Goal: Task Accomplishment & Management: Complete application form

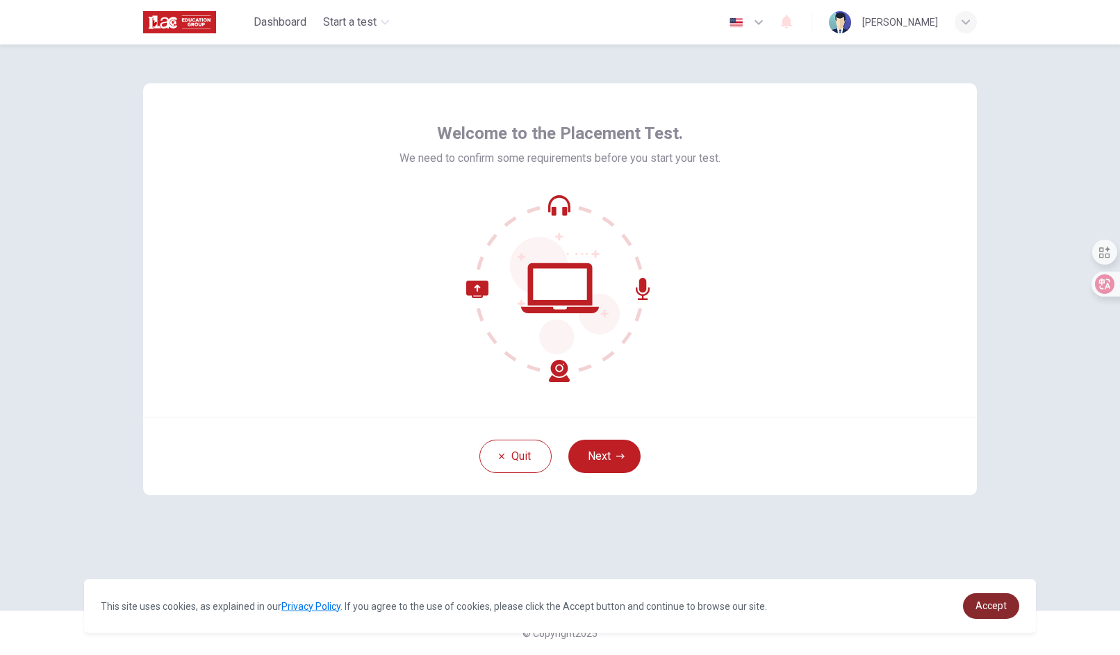
click at [980, 598] on link "Accept" at bounding box center [991, 606] width 56 height 26
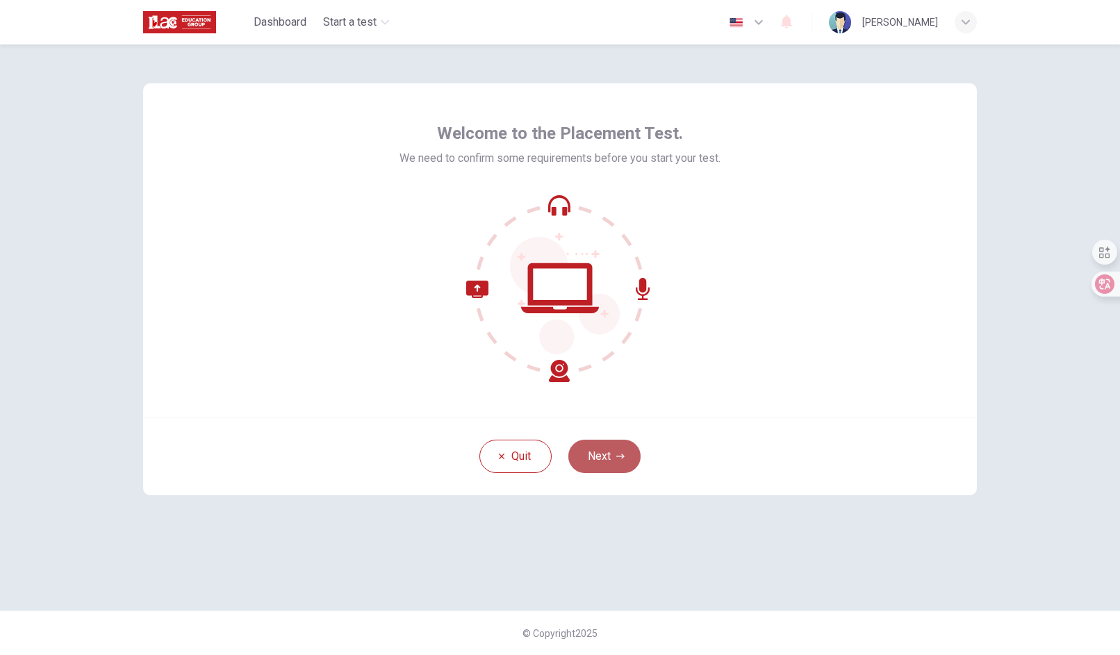
click at [612, 453] on button "Next" at bounding box center [604, 456] width 72 height 33
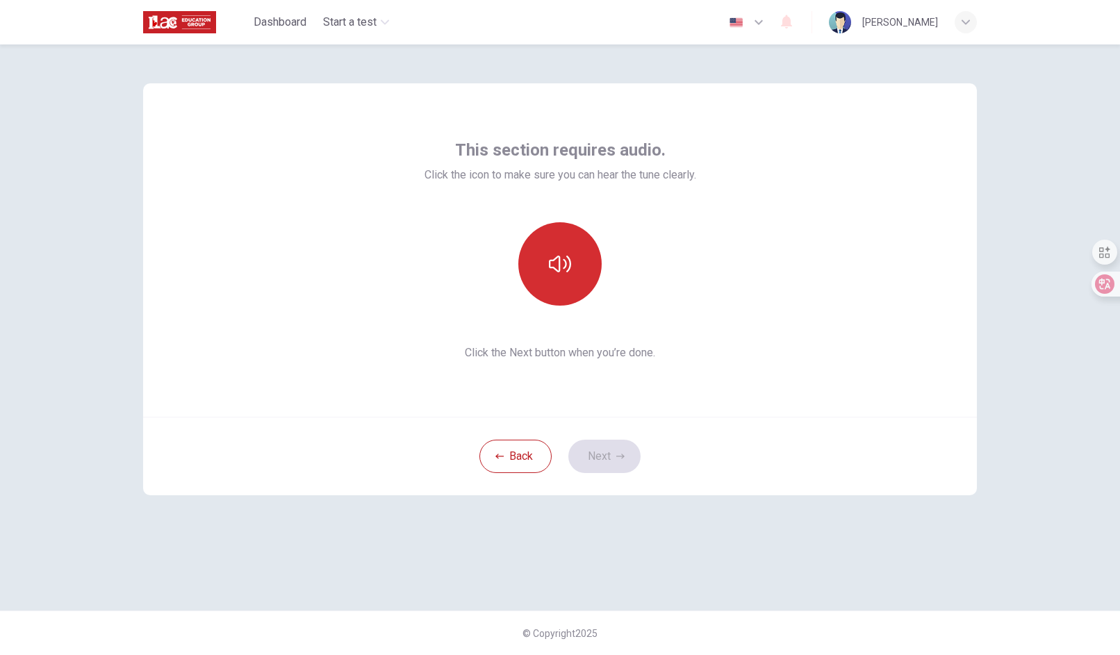
click at [560, 285] on button "button" at bounding box center [559, 263] width 83 height 83
click at [599, 463] on button "Next" at bounding box center [604, 456] width 72 height 33
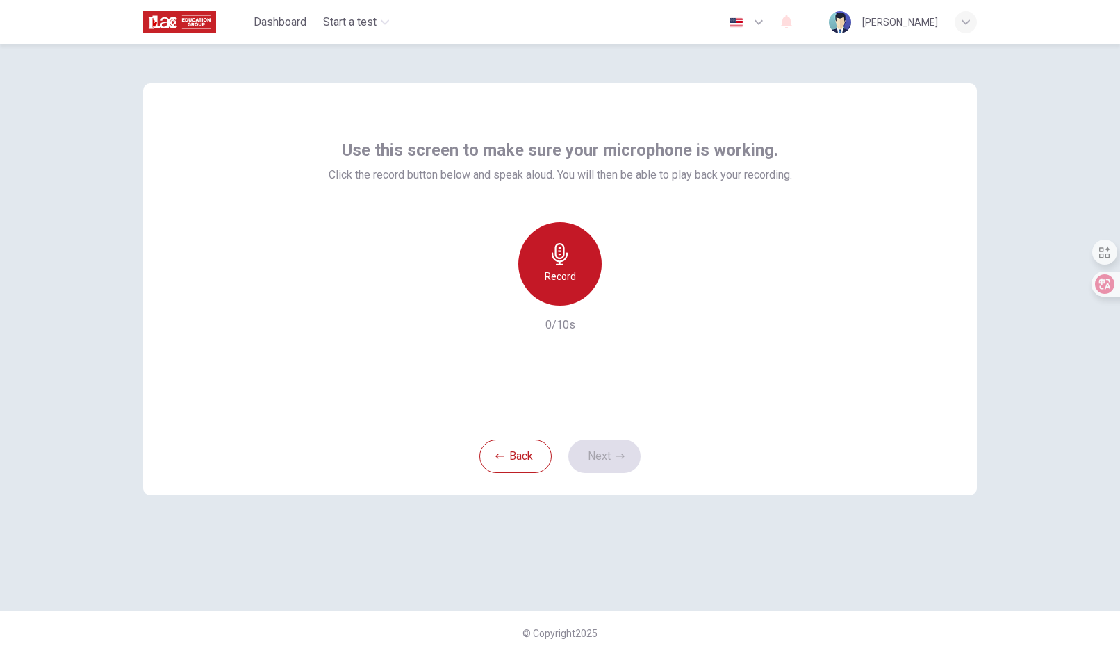
click at [557, 259] on icon "button" at bounding box center [560, 254] width 22 height 22
click at [567, 260] on icon "button" at bounding box center [560, 254] width 22 height 22
click at [626, 291] on icon "button" at bounding box center [624, 295] width 14 height 14
click at [498, 291] on icon "button" at bounding box center [496, 294] width 8 height 8
click at [556, 265] on div "Record" at bounding box center [559, 263] width 83 height 83
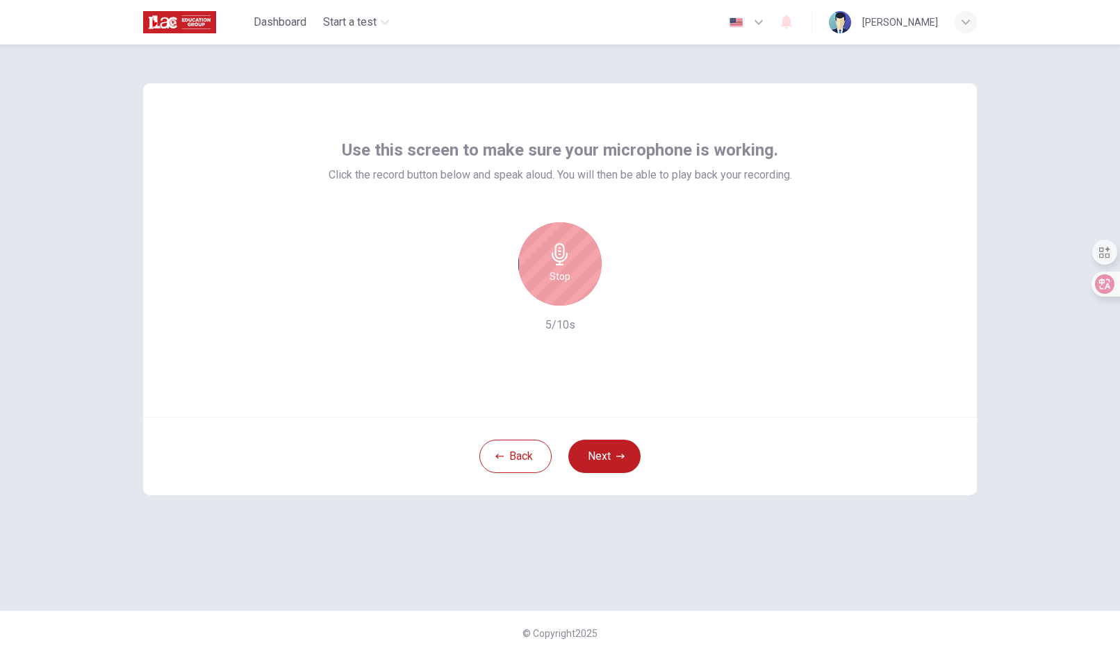
click at [565, 263] on icon "button" at bounding box center [560, 254] width 22 height 22
click at [627, 295] on icon "button" at bounding box center [624, 295] width 14 height 14
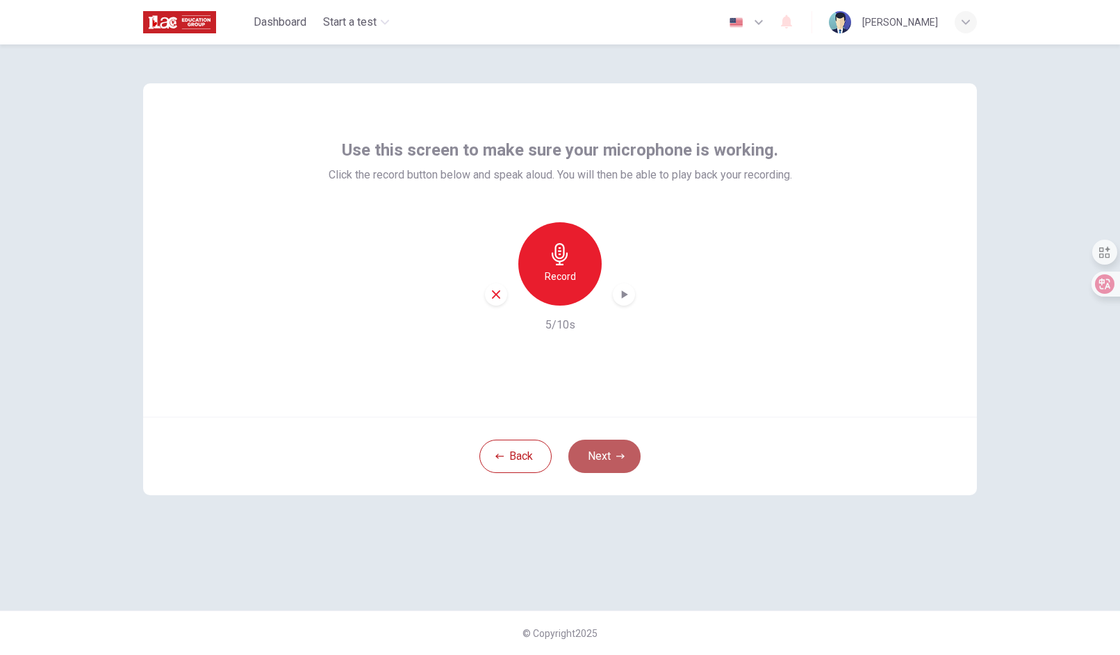
click at [609, 460] on button "Next" at bounding box center [604, 456] width 72 height 33
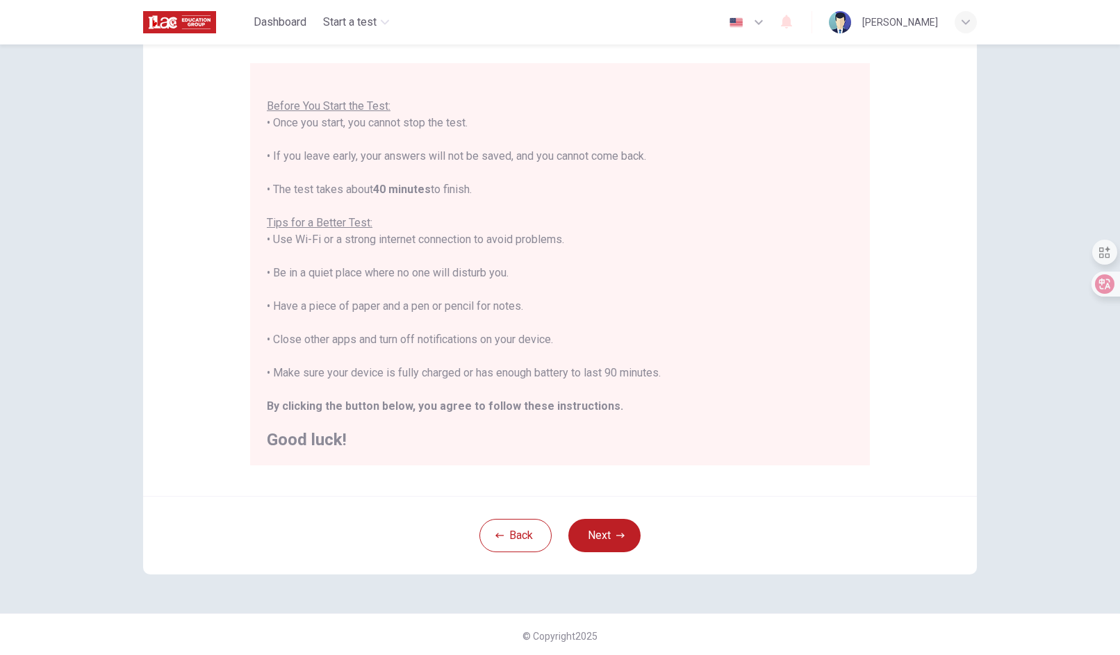
scroll to position [117, 0]
click at [620, 531] on icon "button" at bounding box center [620, 533] width 8 height 8
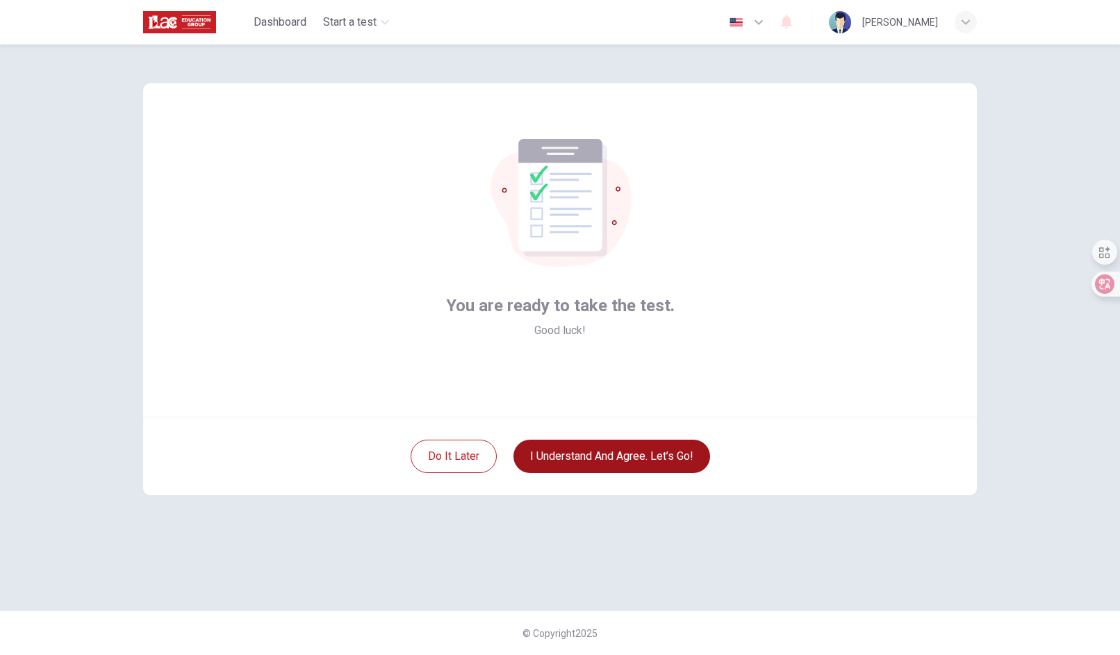
scroll to position [0, 0]
click at [606, 458] on button "I understand and agree. Let’s go!" at bounding box center [611, 456] width 197 height 33
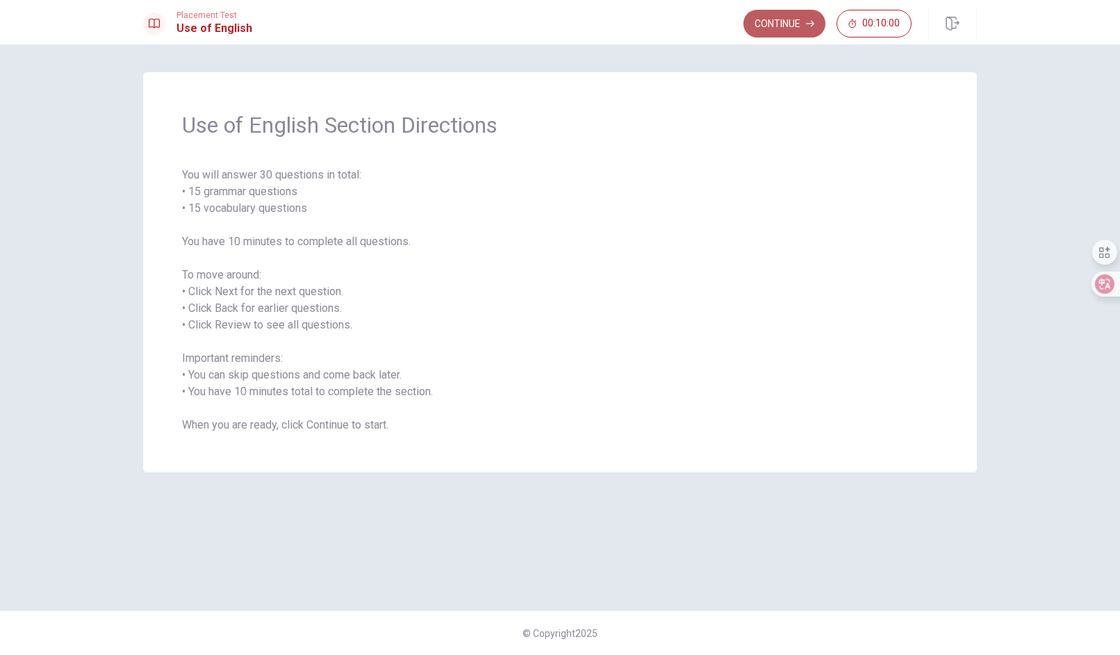
click at [772, 24] on button "Continue" at bounding box center [784, 24] width 82 height 28
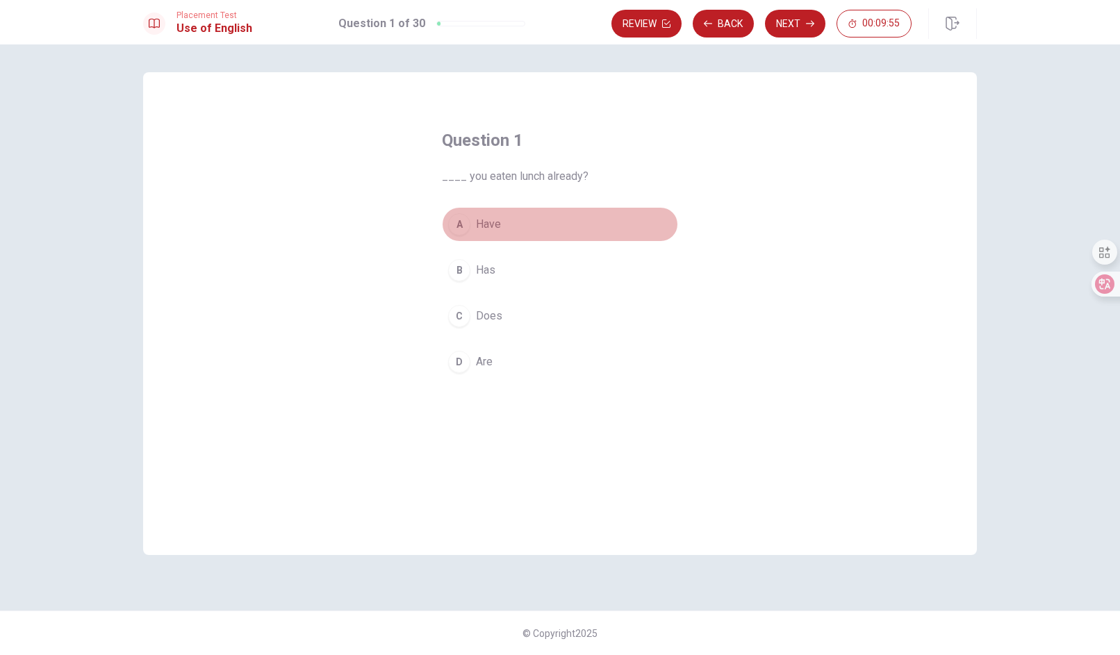
click at [467, 225] on div "A" at bounding box center [459, 224] width 22 height 22
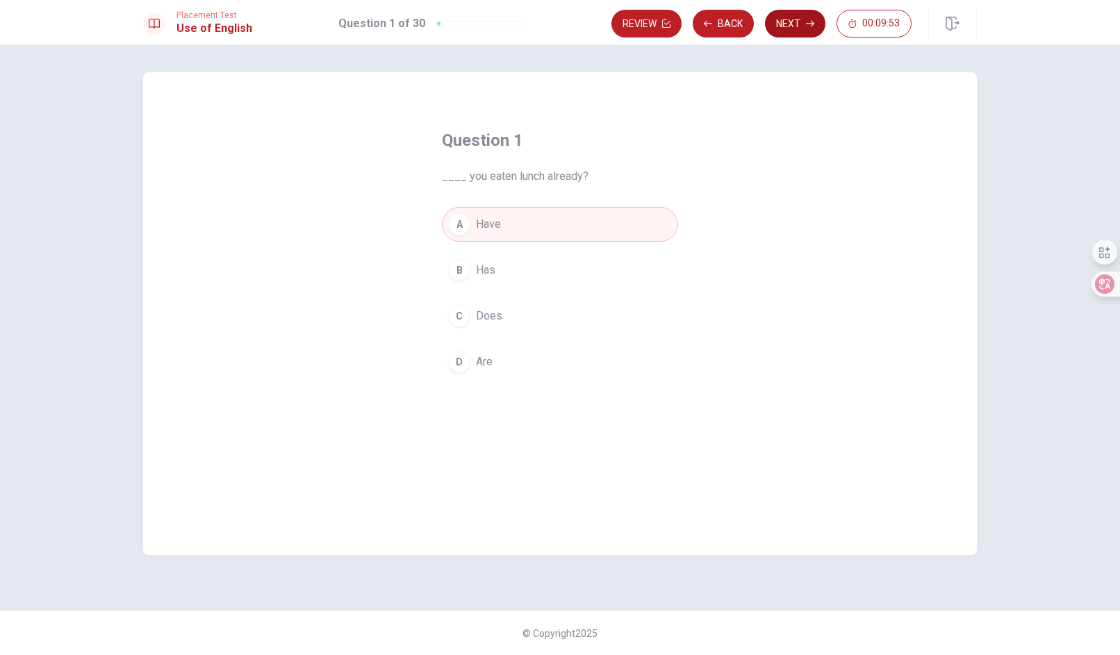
click at [786, 19] on button "Next" at bounding box center [795, 24] width 60 height 28
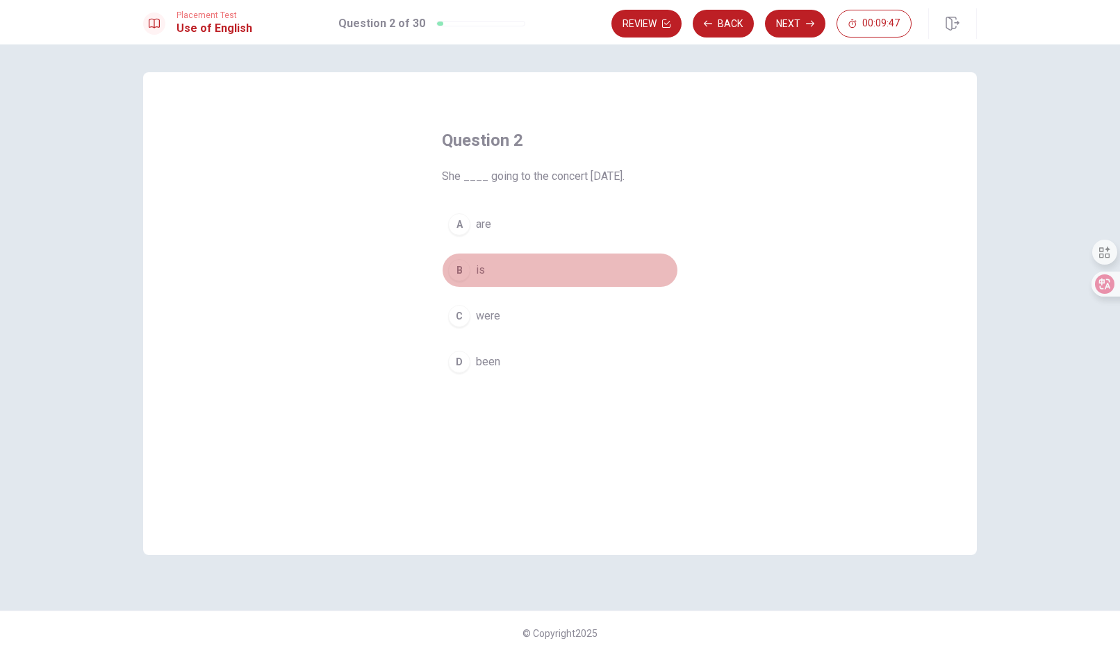
click at [461, 272] on div "B" at bounding box center [459, 270] width 22 height 22
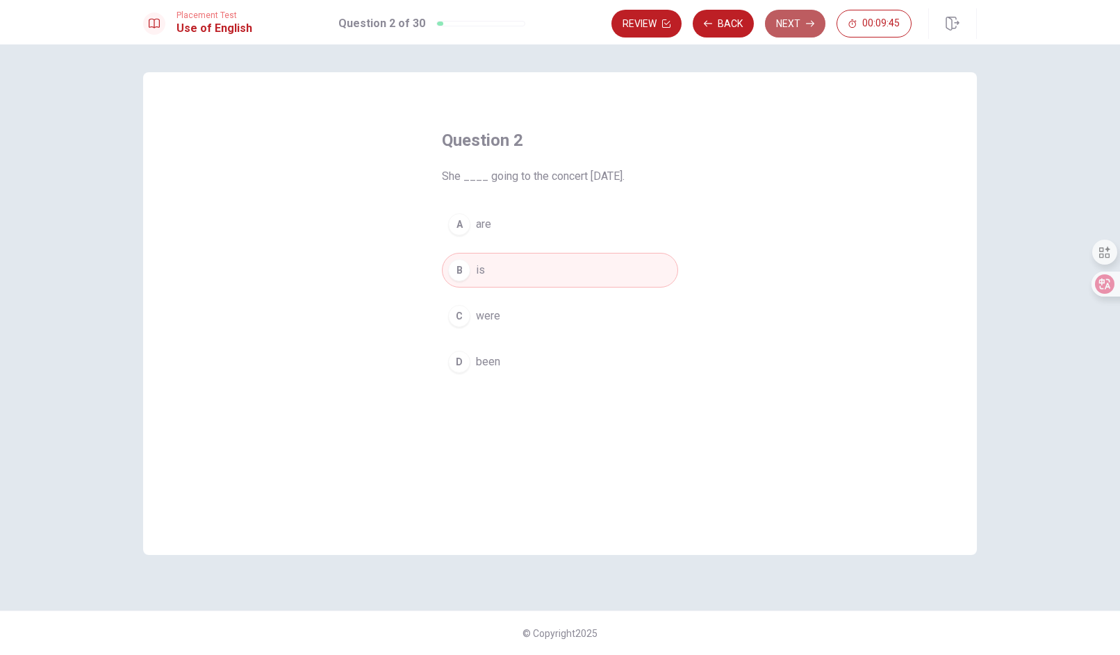
click at [789, 18] on button "Next" at bounding box center [795, 24] width 60 height 28
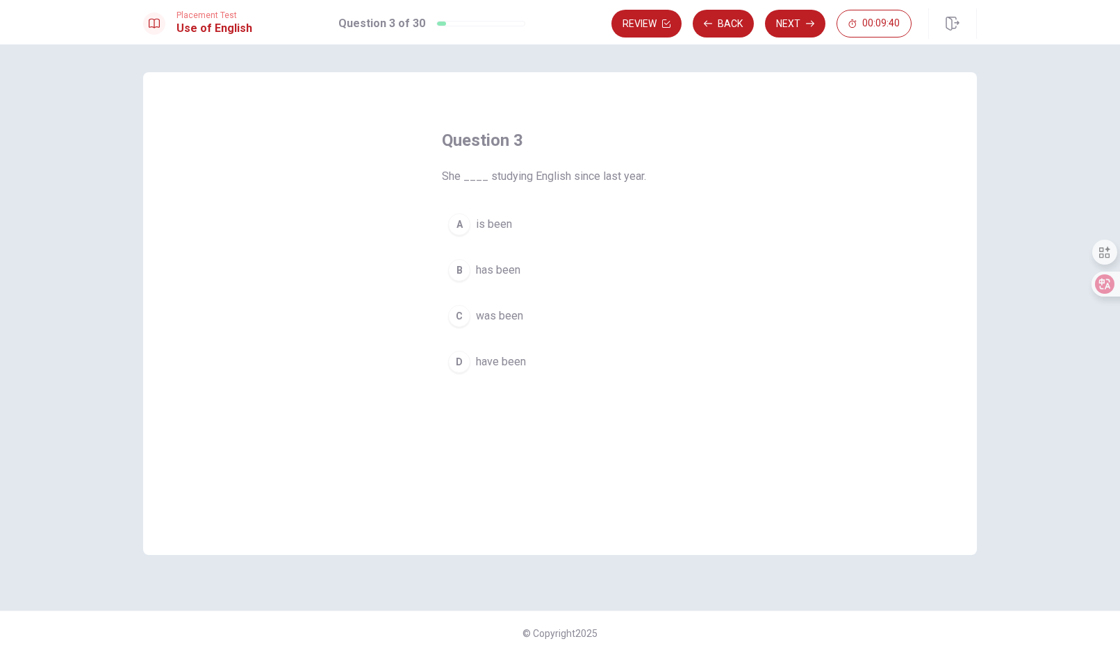
click at [479, 270] on span "has been" at bounding box center [498, 270] width 44 height 17
click at [799, 17] on button "Next" at bounding box center [795, 24] width 60 height 28
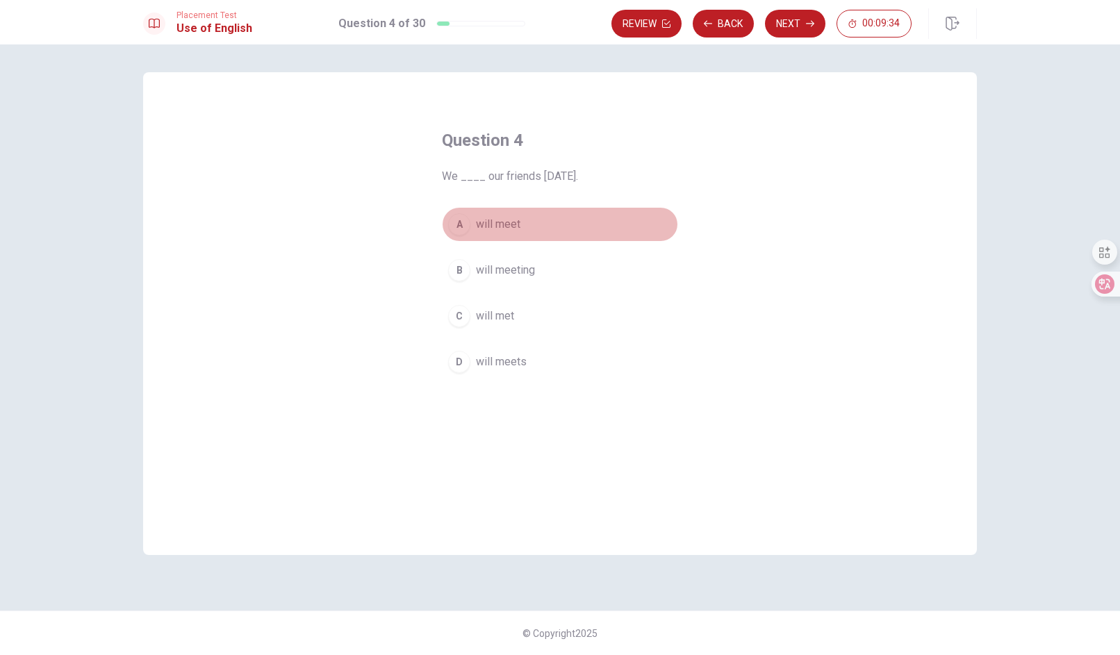
click at [513, 222] on span "will meet" at bounding box center [498, 224] width 44 height 17
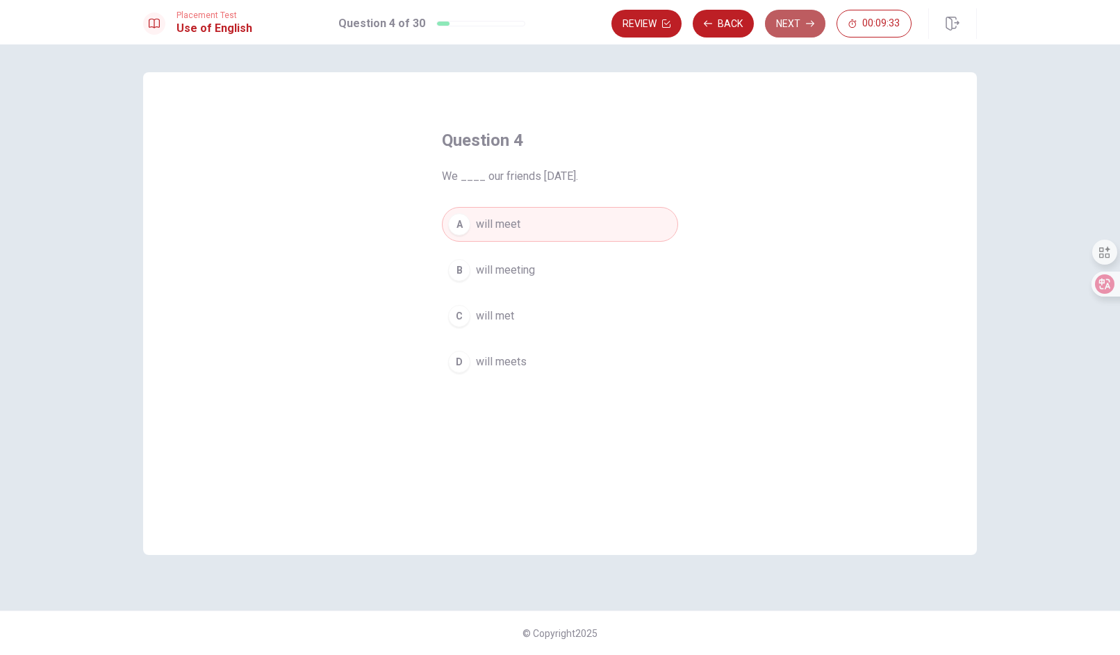
click at [785, 15] on button "Next" at bounding box center [795, 24] width 60 height 28
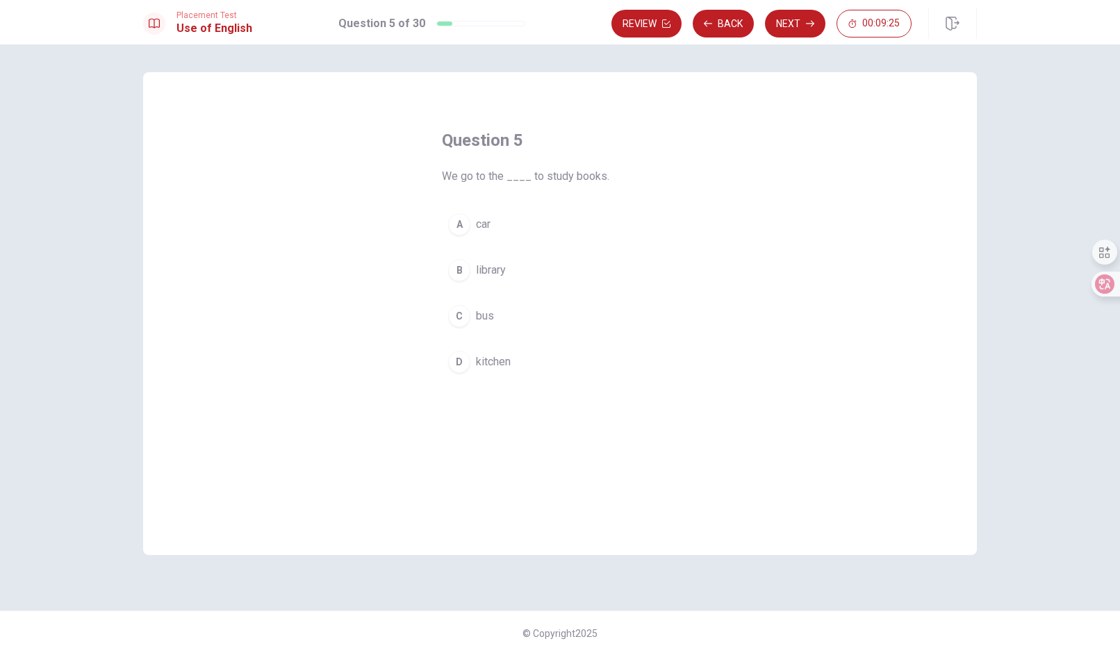
click at [490, 270] on span "library" at bounding box center [491, 270] width 30 height 17
click at [803, 22] on button "Next" at bounding box center [795, 24] width 60 height 28
click at [483, 317] on span "Thin" at bounding box center [486, 316] width 20 height 17
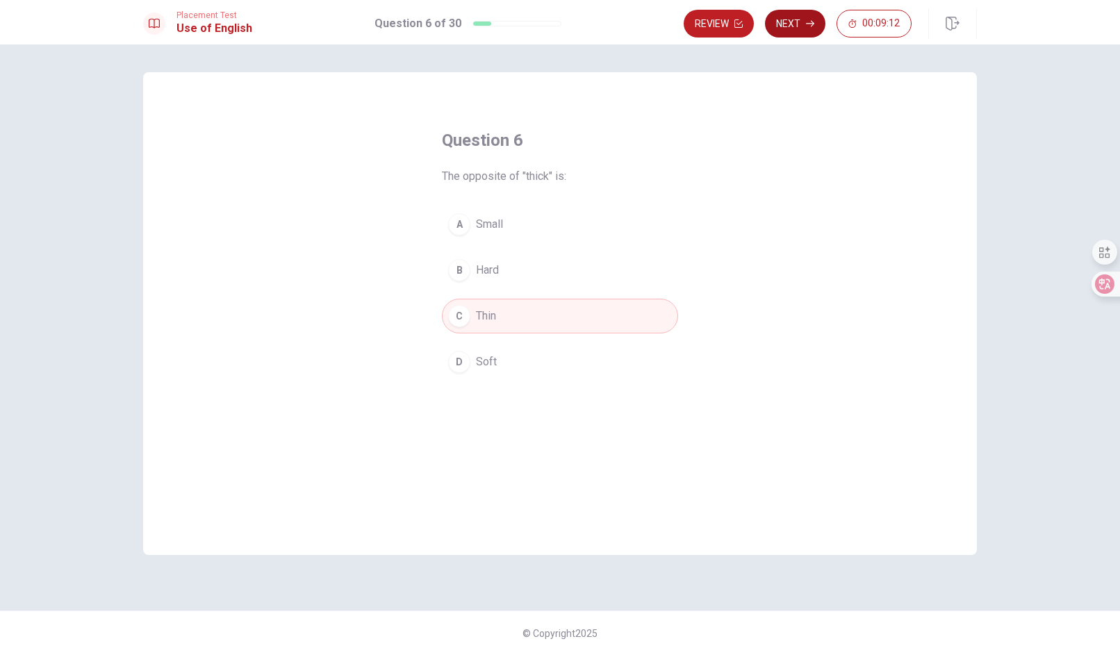
click at [799, 18] on button "Next" at bounding box center [795, 24] width 60 height 28
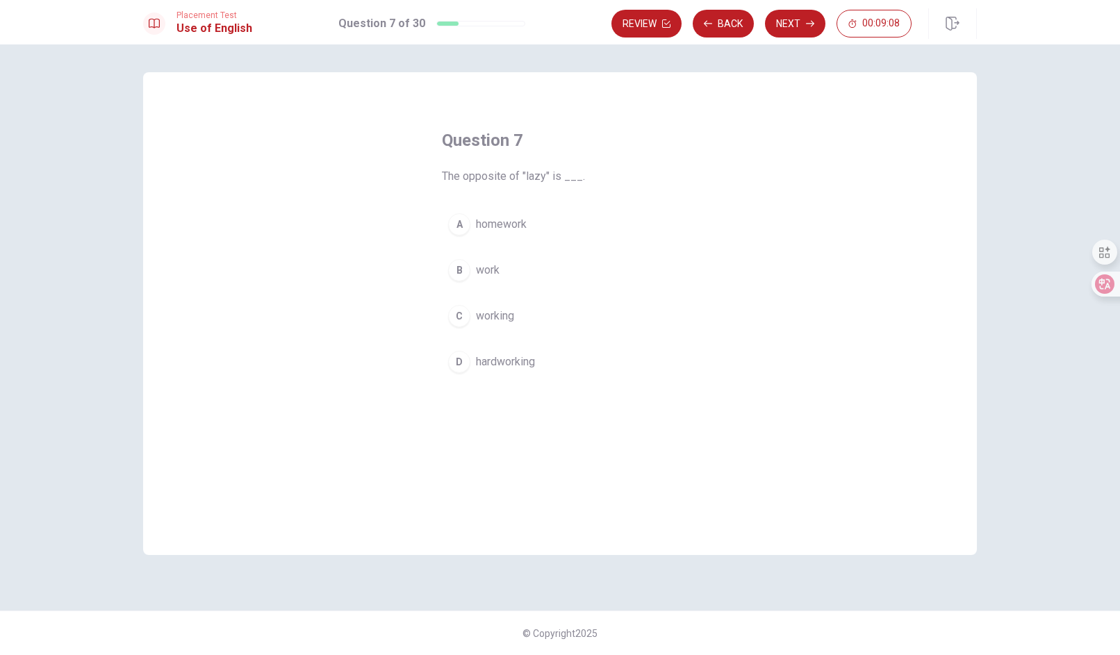
click at [505, 360] on span "hardworking" at bounding box center [505, 362] width 59 height 17
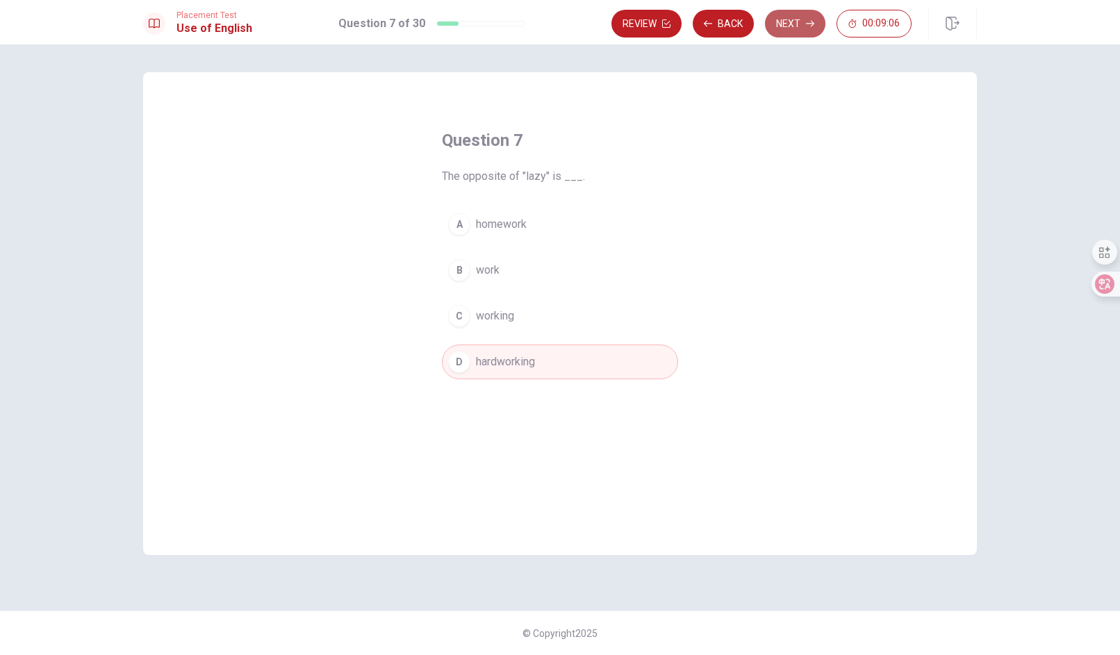
click at [791, 15] on button "Next" at bounding box center [795, 24] width 60 height 28
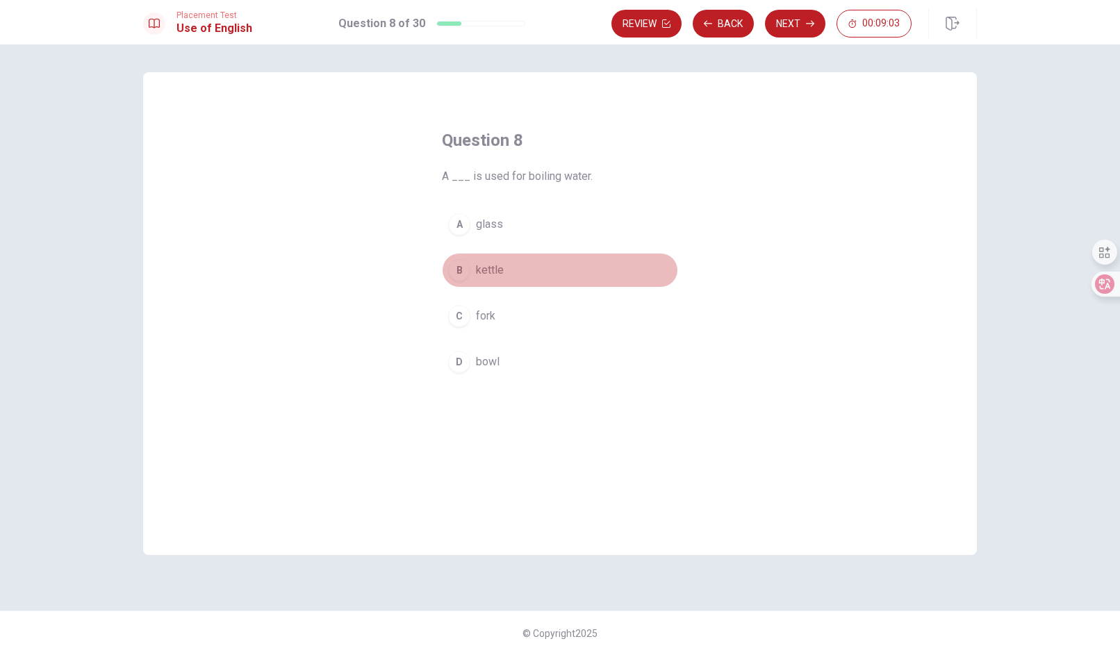
click at [479, 275] on span "kettle" at bounding box center [490, 270] width 28 height 17
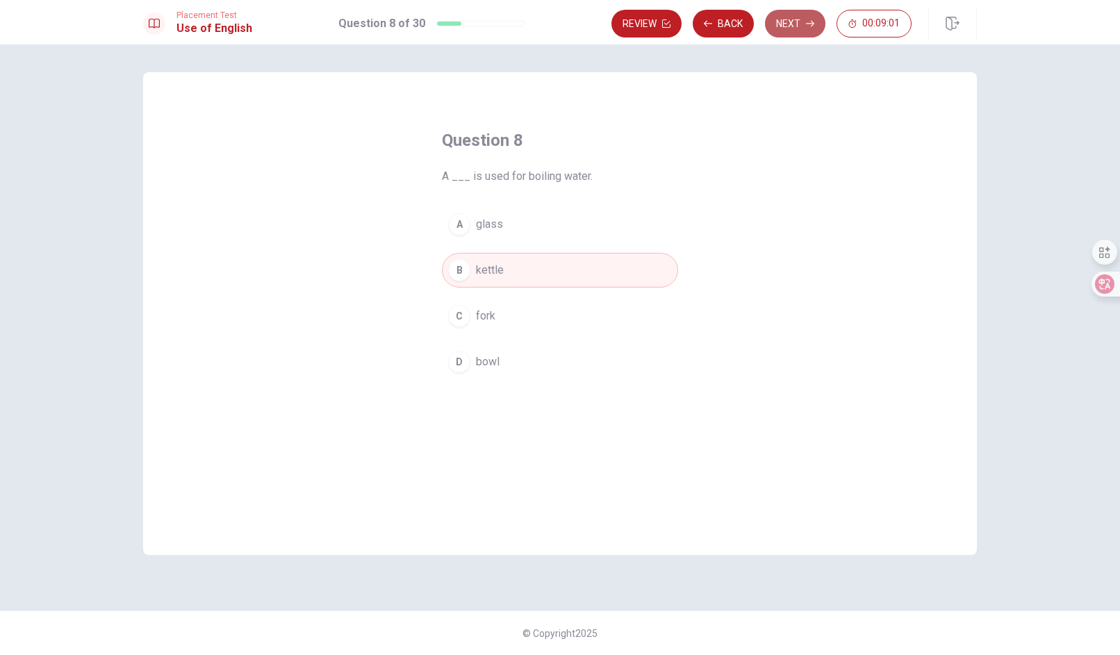
click at [804, 20] on button "Next" at bounding box center [795, 24] width 60 height 28
click at [511, 222] on span "backpack" at bounding box center [499, 224] width 46 height 17
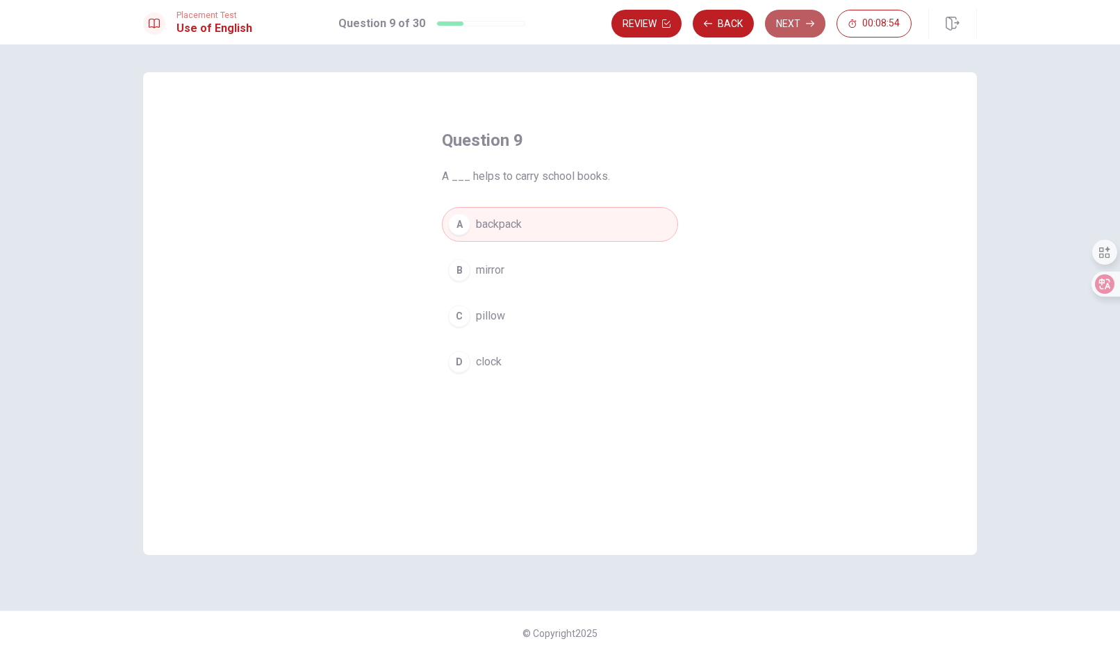
click at [797, 24] on button "Next" at bounding box center [795, 24] width 60 height 28
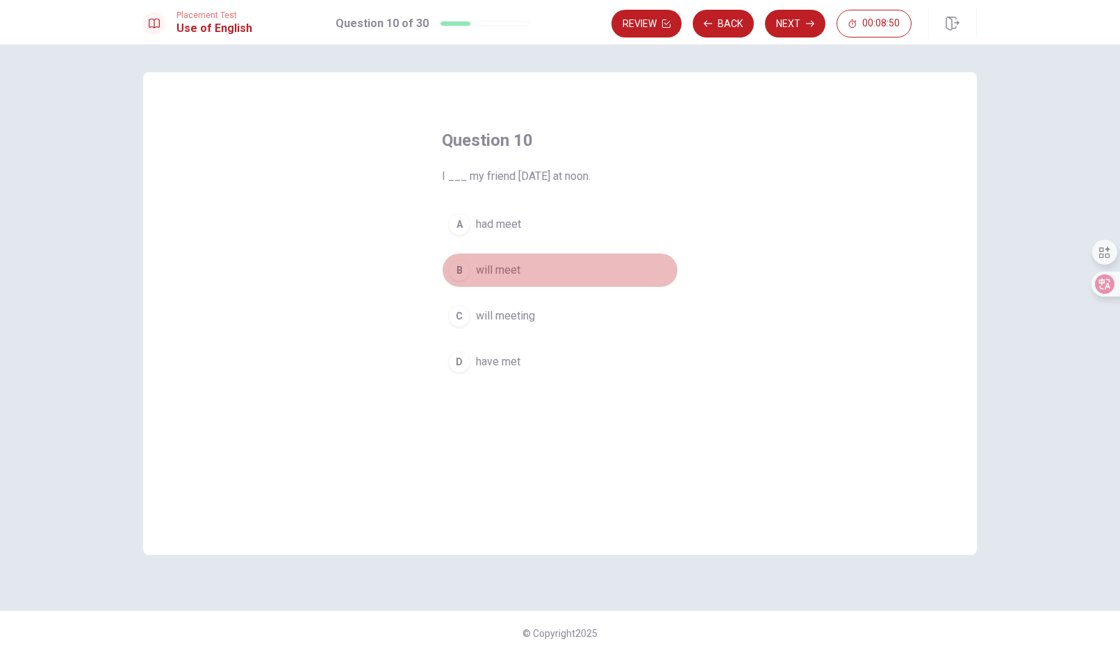
click at [506, 276] on span "will meet" at bounding box center [498, 270] width 44 height 17
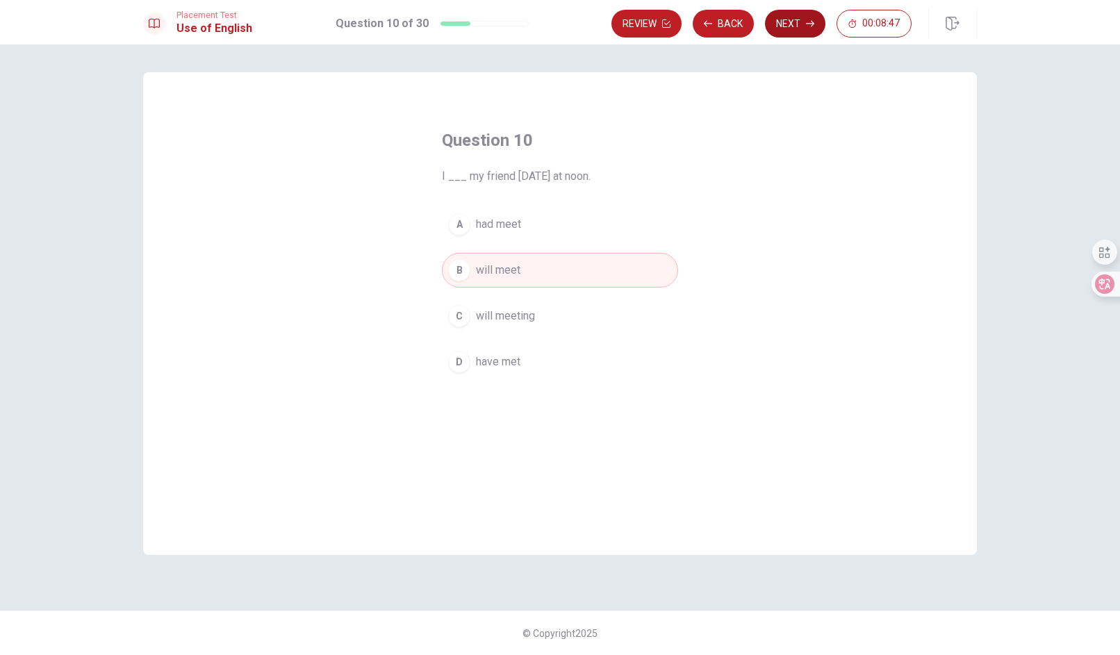
click at [788, 26] on button "Next" at bounding box center [795, 24] width 60 height 28
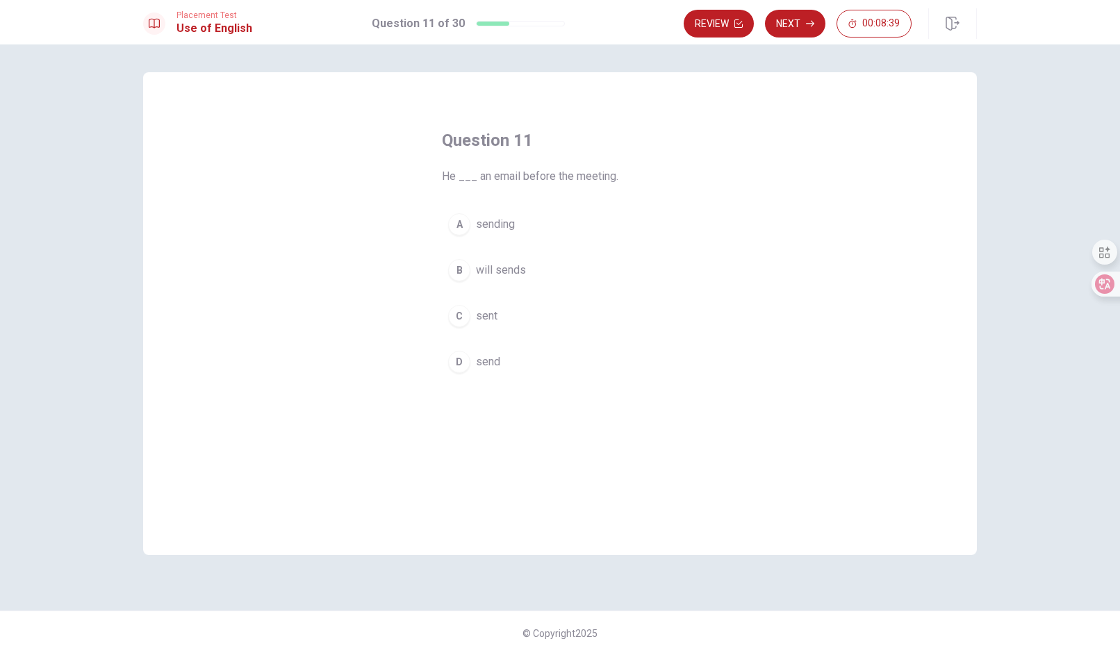
click at [494, 274] on span "will sends" at bounding box center [501, 270] width 50 height 17
click at [797, 22] on button "Next" at bounding box center [795, 24] width 60 height 28
click at [472, 269] on button "B in" at bounding box center [560, 270] width 236 height 35
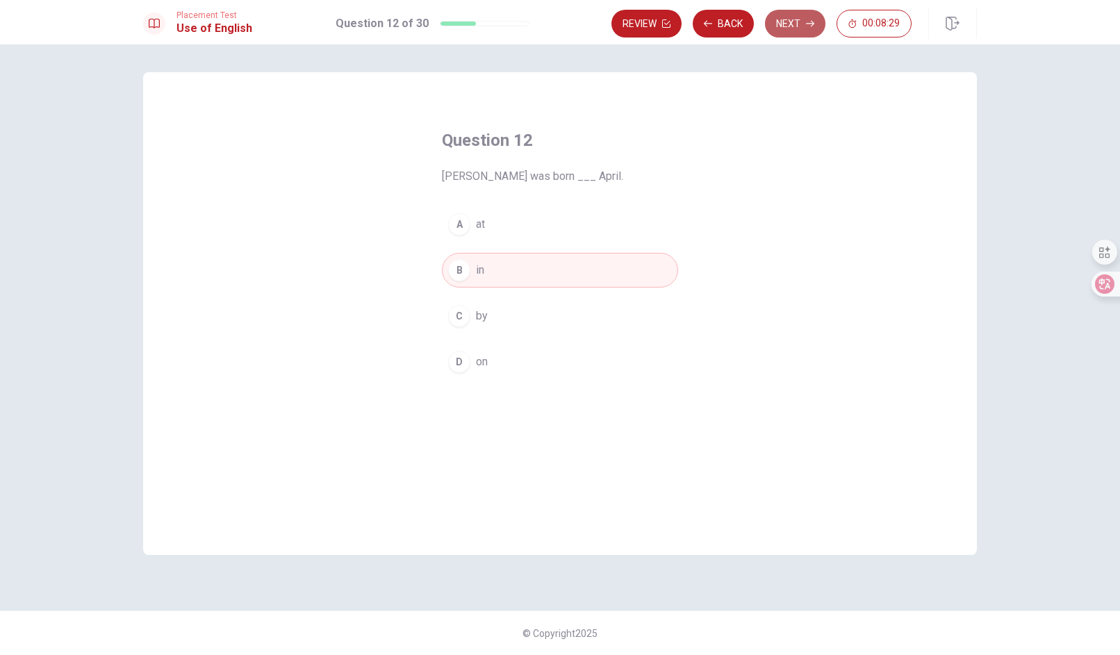
click at [798, 19] on button "Next" at bounding box center [795, 24] width 60 height 28
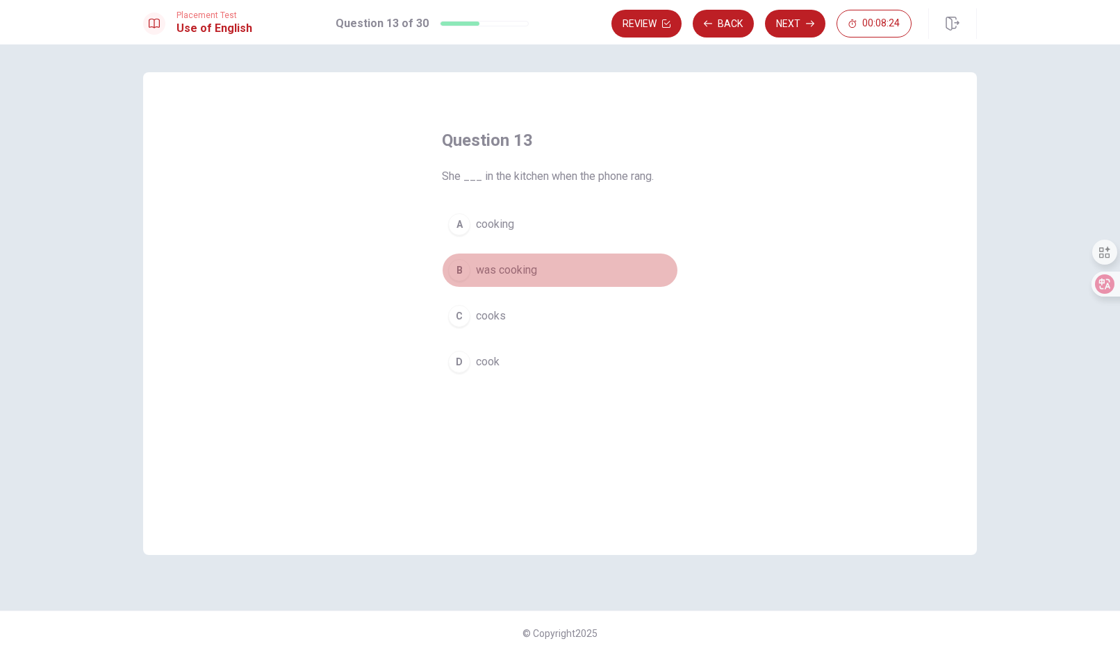
click at [512, 268] on span "was cooking" at bounding box center [506, 270] width 61 height 17
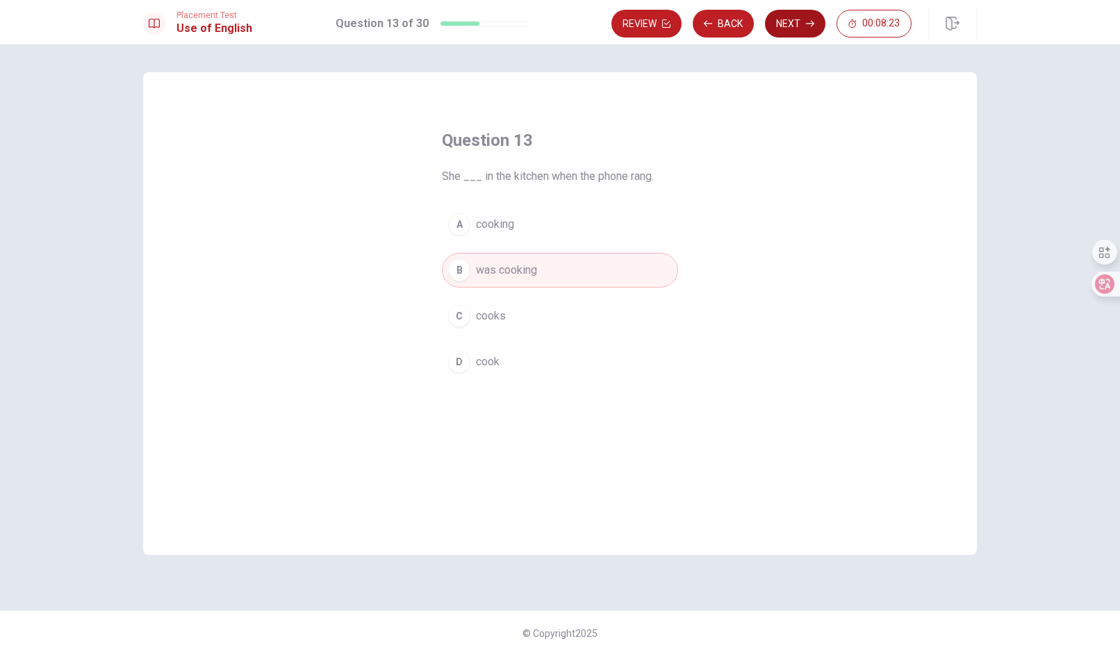
click at [795, 17] on button "Next" at bounding box center [795, 24] width 60 height 28
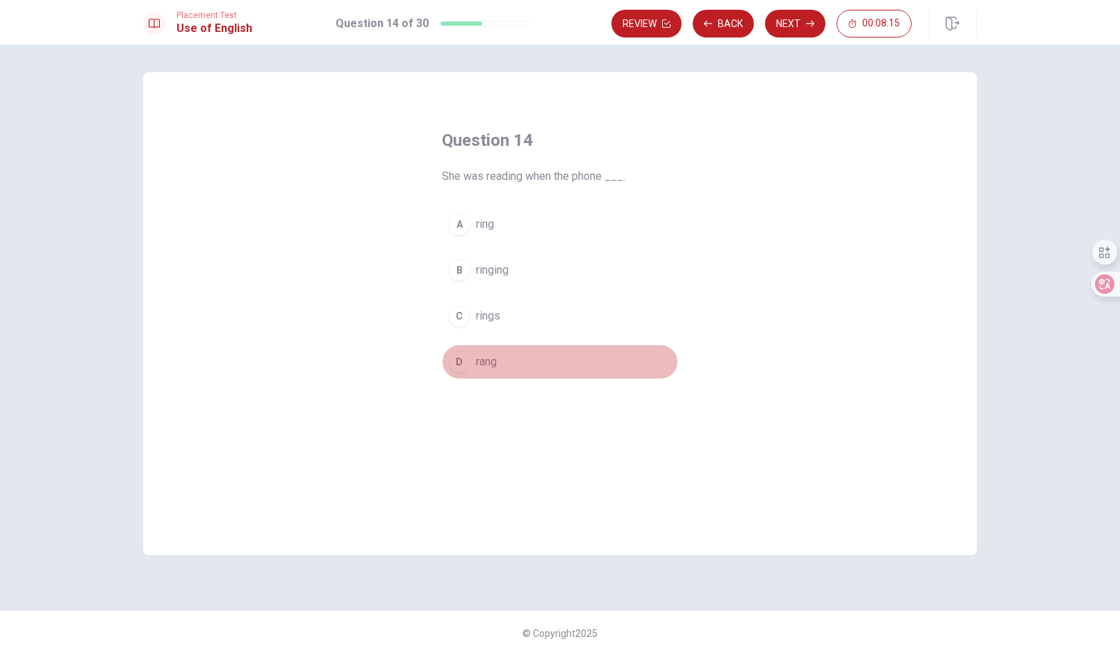
click at [477, 365] on span "rang" at bounding box center [486, 362] width 21 height 17
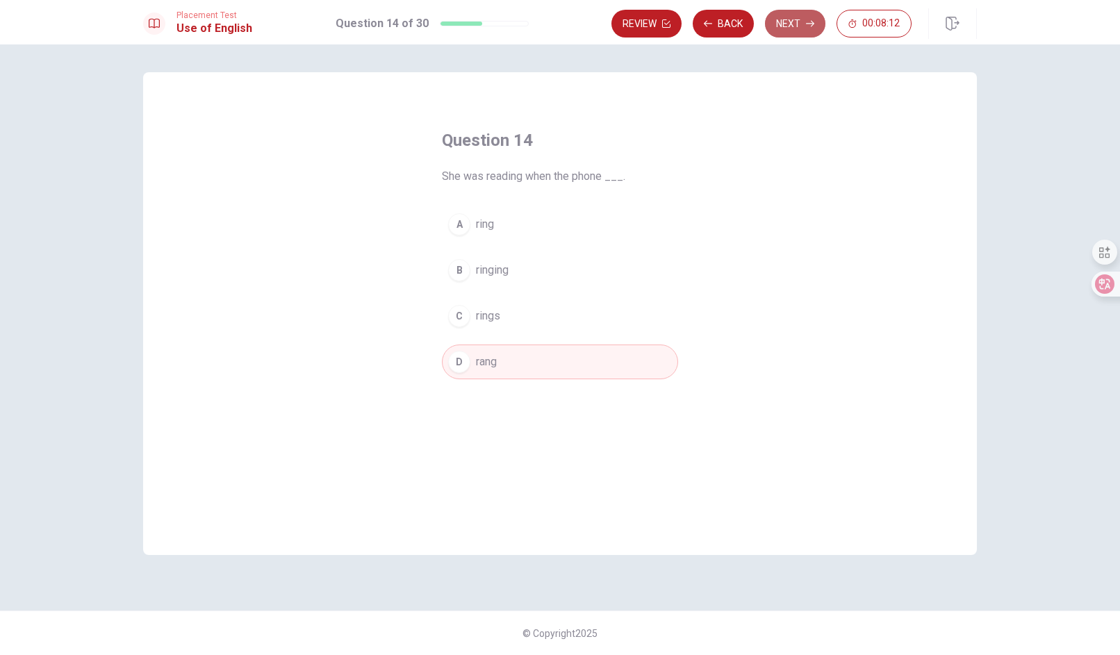
click at [791, 24] on button "Next" at bounding box center [795, 24] width 60 height 28
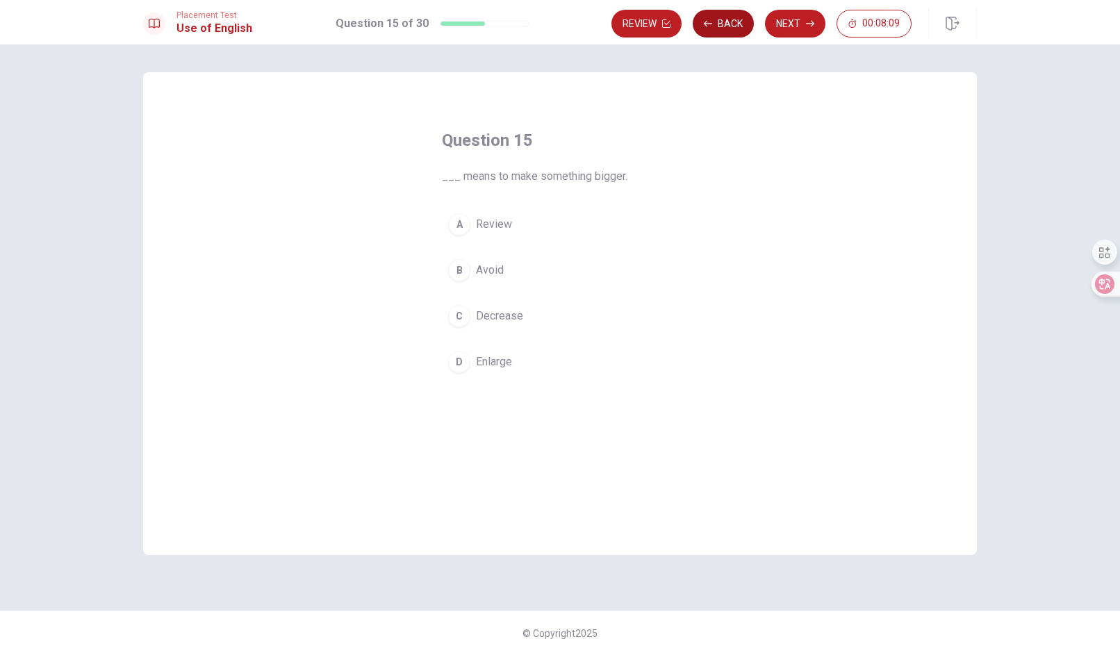
click at [717, 24] on button "Back" at bounding box center [723, 24] width 61 height 28
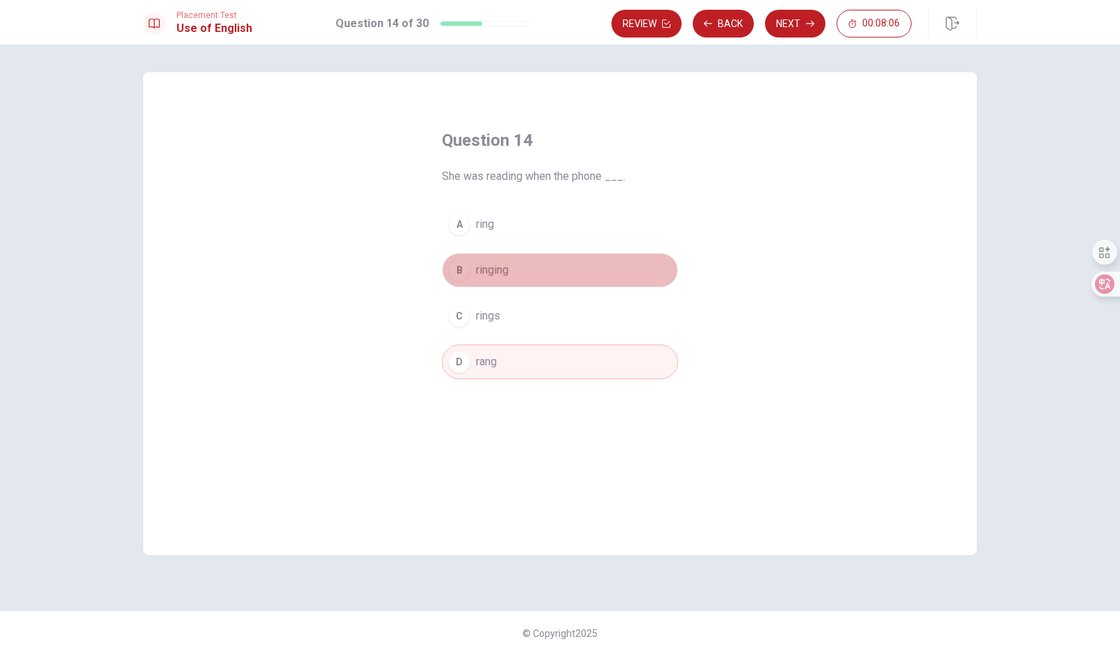
click at [490, 265] on span "ringing" at bounding box center [492, 270] width 33 height 17
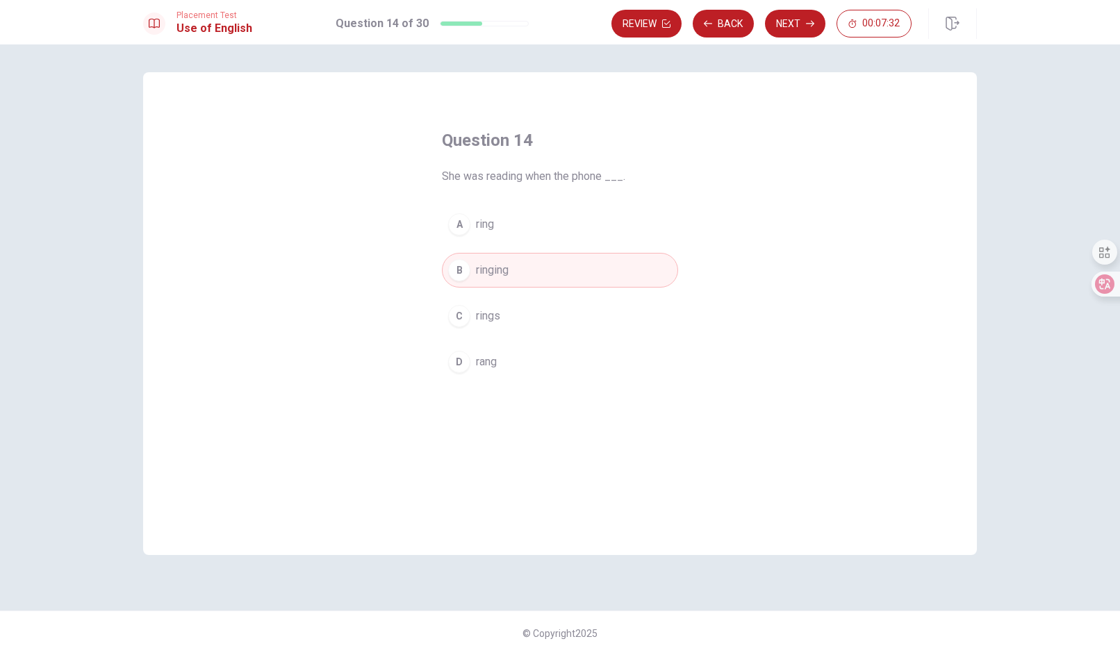
click at [489, 357] on span "rang" at bounding box center [486, 362] width 21 height 17
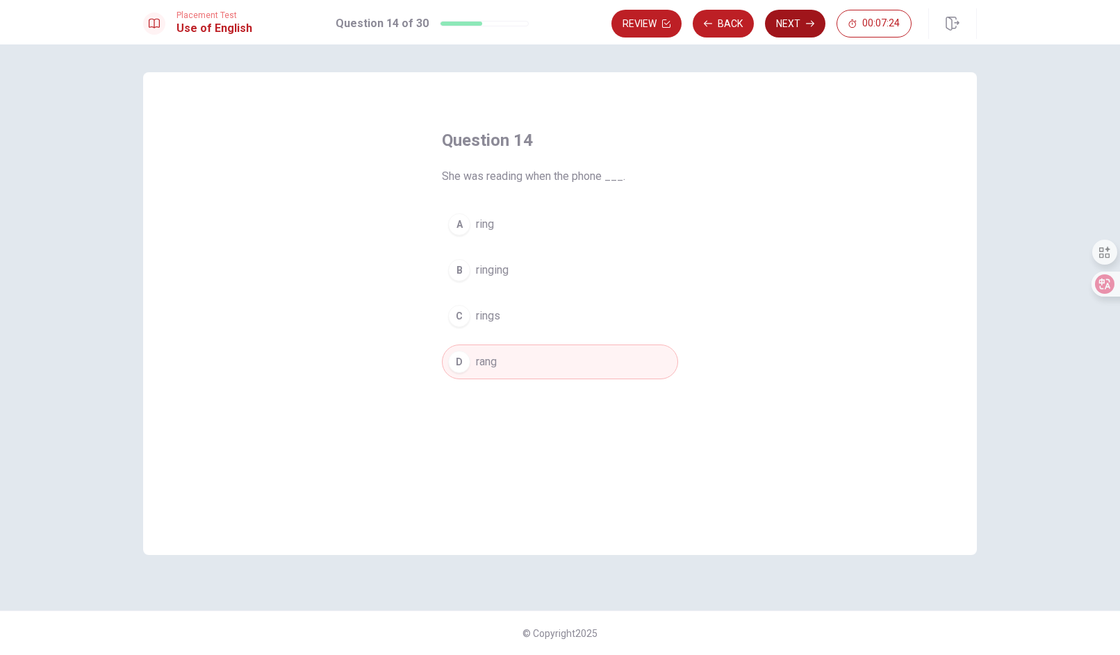
click at [804, 18] on button "Next" at bounding box center [795, 24] width 60 height 28
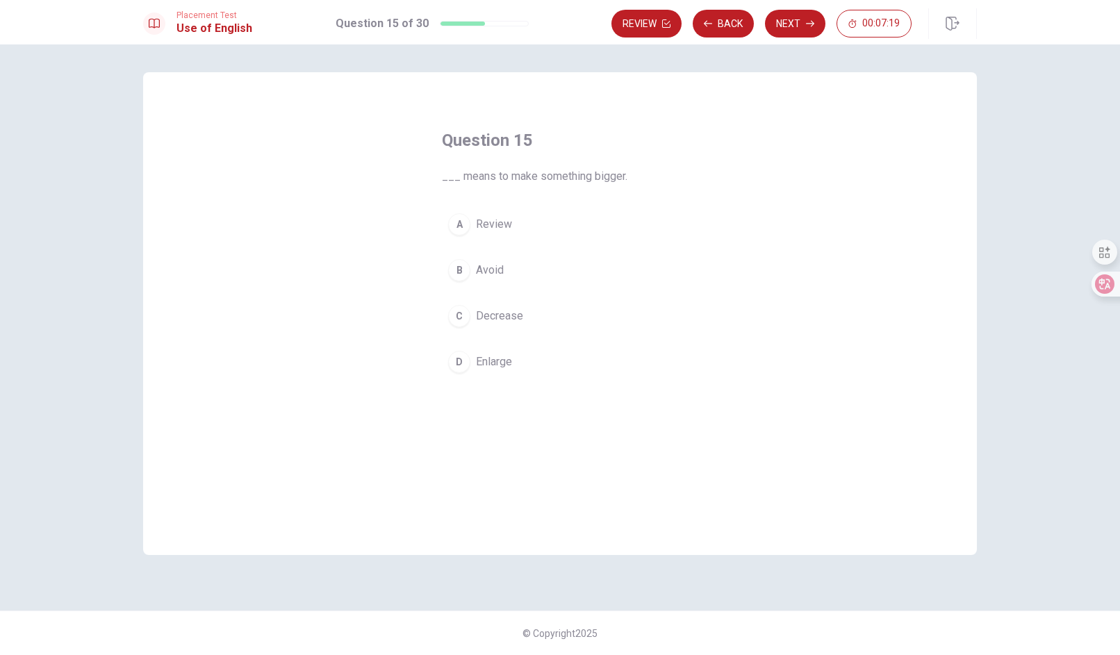
click at [488, 367] on span "Enlarge" at bounding box center [494, 362] width 36 height 17
click at [790, 17] on button "Next" at bounding box center [795, 24] width 60 height 28
click at [474, 323] on button "C keeps" at bounding box center [560, 316] width 236 height 35
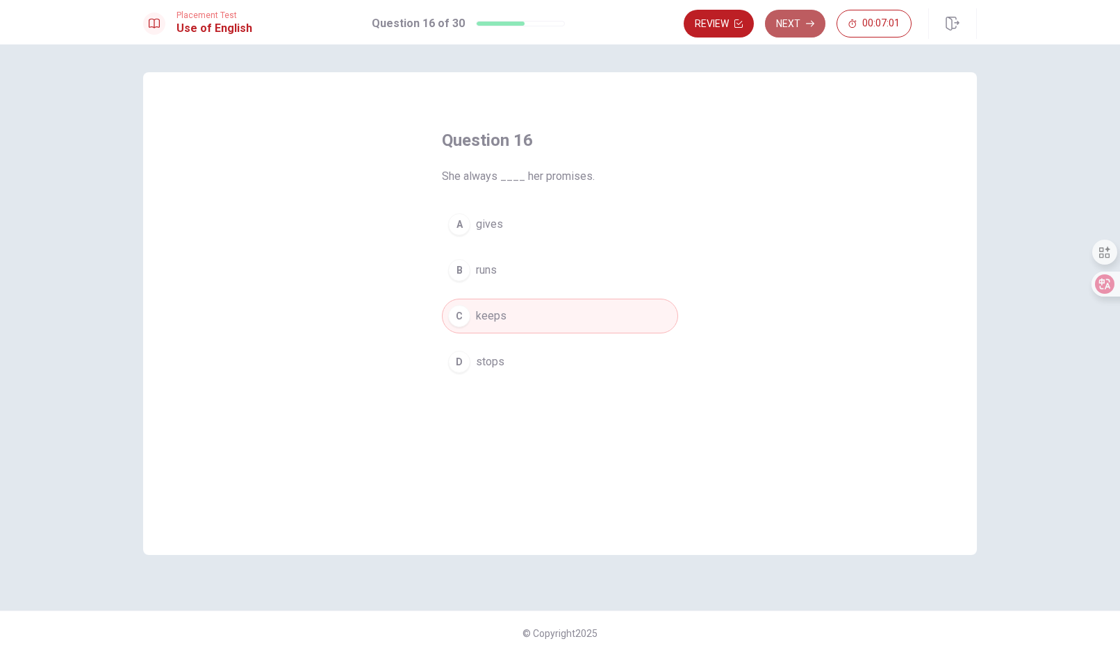
click at [794, 24] on button "Next" at bounding box center [795, 24] width 60 height 28
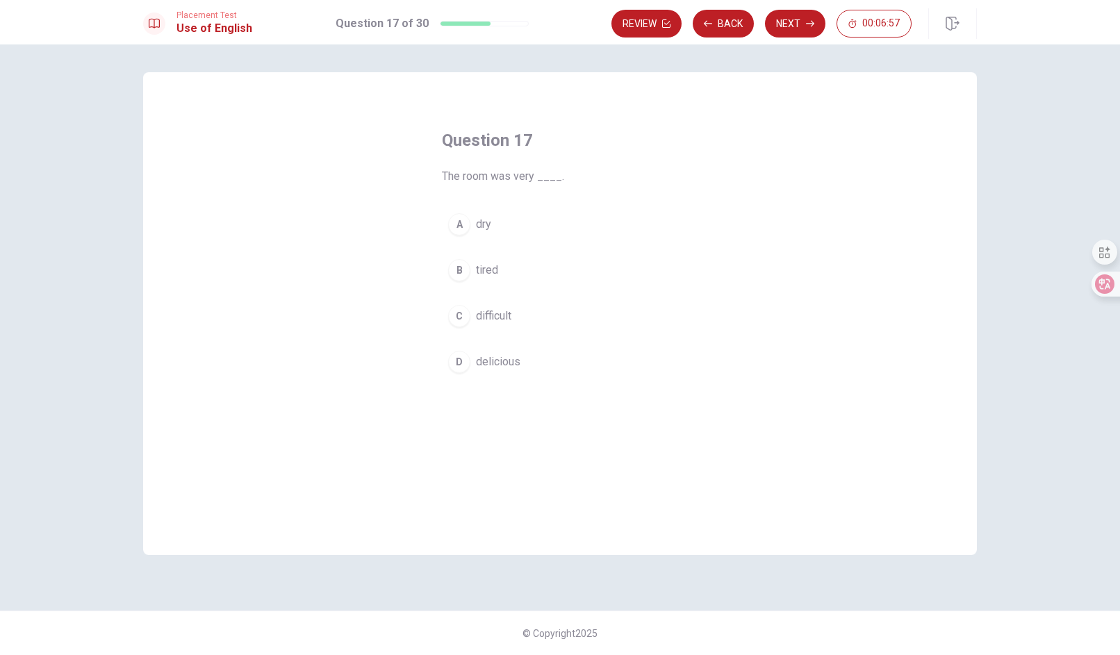
click at [495, 363] on span "delicious" at bounding box center [498, 362] width 44 height 17
click at [507, 314] on span "difficult" at bounding box center [493, 316] width 35 height 17
click at [492, 267] on span "tired" at bounding box center [487, 270] width 22 height 17
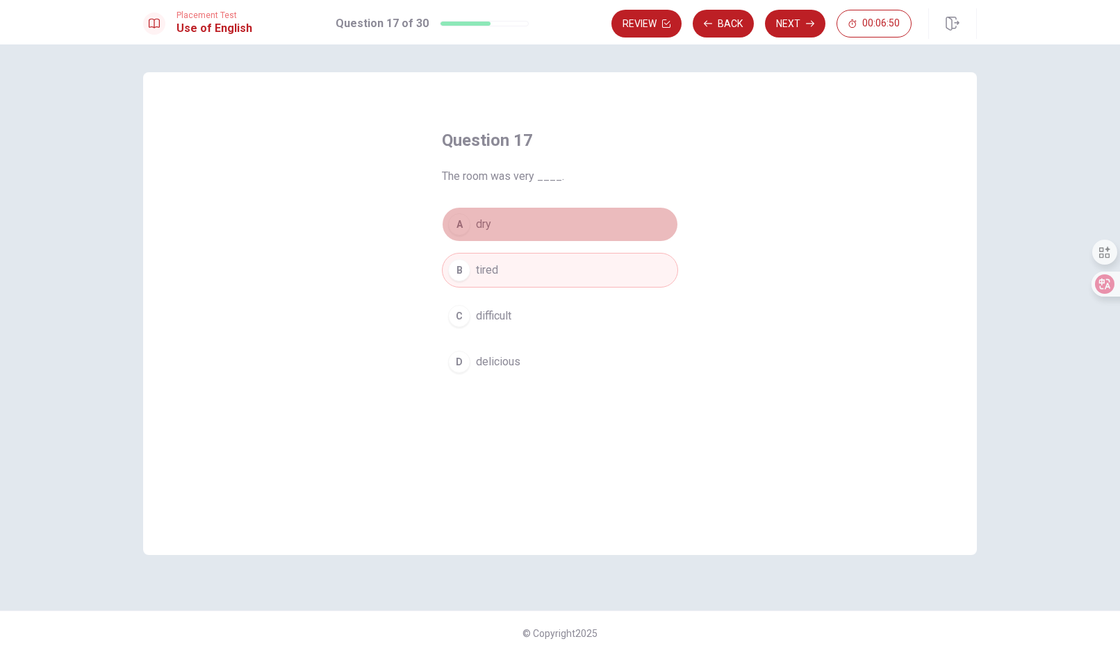
click at [492, 217] on button "A dry" at bounding box center [560, 224] width 236 height 35
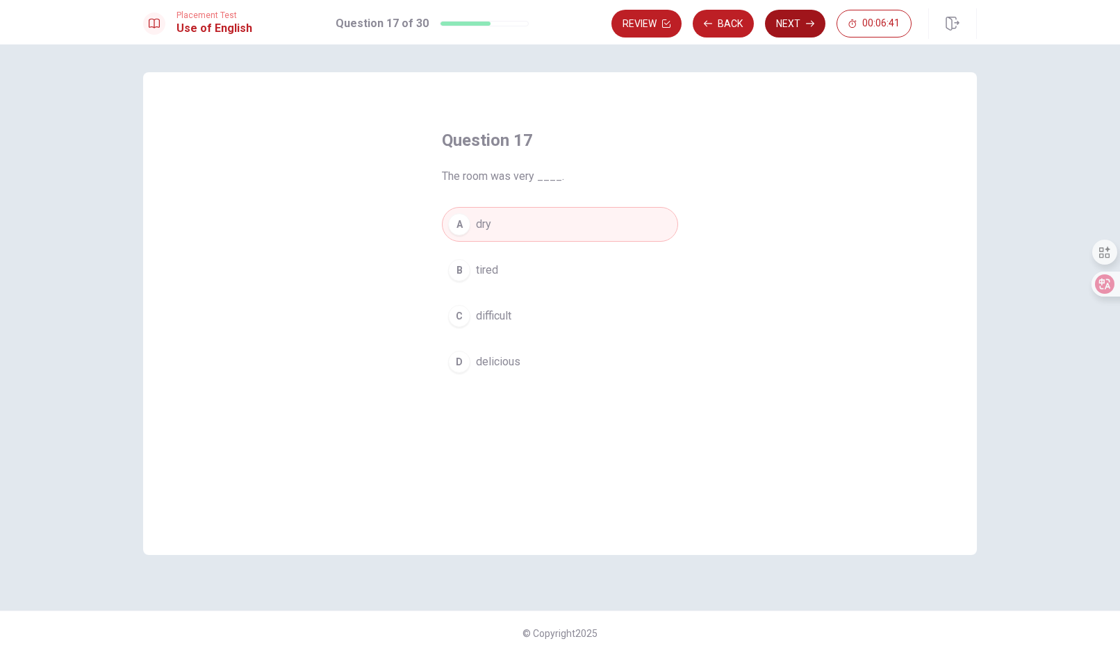
click at [785, 24] on button "Next" at bounding box center [795, 24] width 60 height 28
click at [490, 327] on button "C sense" at bounding box center [560, 316] width 236 height 35
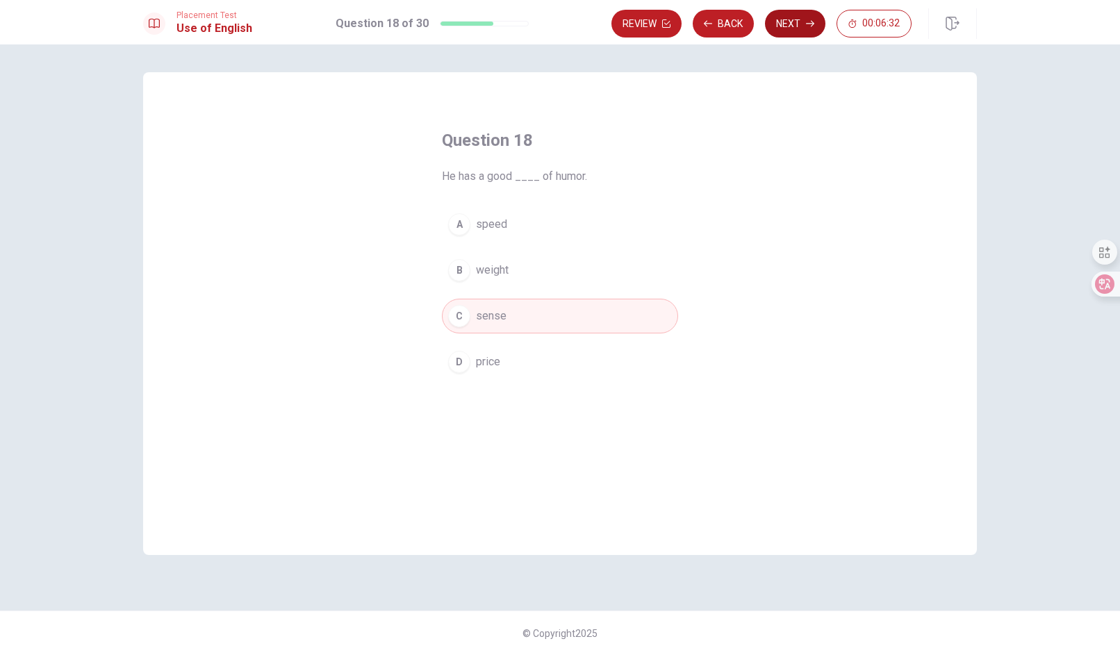
click at [812, 14] on button "Next" at bounding box center [795, 24] width 60 height 28
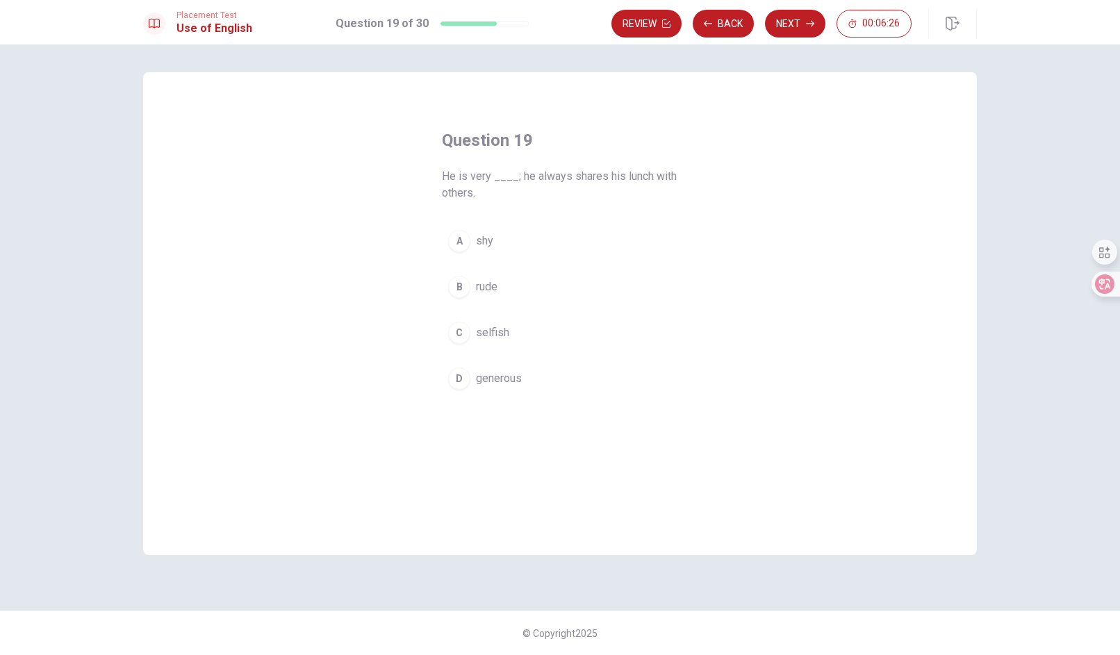
click at [497, 375] on span "generous" at bounding box center [499, 378] width 46 height 17
click at [795, 15] on button "Next" at bounding box center [795, 24] width 60 height 28
click at [494, 310] on span "Could" at bounding box center [490, 316] width 28 height 17
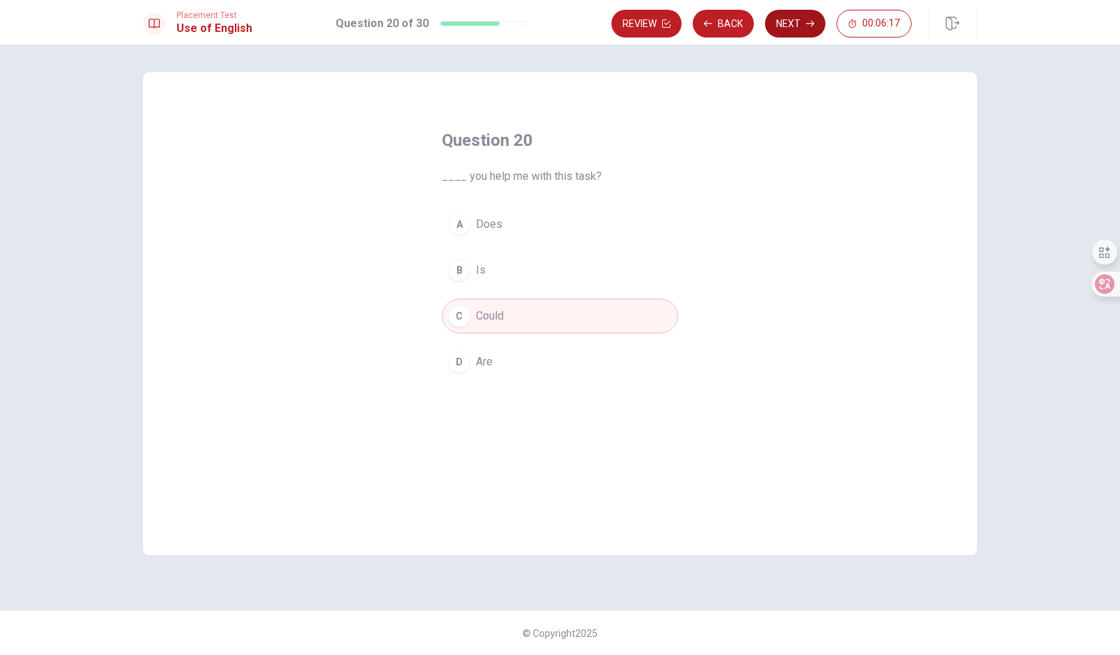
click at [794, 22] on button "Next" at bounding box center [795, 24] width 60 height 28
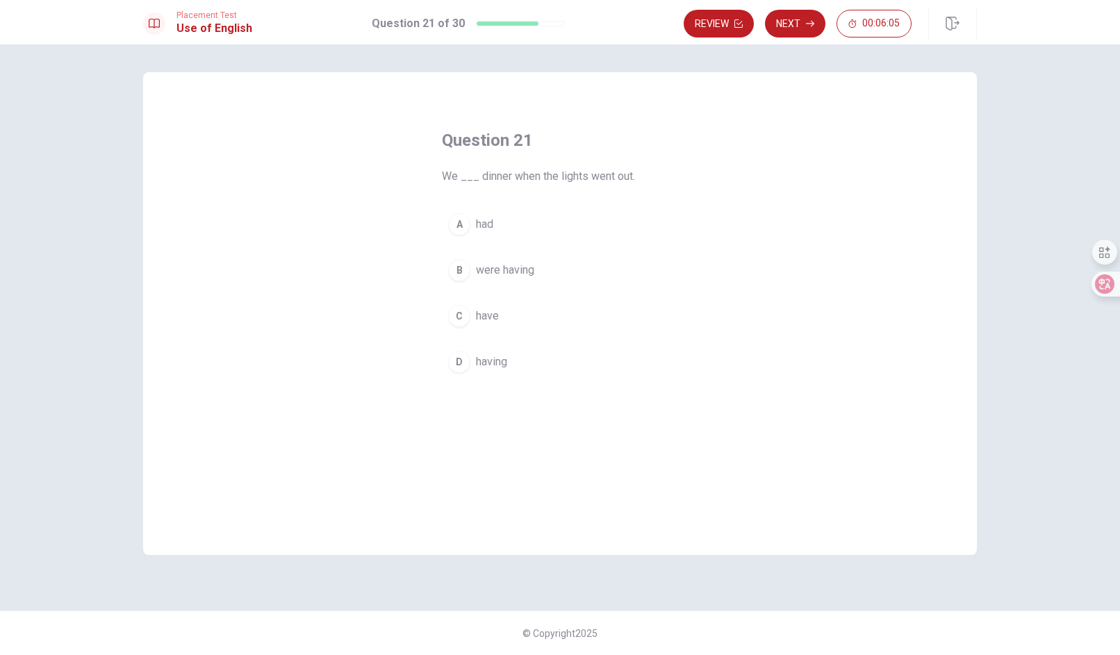
click at [522, 271] on span "were having" at bounding box center [505, 270] width 58 height 17
drag, startPoint x: 590, startPoint y: 173, endPoint x: 636, endPoint y: 180, distance: 45.7
click at [636, 180] on span "We ___ dinner when the lights went out." at bounding box center [560, 176] width 236 height 17
click at [800, 25] on button "Next" at bounding box center [795, 24] width 60 height 28
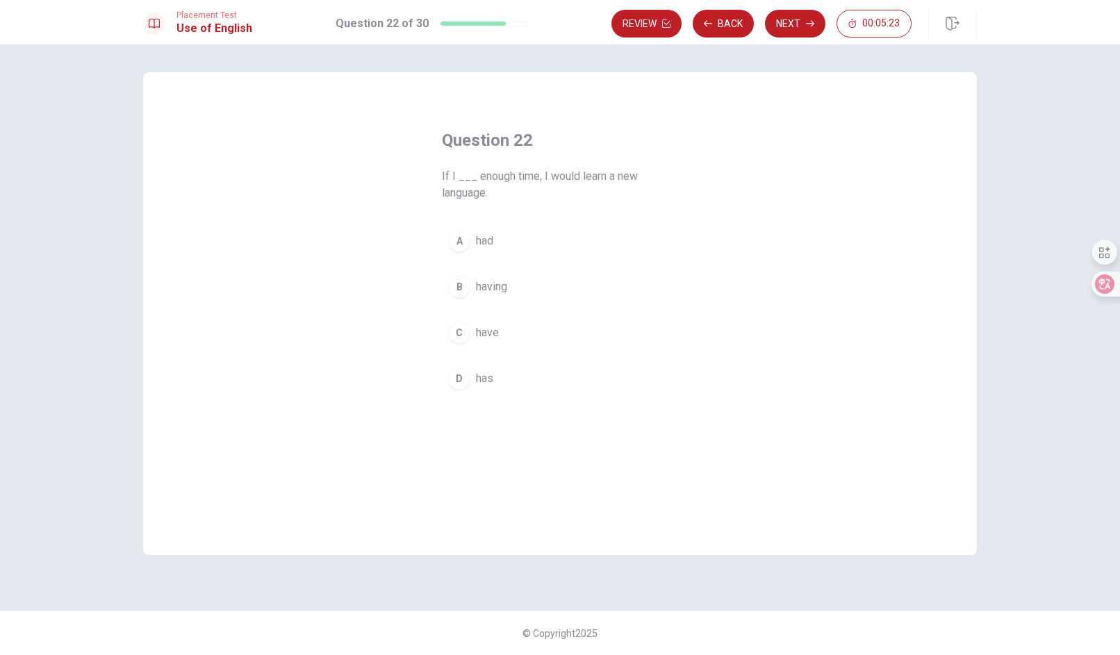
click at [467, 242] on div "A" at bounding box center [459, 241] width 22 height 22
click at [797, 18] on button "Next" at bounding box center [795, 24] width 60 height 28
click at [490, 274] on span "make" at bounding box center [489, 270] width 26 height 17
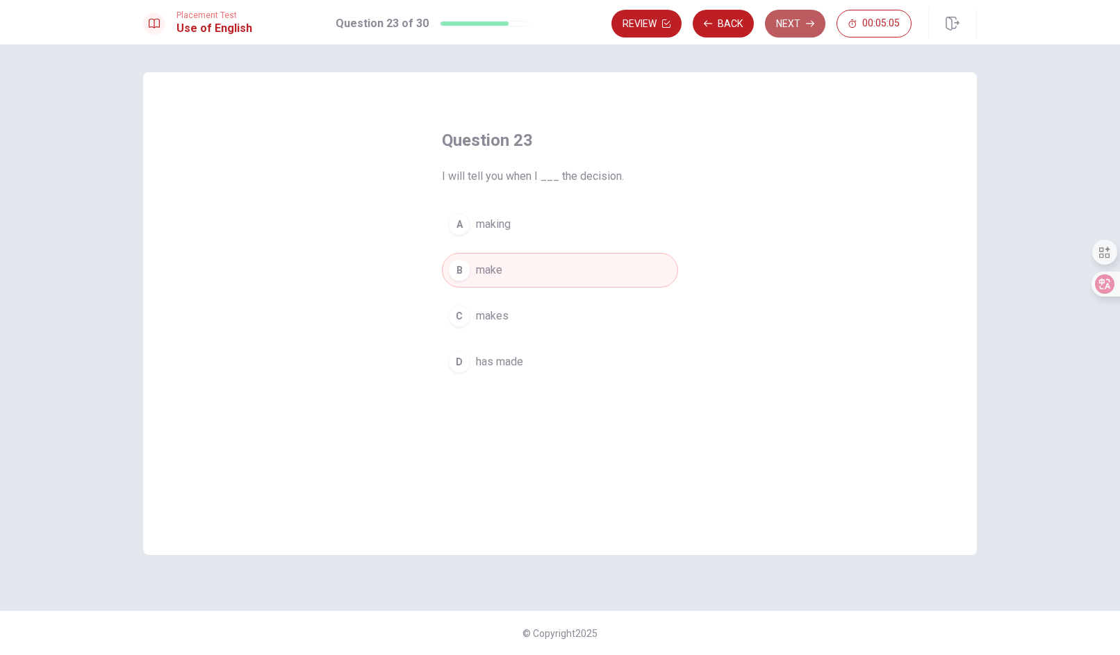
click at [790, 17] on button "Next" at bounding box center [795, 24] width 60 height 28
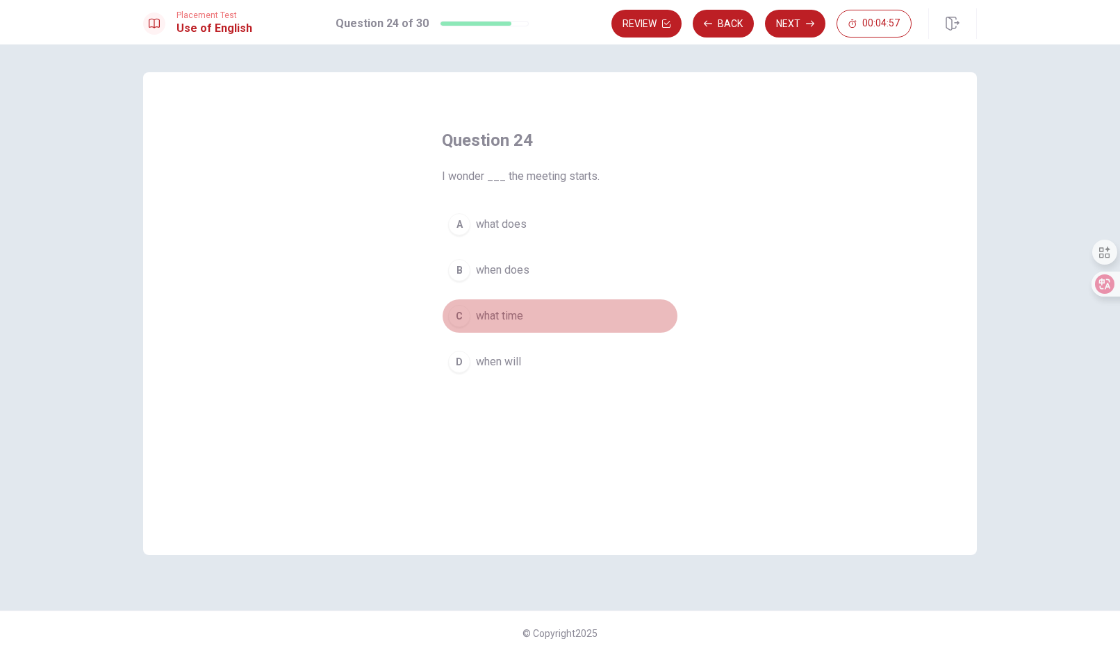
click at [489, 320] on span "what time" at bounding box center [499, 316] width 47 height 17
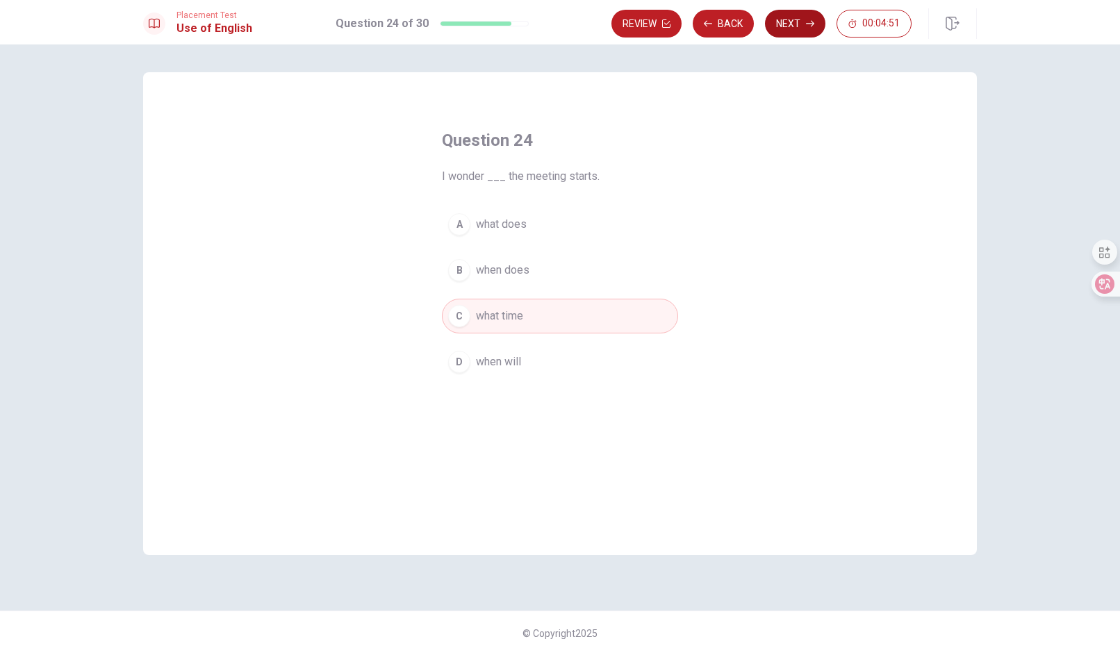
click at [799, 26] on button "Next" at bounding box center [795, 24] width 60 height 28
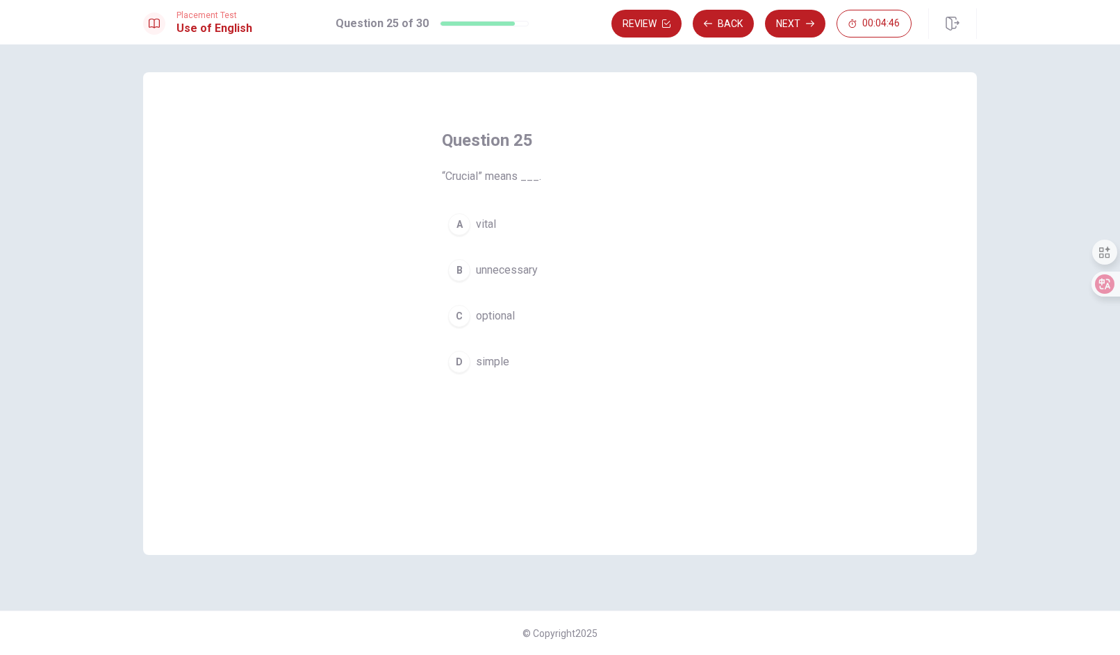
click at [458, 221] on div "A" at bounding box center [459, 224] width 22 height 22
click at [801, 29] on button "Next" at bounding box center [795, 24] width 60 height 28
click at [504, 224] on span "leave out" at bounding box center [498, 224] width 44 height 17
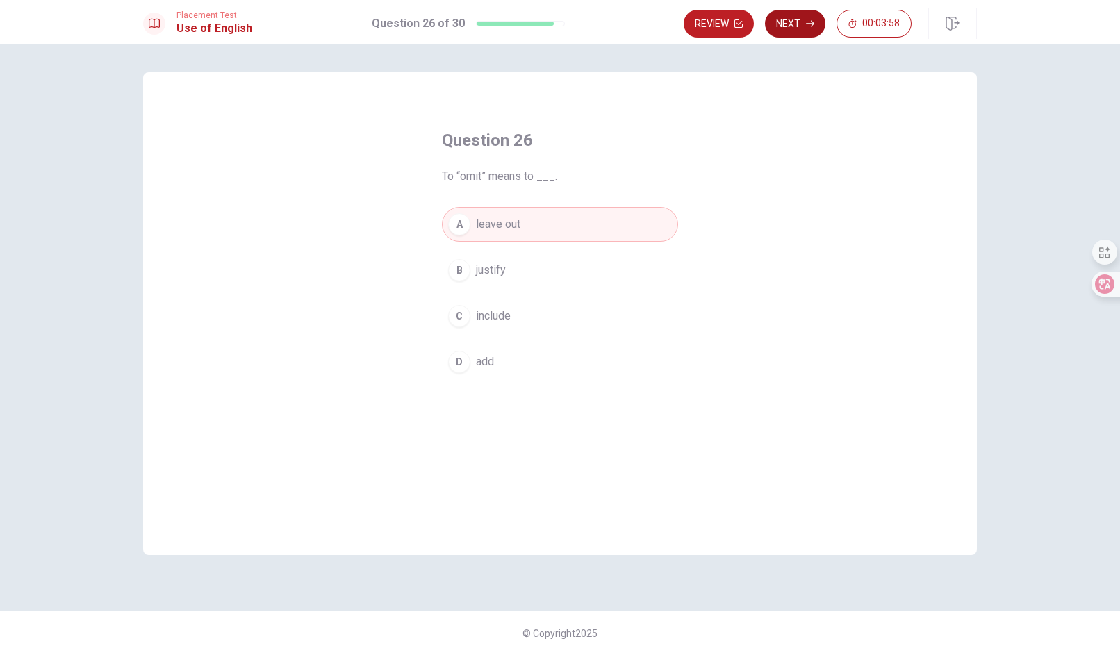
click at [801, 21] on button "Next" at bounding box center [795, 24] width 60 height 28
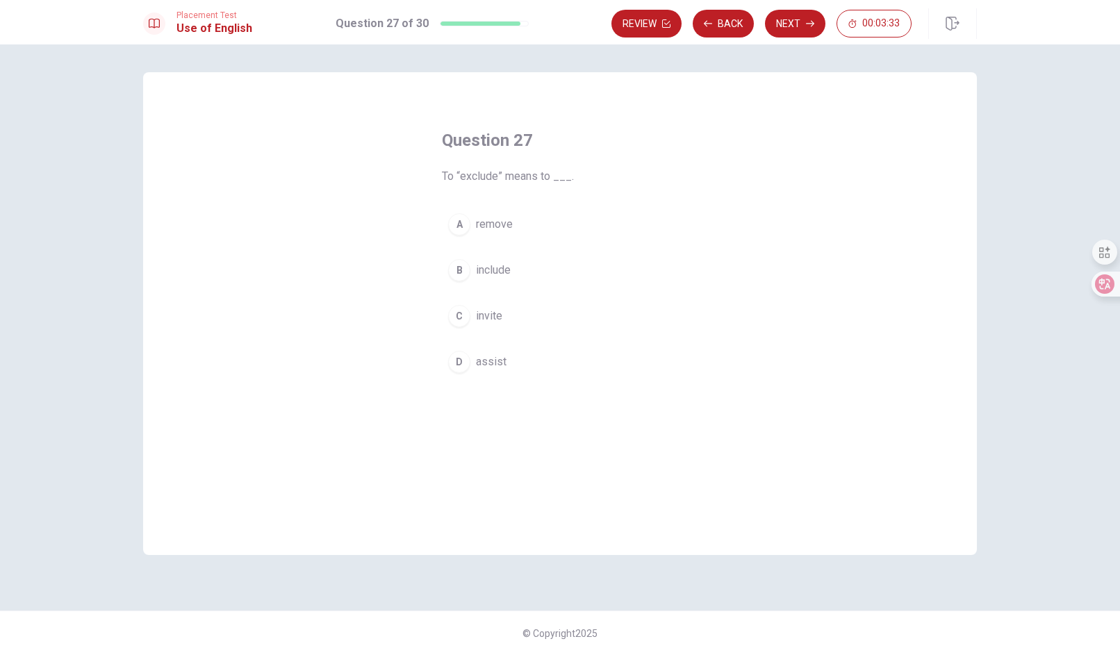
click at [502, 222] on span "remove" at bounding box center [494, 224] width 37 height 17
click at [802, 21] on button "Next" at bounding box center [795, 24] width 60 height 28
click at [469, 316] on div "C" at bounding box center [459, 316] width 22 height 22
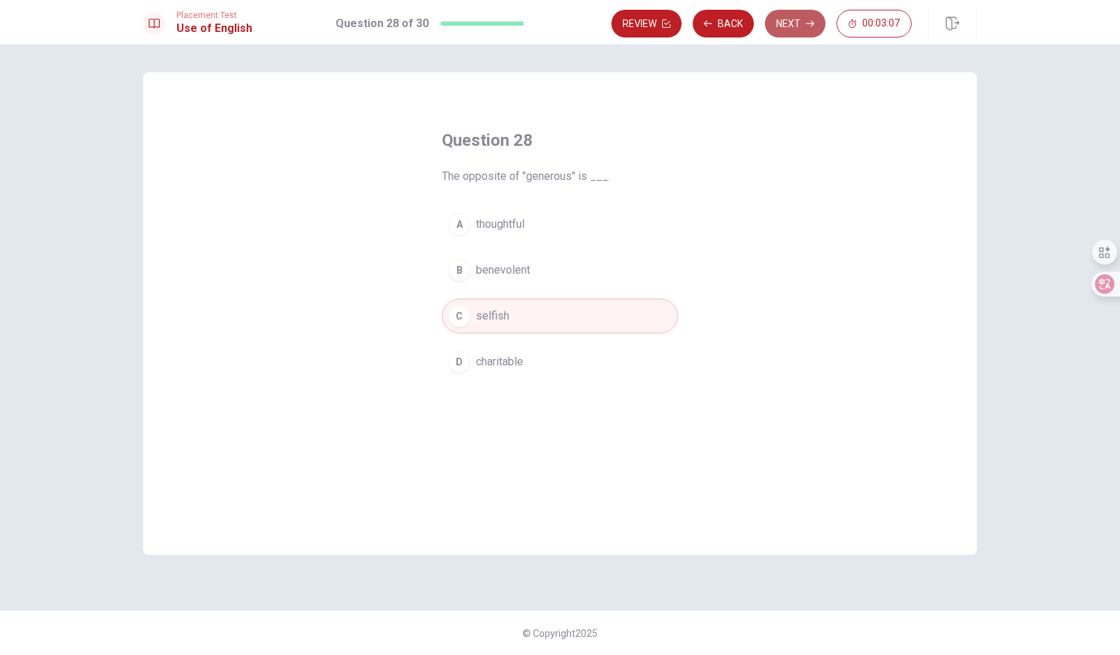
click at [790, 24] on button "Next" at bounding box center [795, 24] width 60 height 28
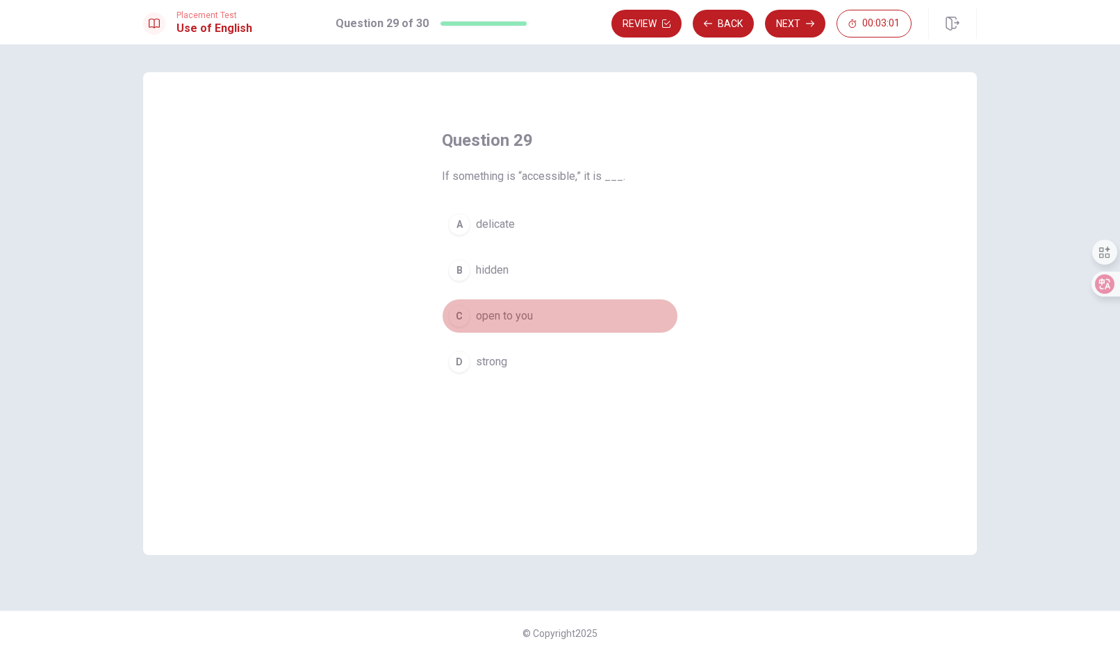
click at [516, 317] on span "open to you" at bounding box center [504, 316] width 57 height 17
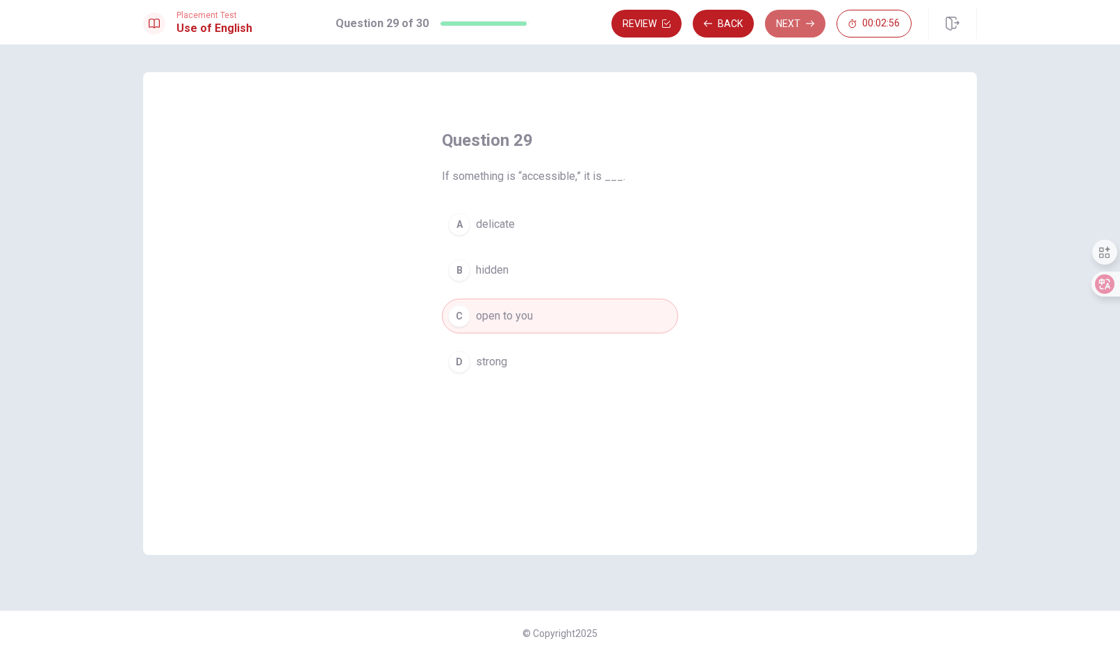
click at [786, 20] on button "Next" at bounding box center [795, 24] width 60 height 28
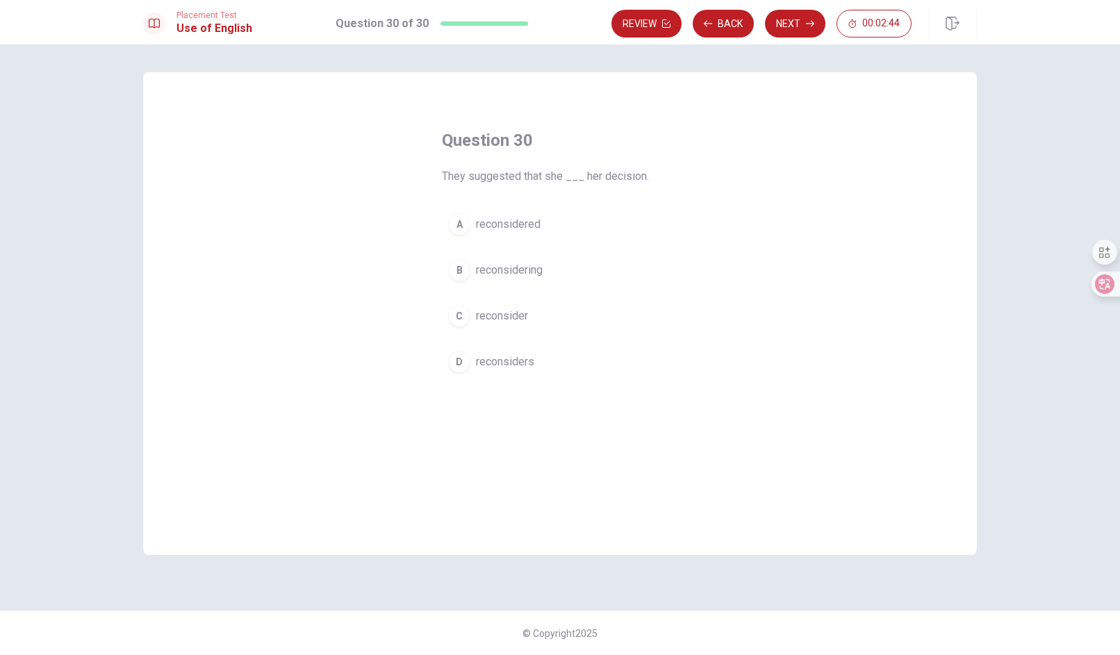
click at [513, 227] on span "reconsidered" at bounding box center [508, 224] width 65 height 17
click at [791, 13] on button "Next" at bounding box center [795, 24] width 60 height 28
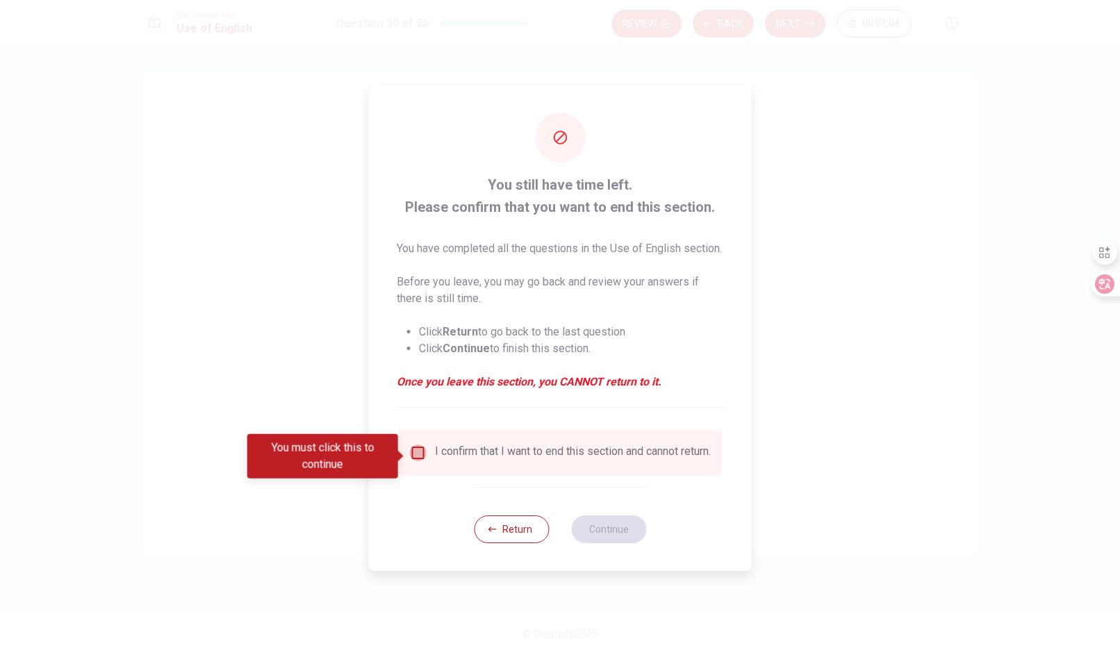
click at [411, 456] on input "You must click this to continue" at bounding box center [418, 453] width 17 height 17
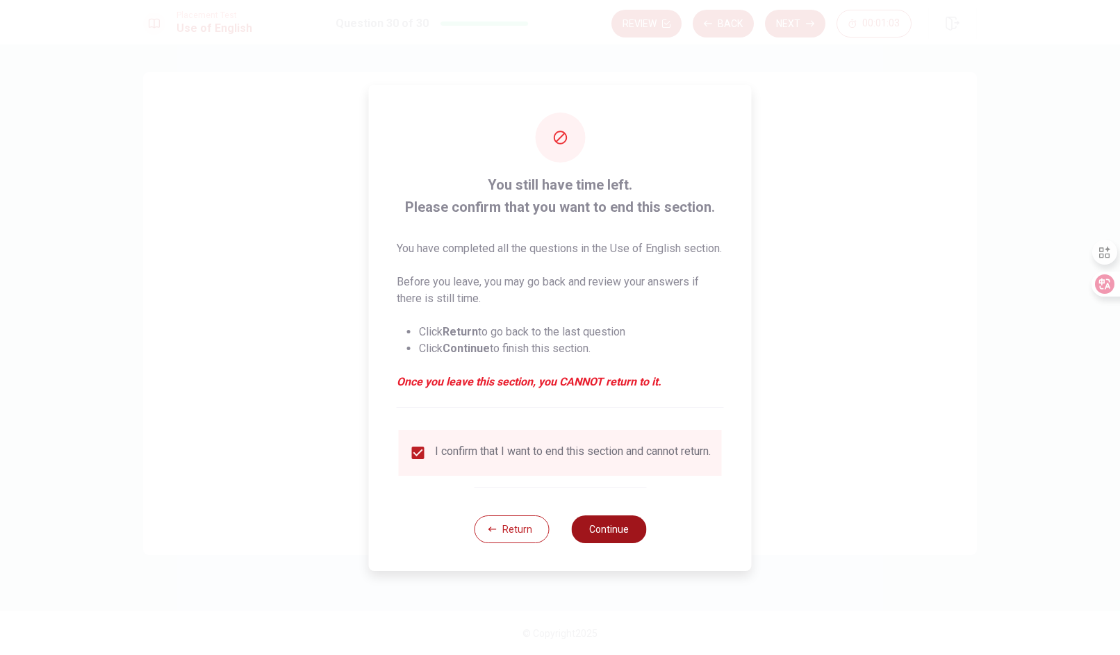
click at [622, 543] on button "Continue" at bounding box center [608, 529] width 75 height 28
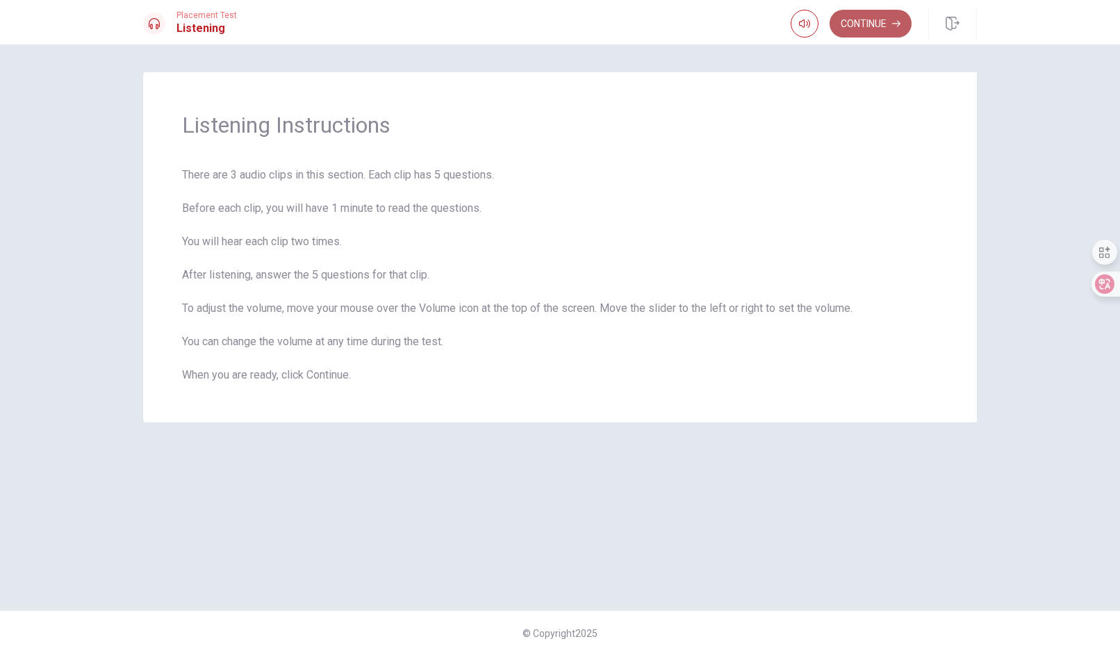
click at [881, 18] on button "Continue" at bounding box center [870, 24] width 82 height 28
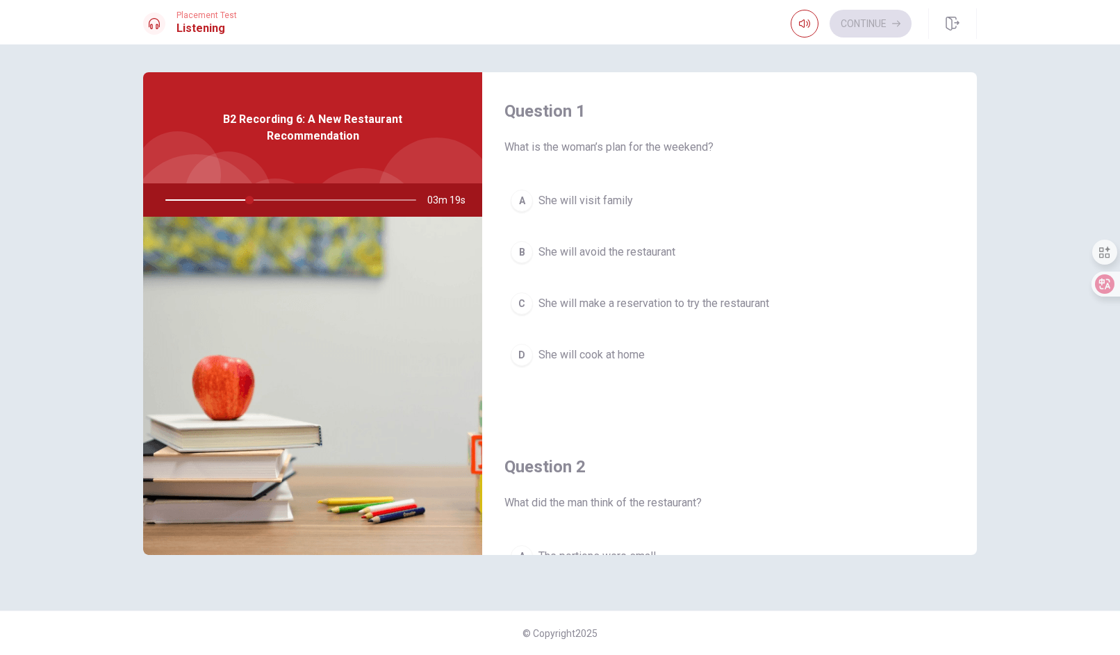
drag, startPoint x: 637, startPoint y: 322, endPoint x: 636, endPoint y: 314, distance: 7.8
click at [636, 322] on div "A She will visit family B She will avoid the restaurant C She will make a reser…" at bounding box center [729, 291] width 450 height 217
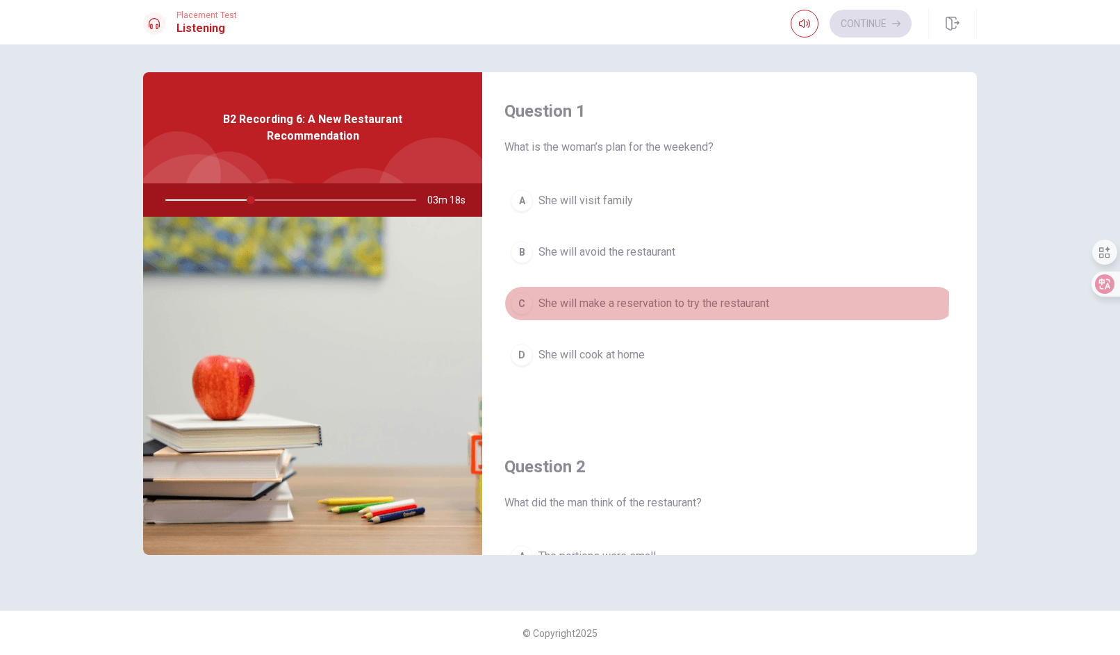
click at [637, 298] on span "She will make a reservation to try the restaurant" at bounding box center [653, 303] width 231 height 17
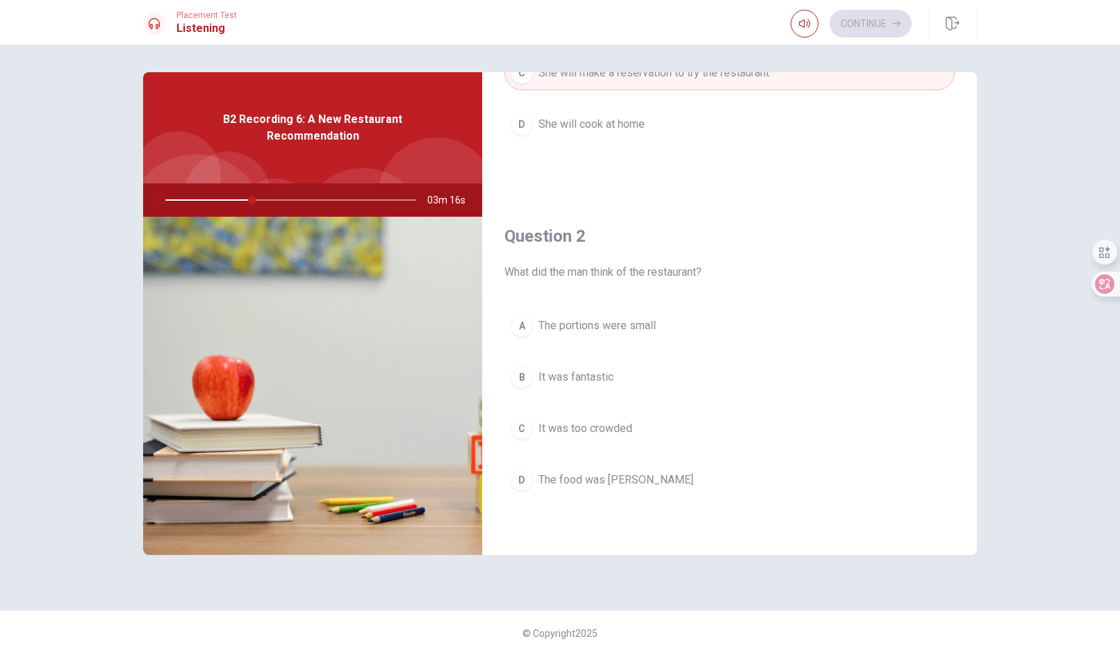
scroll to position [278, 0]
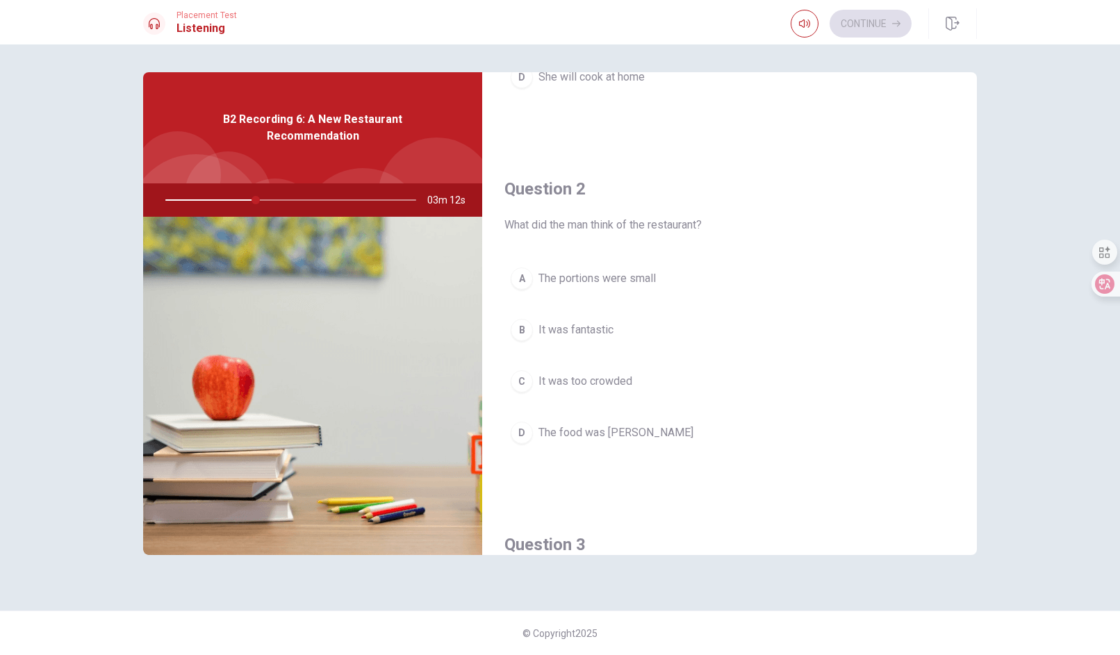
click at [570, 322] on span "It was fantastic" at bounding box center [575, 330] width 75 height 17
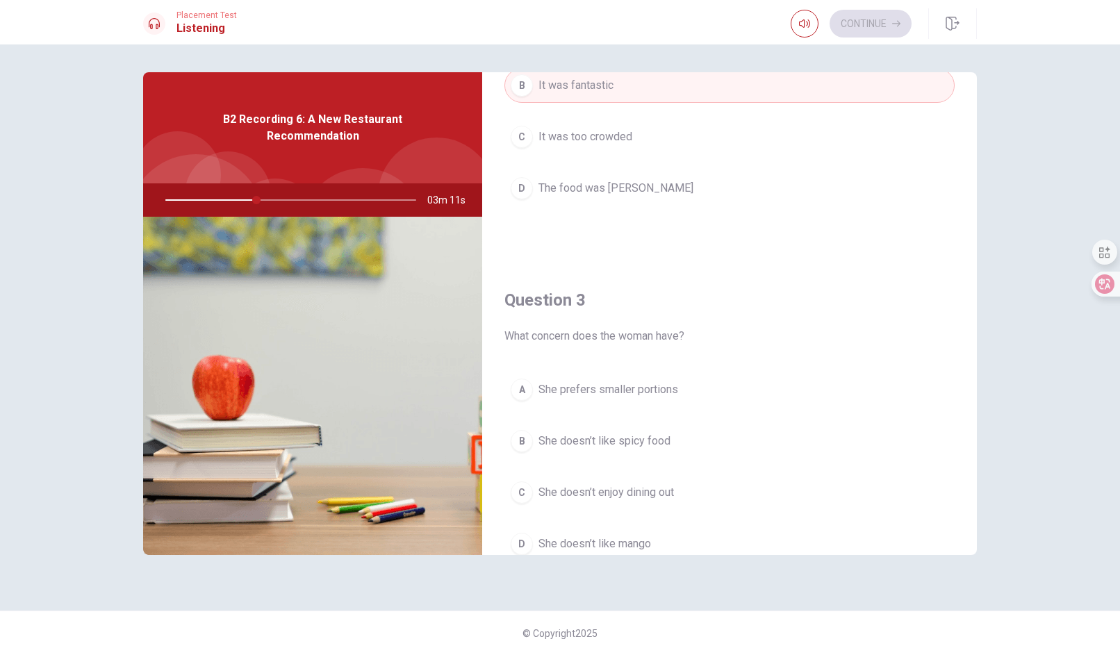
scroll to position [625, 0]
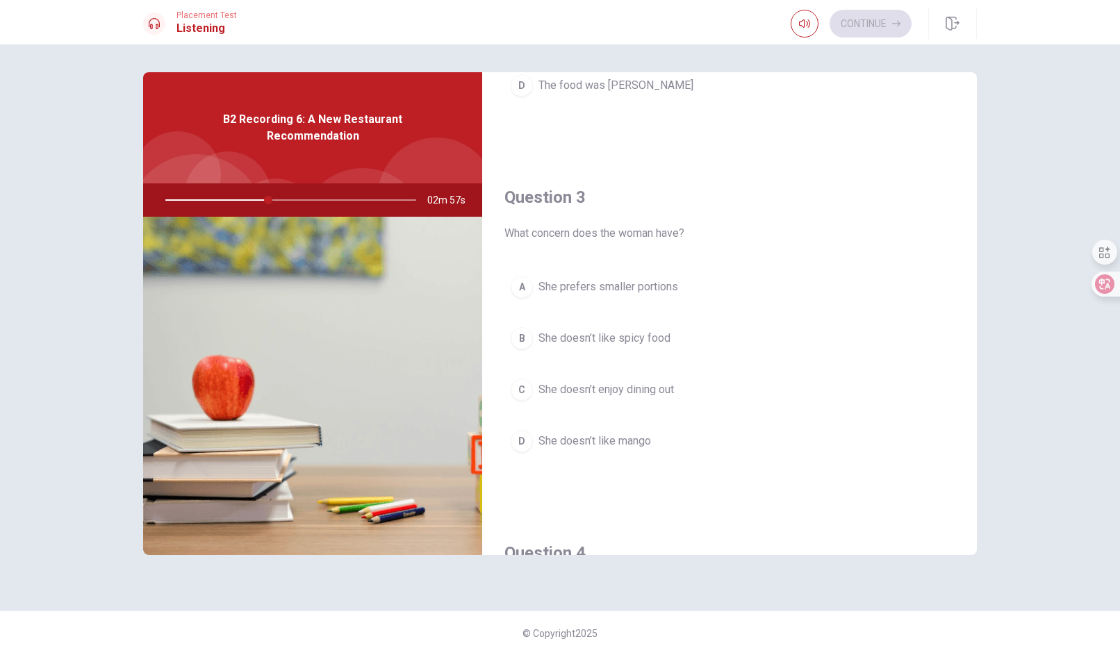
click at [630, 331] on span "She doesn’t like spicy food" at bounding box center [604, 338] width 132 height 17
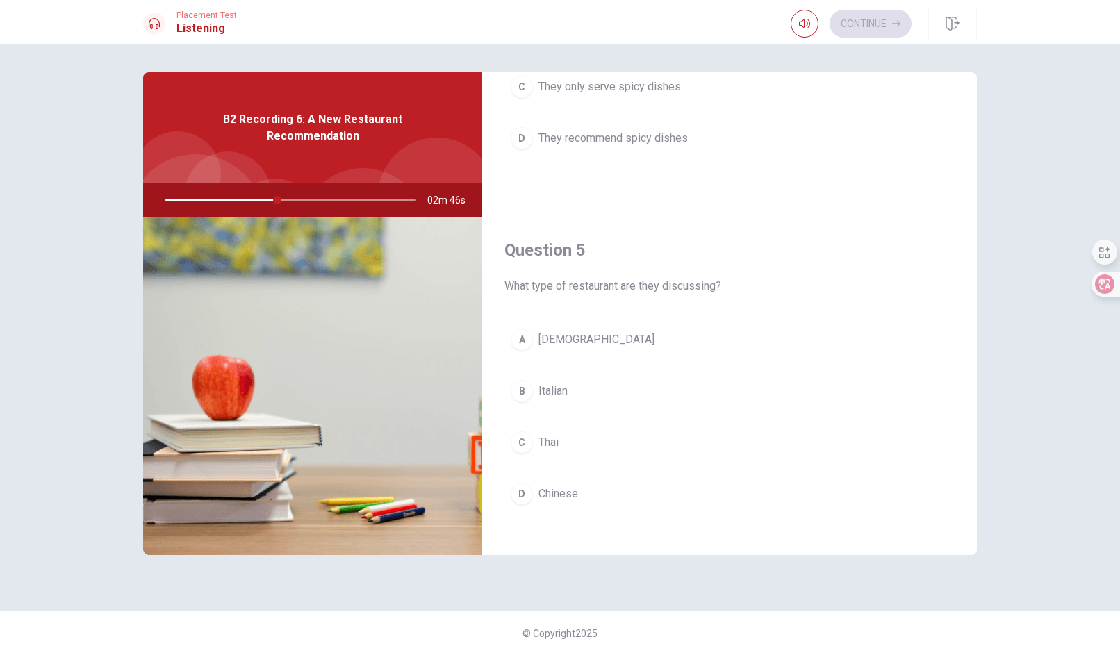
scroll to position [1286, 0]
click at [515, 431] on div "C" at bounding box center [522, 440] width 22 height 22
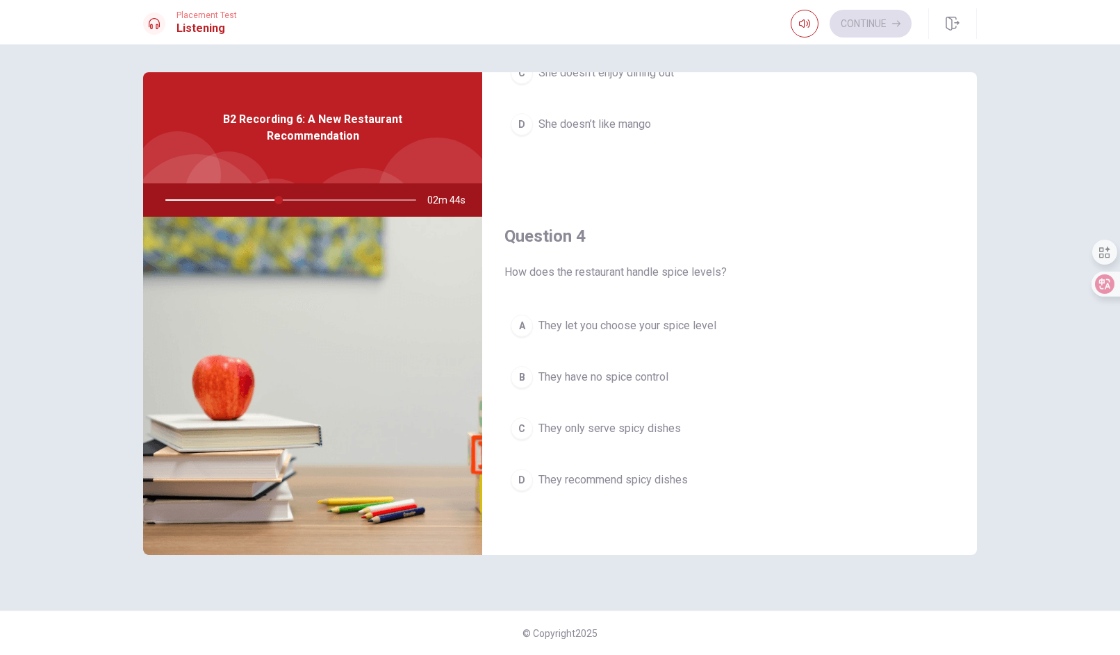
scroll to position [938, 0]
click at [648, 324] on span "They let you choose your spice level" at bounding box center [627, 329] width 178 height 17
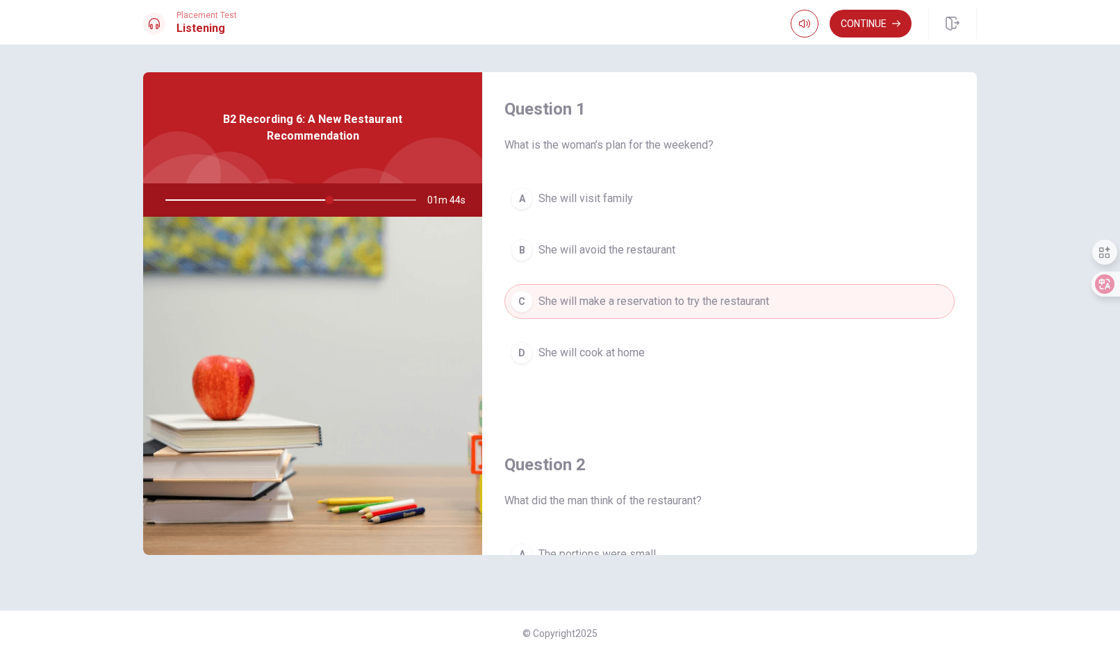
scroll to position [0, 0]
click at [856, 24] on button "Continue" at bounding box center [870, 24] width 82 height 28
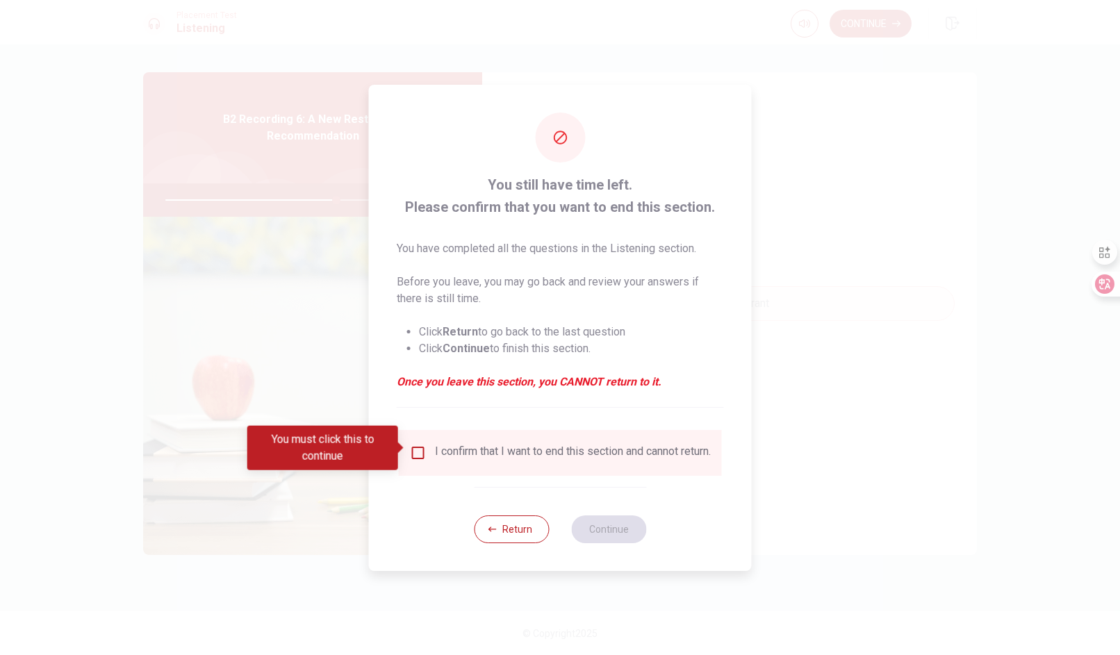
click at [415, 446] on input "You must click this to continue" at bounding box center [418, 453] width 17 height 17
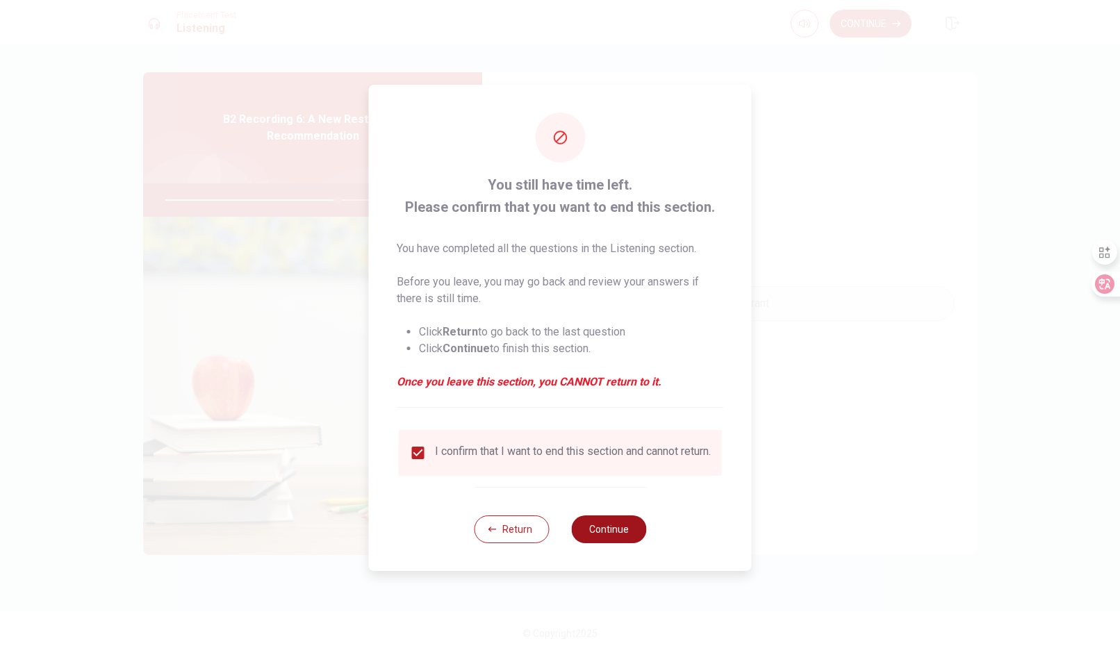
click at [624, 524] on button "Continue" at bounding box center [608, 529] width 75 height 28
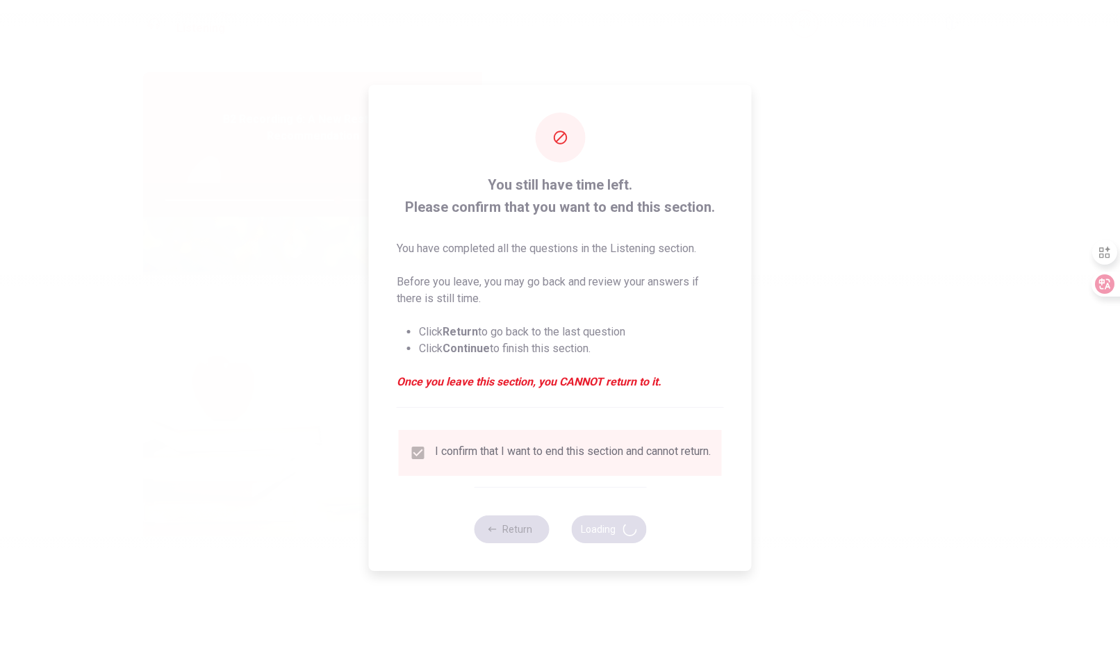
type input "69"
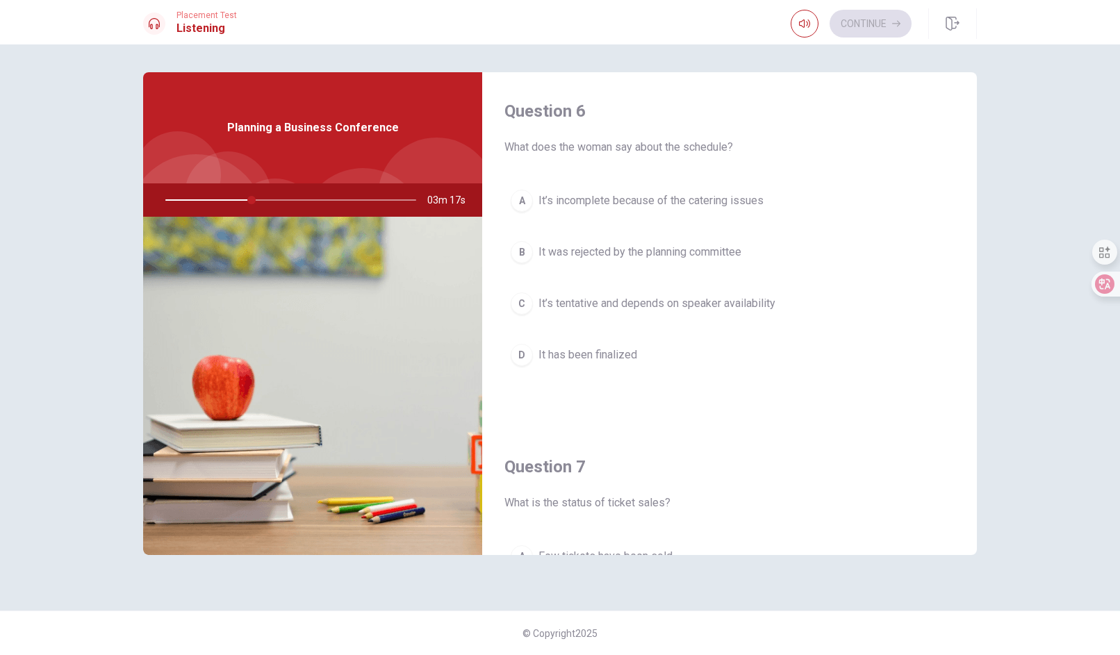
click at [693, 307] on span "It’s tentative and depends on speaker availability" at bounding box center [656, 303] width 237 height 17
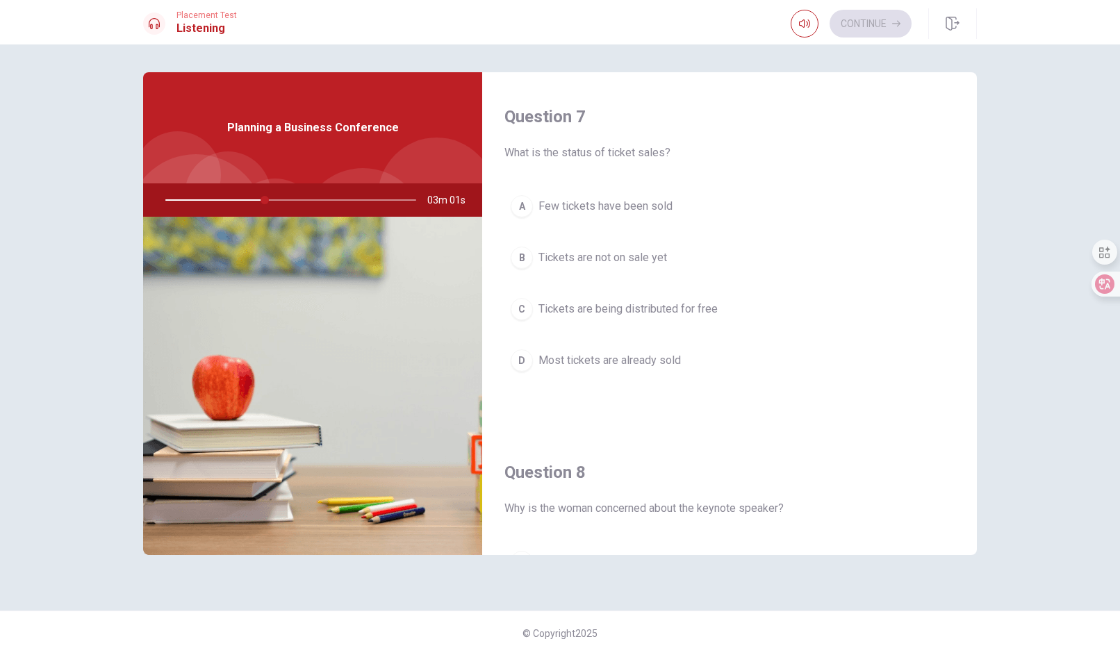
scroll to position [347, 0]
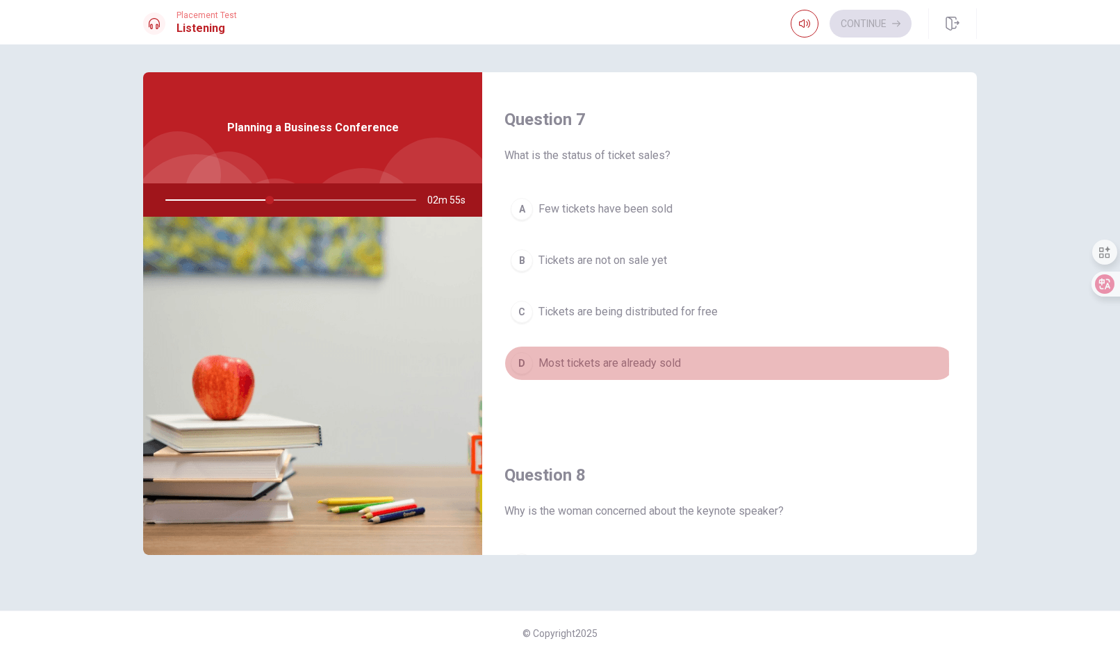
click at [608, 362] on span "Most tickets are already sold" at bounding box center [609, 363] width 142 height 17
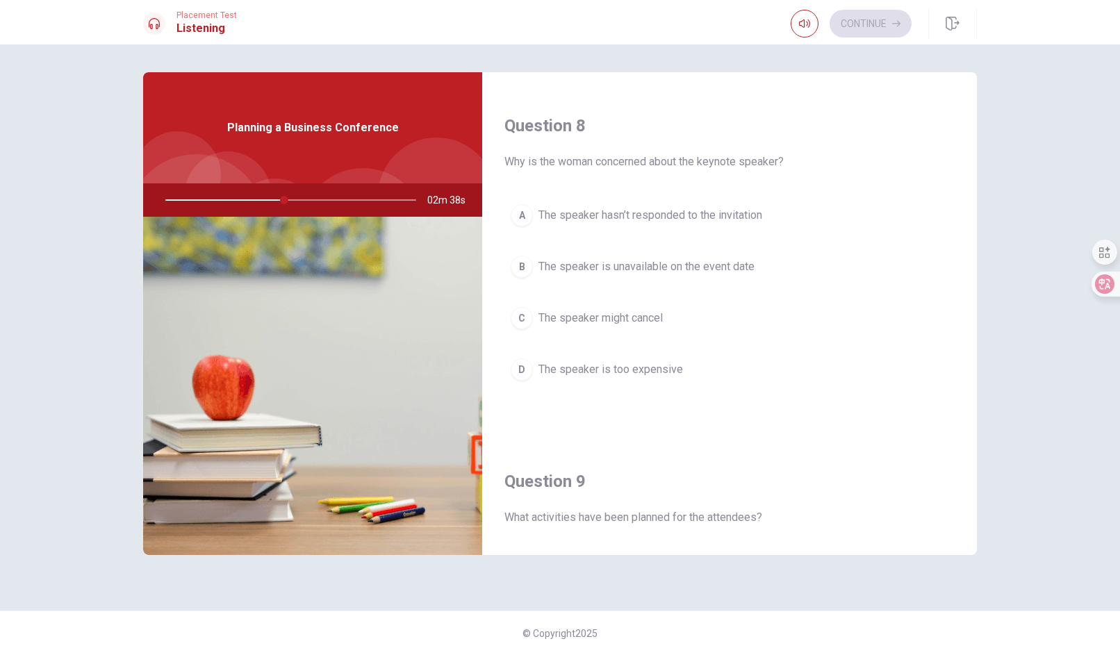
scroll to position [695, 0]
click at [691, 210] on span "The speaker hasn’t responded to the invitation" at bounding box center [650, 217] width 224 height 17
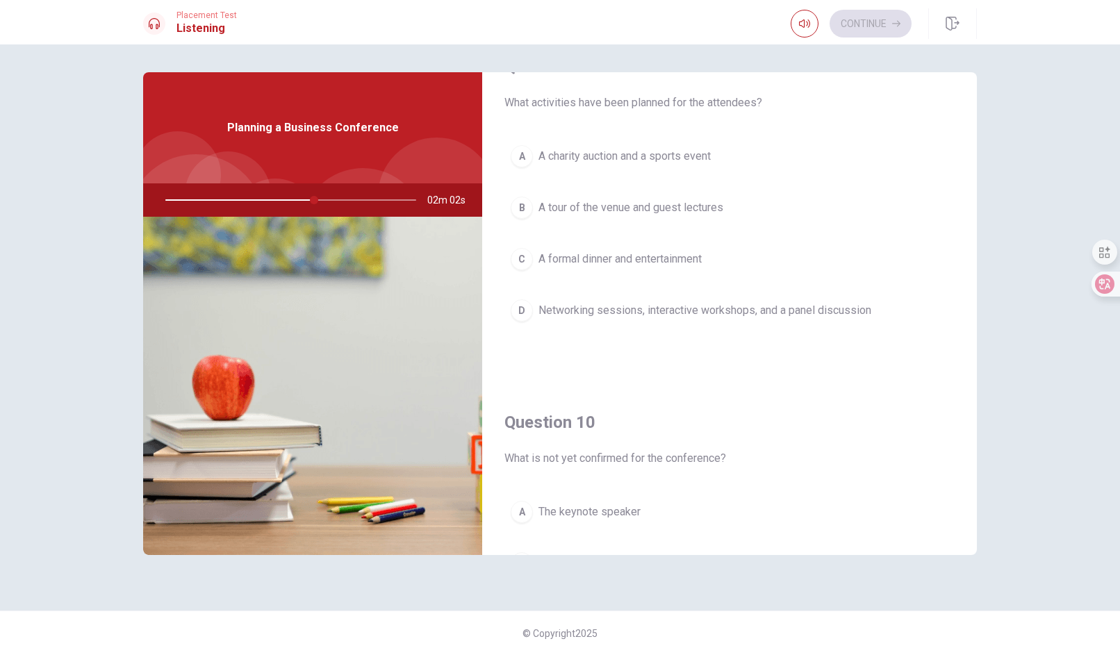
scroll to position [1286, 0]
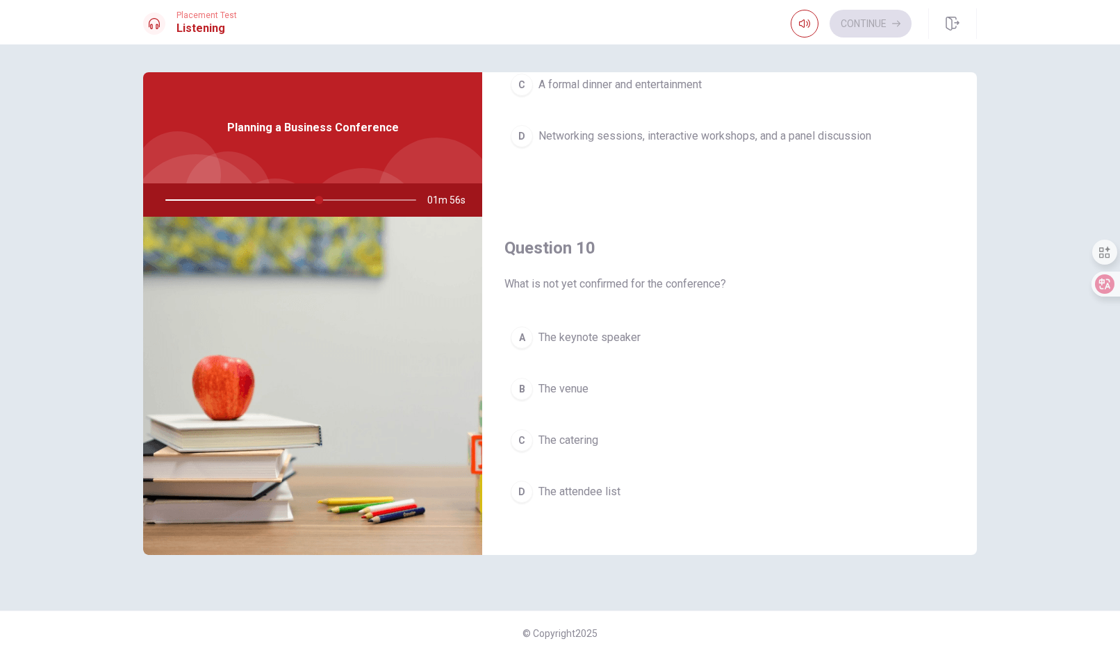
click at [610, 329] on span "The keynote speaker" at bounding box center [589, 337] width 102 height 17
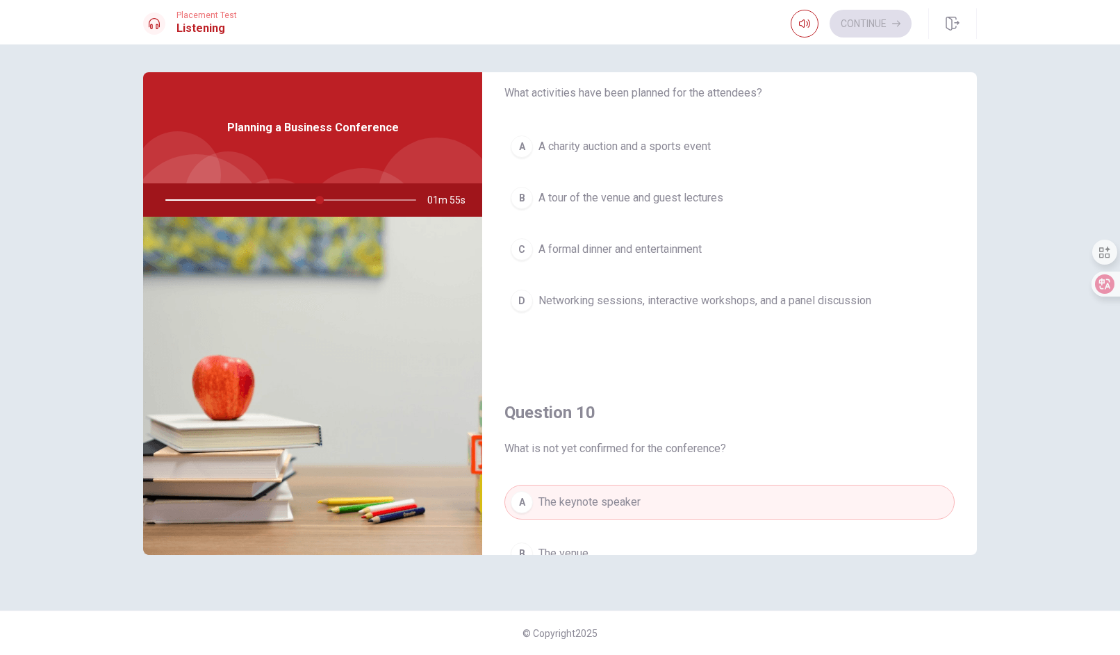
scroll to position [1077, 0]
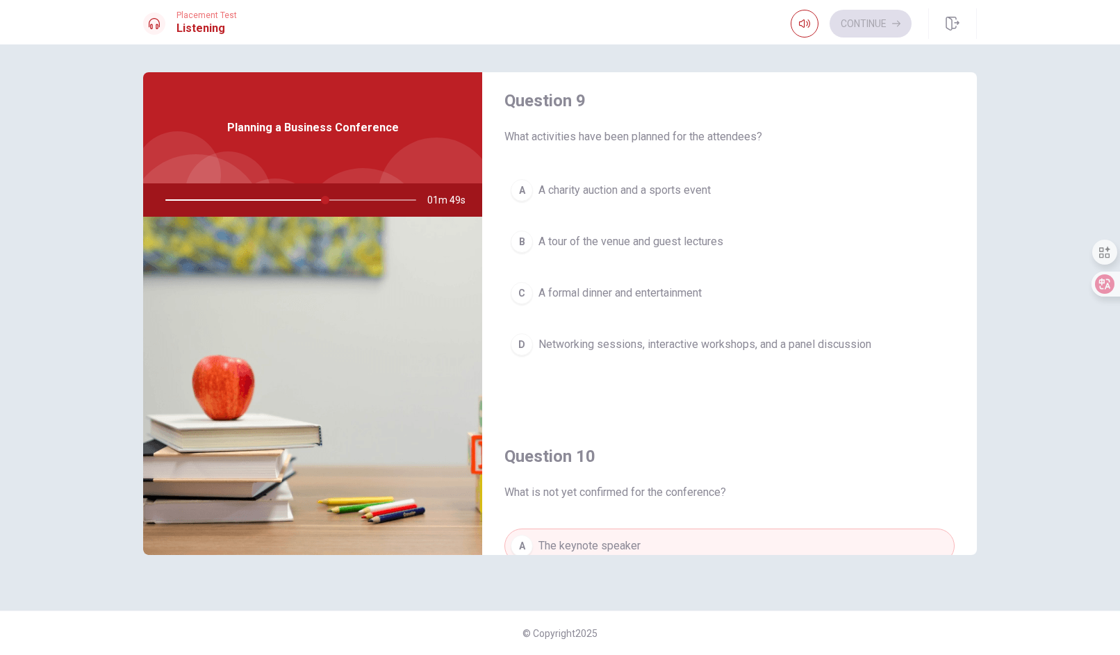
click at [629, 338] on span "Networking sessions, interactive workshops, and a panel discussion" at bounding box center [704, 344] width 333 height 17
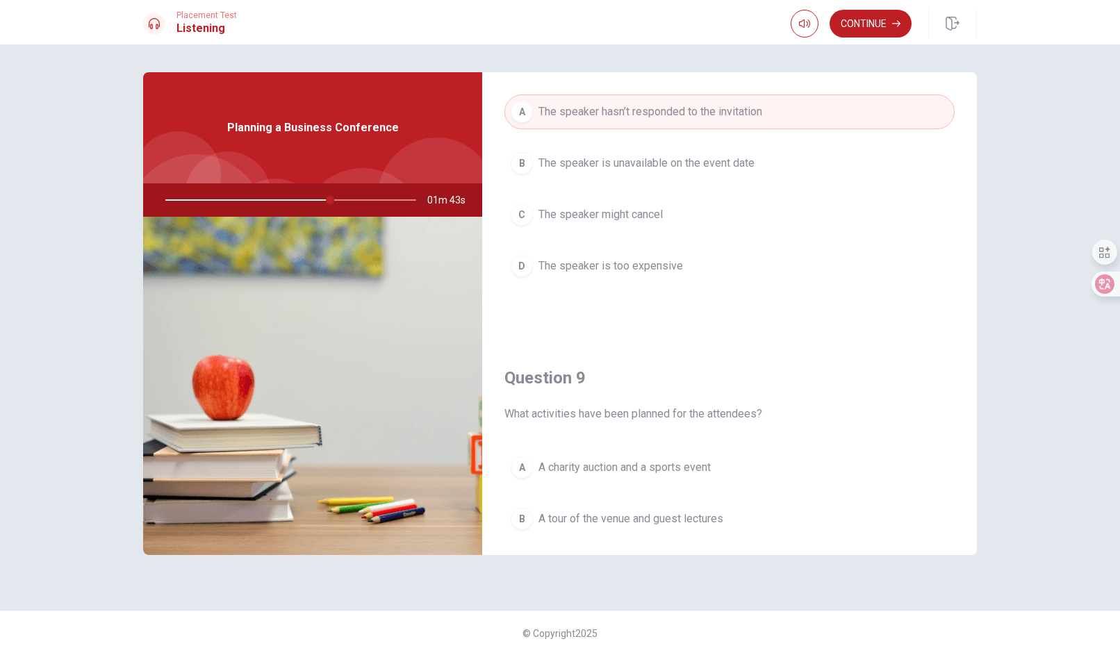
scroll to position [799, 0]
click at [877, 22] on button "Continue" at bounding box center [870, 24] width 82 height 28
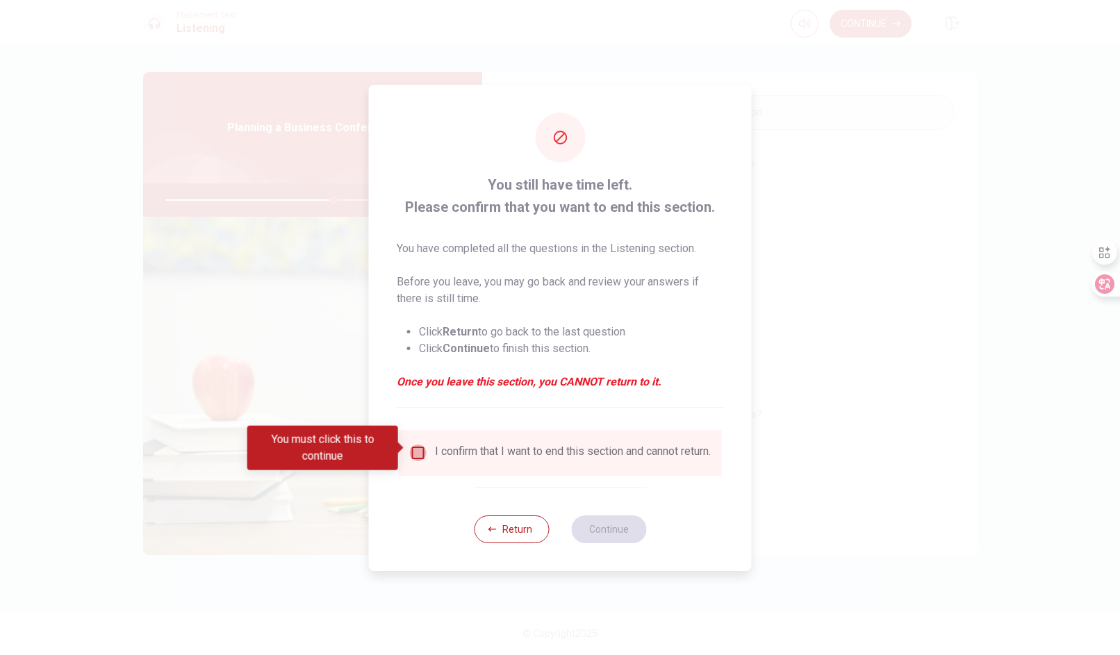
click at [419, 445] on input "You must click this to continue" at bounding box center [418, 453] width 17 height 17
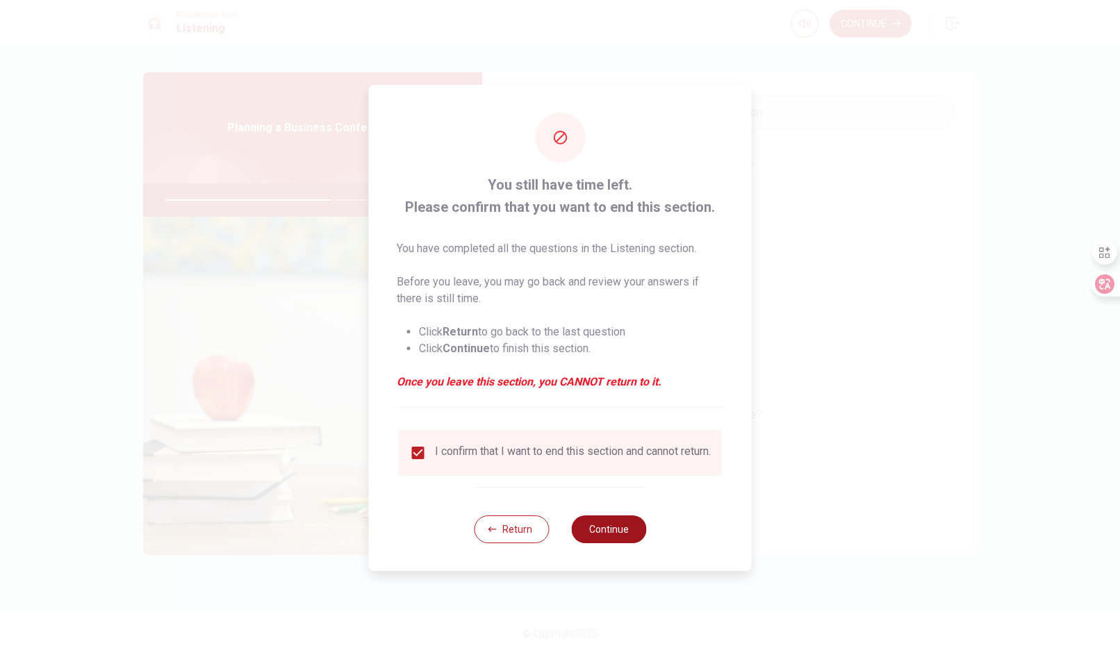
click at [616, 538] on button "Continue" at bounding box center [608, 529] width 75 height 28
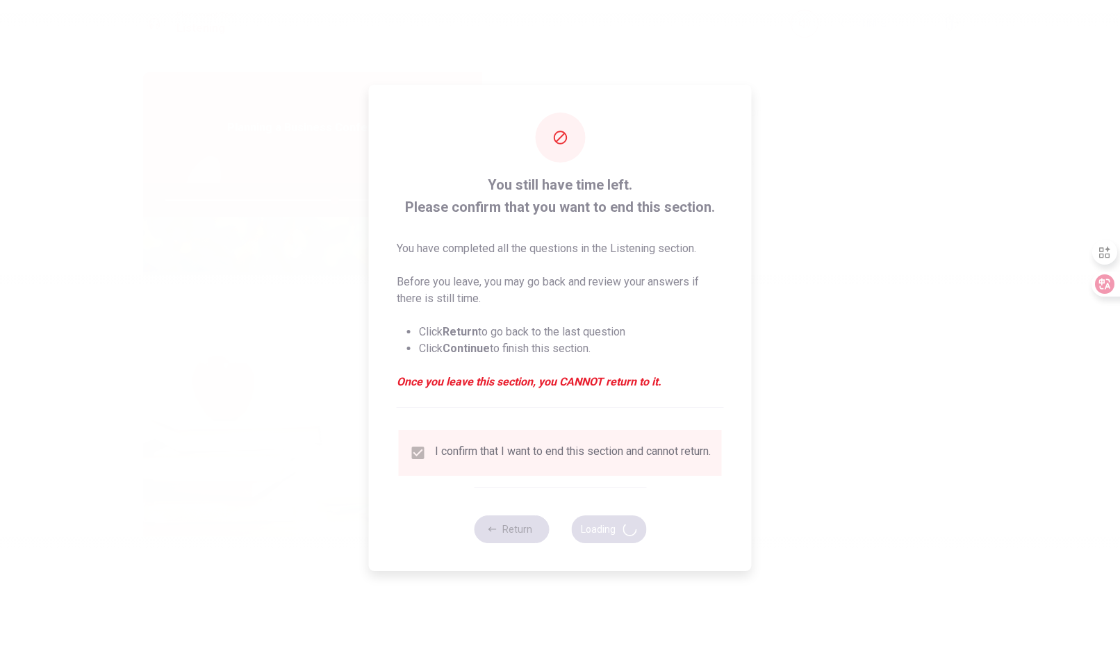
type input "68"
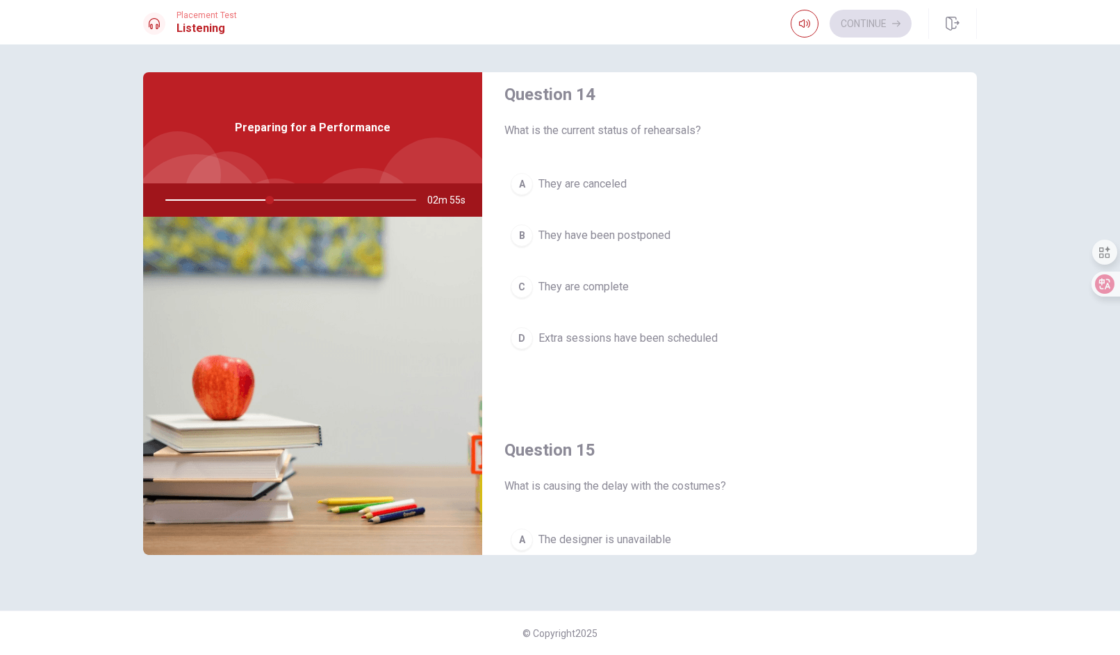
scroll to position [1181, 0]
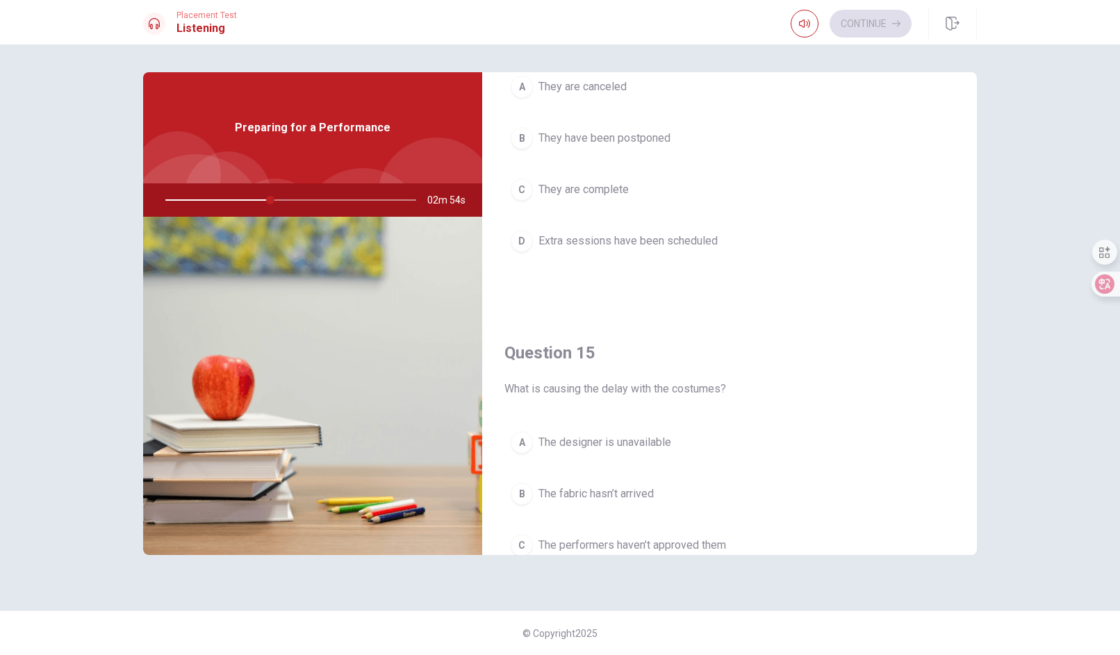
click at [582, 238] on span "Extra sessions have been scheduled" at bounding box center [627, 241] width 179 height 17
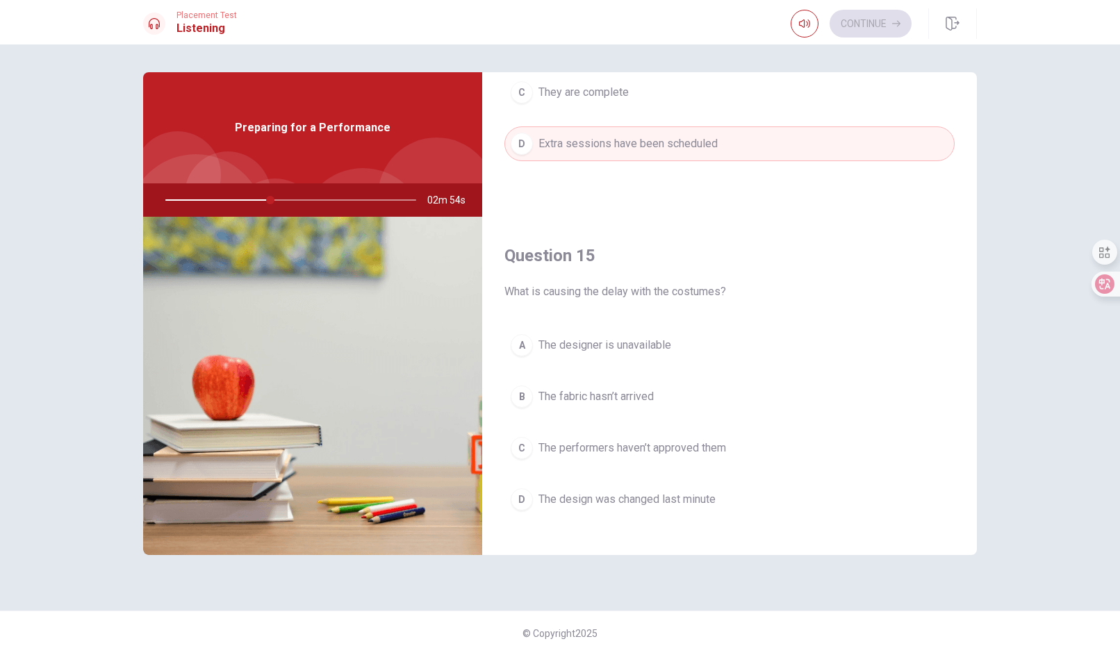
scroll to position [1286, 0]
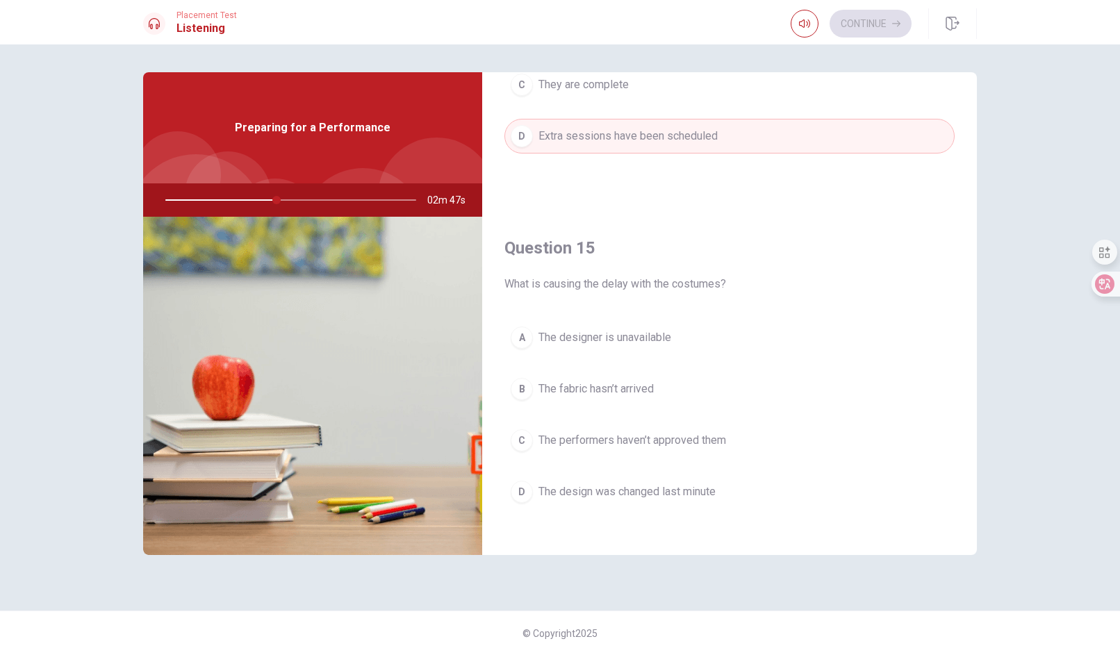
click at [594, 484] on span "The design was changed last minute" at bounding box center [626, 491] width 177 height 17
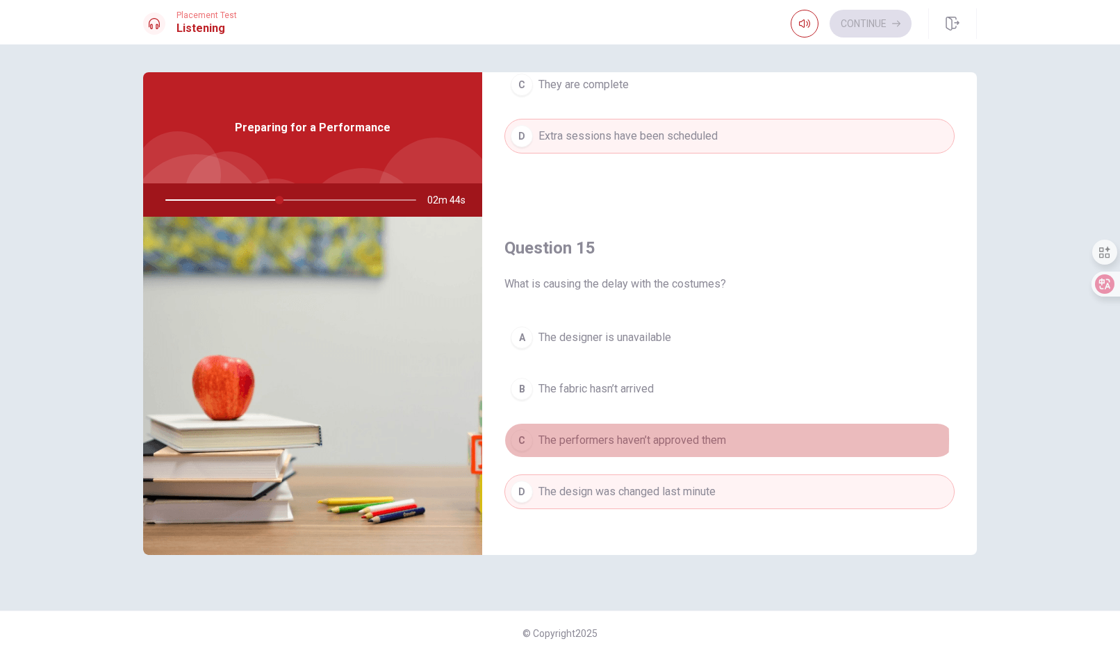
click at [637, 432] on span "The performers haven’t approved them" at bounding box center [632, 440] width 188 height 17
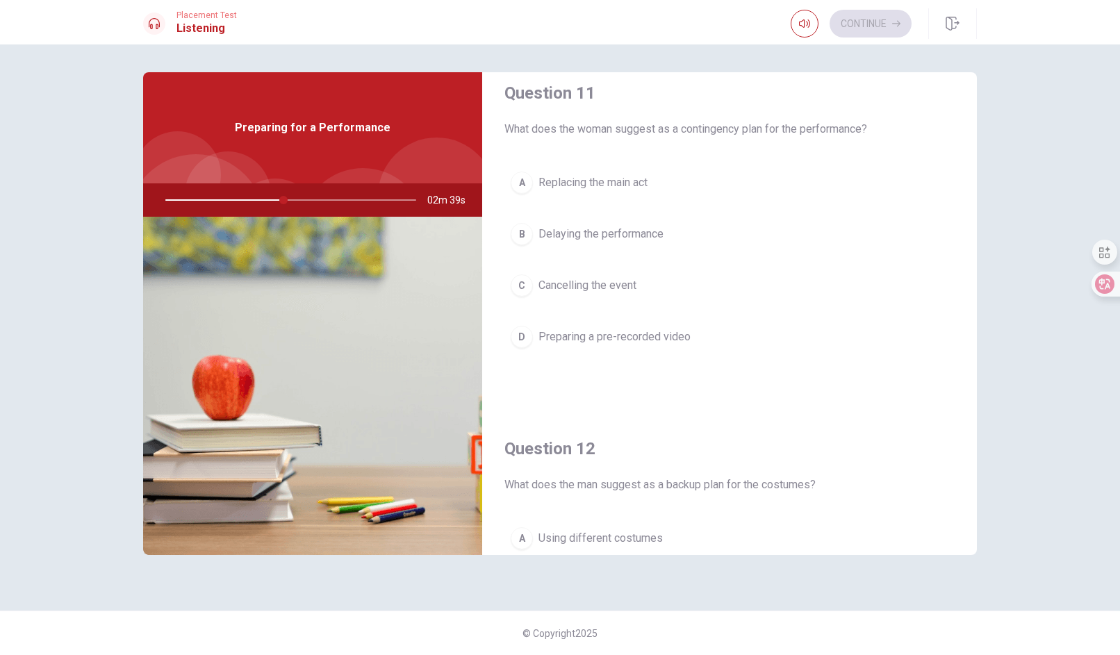
scroll to position [0, 0]
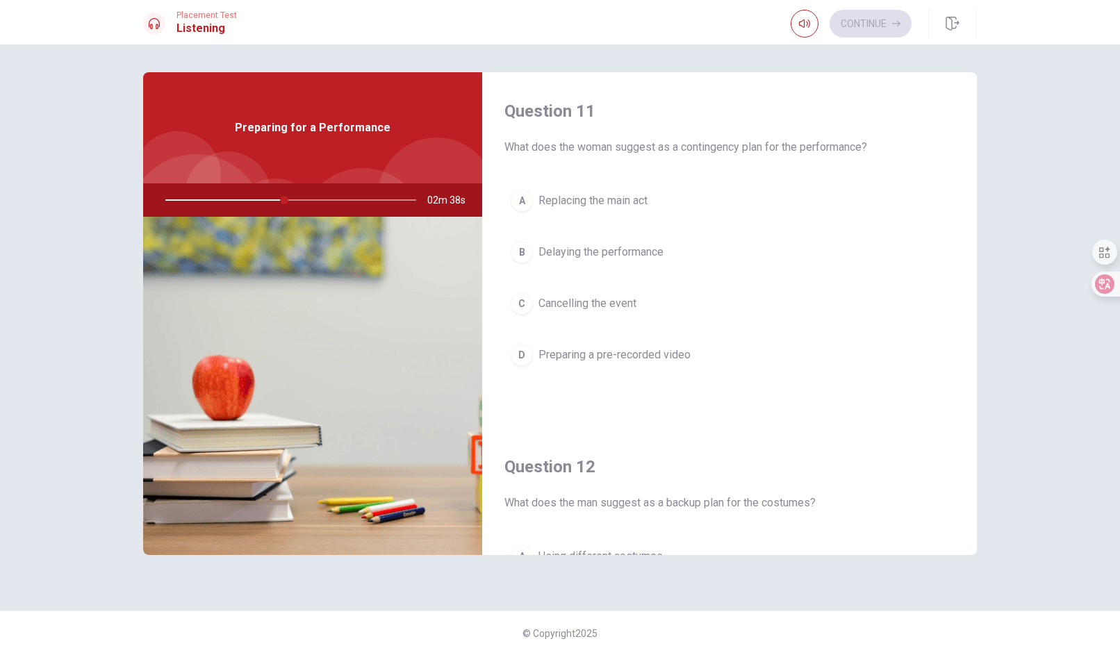
click at [613, 350] on span "Preparing a pre-recorded video" at bounding box center [614, 355] width 152 height 17
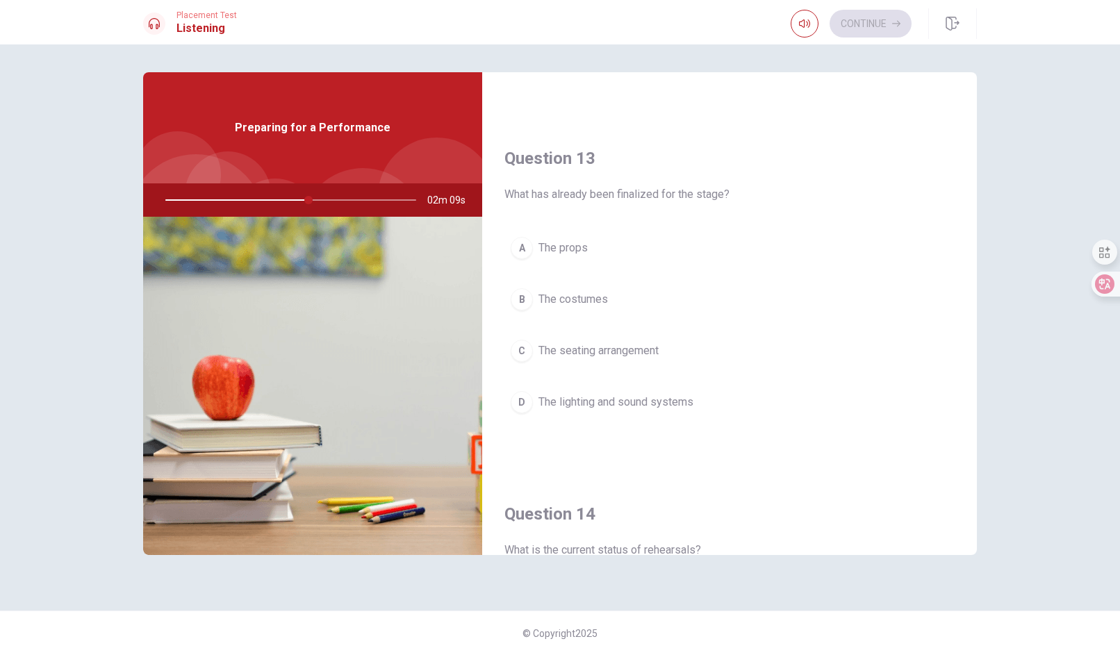
scroll to position [661, 0]
click at [561, 299] on span "The costumes" at bounding box center [572, 303] width 69 height 17
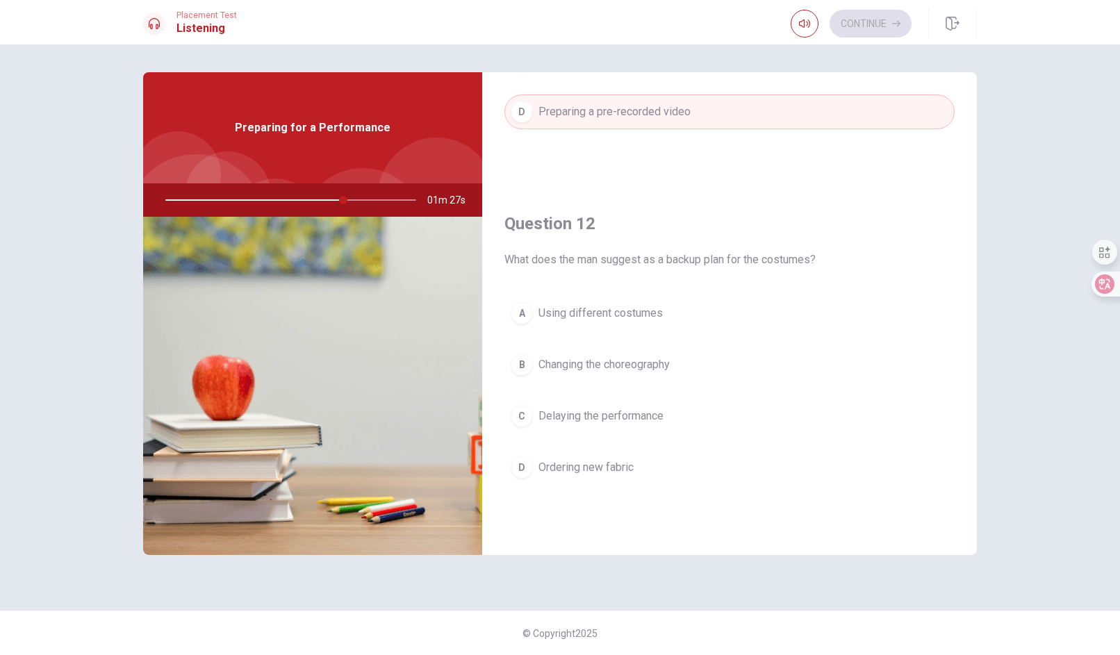
scroll to position [278, 0]
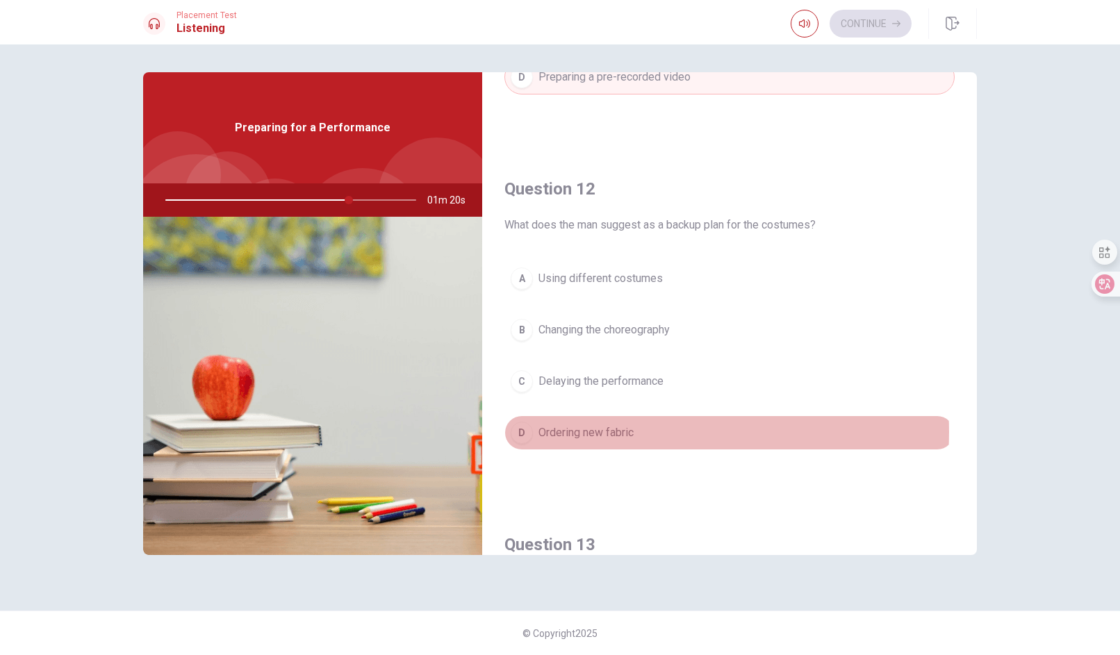
click at [617, 429] on span "Ordering new fabric" at bounding box center [585, 432] width 95 height 17
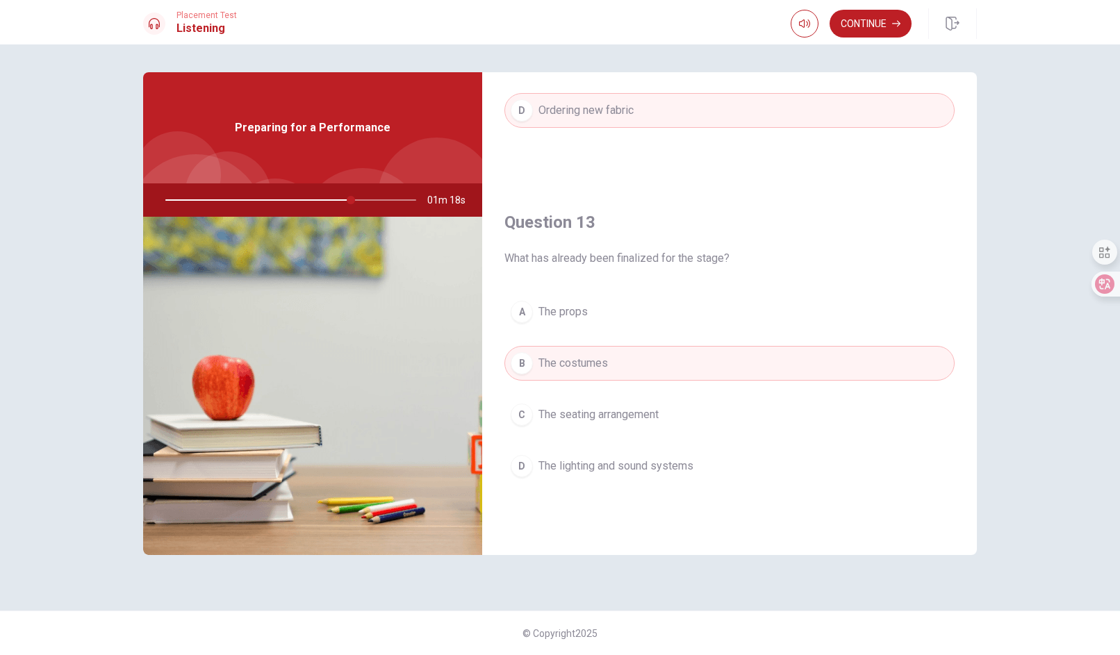
scroll to position [695, 0]
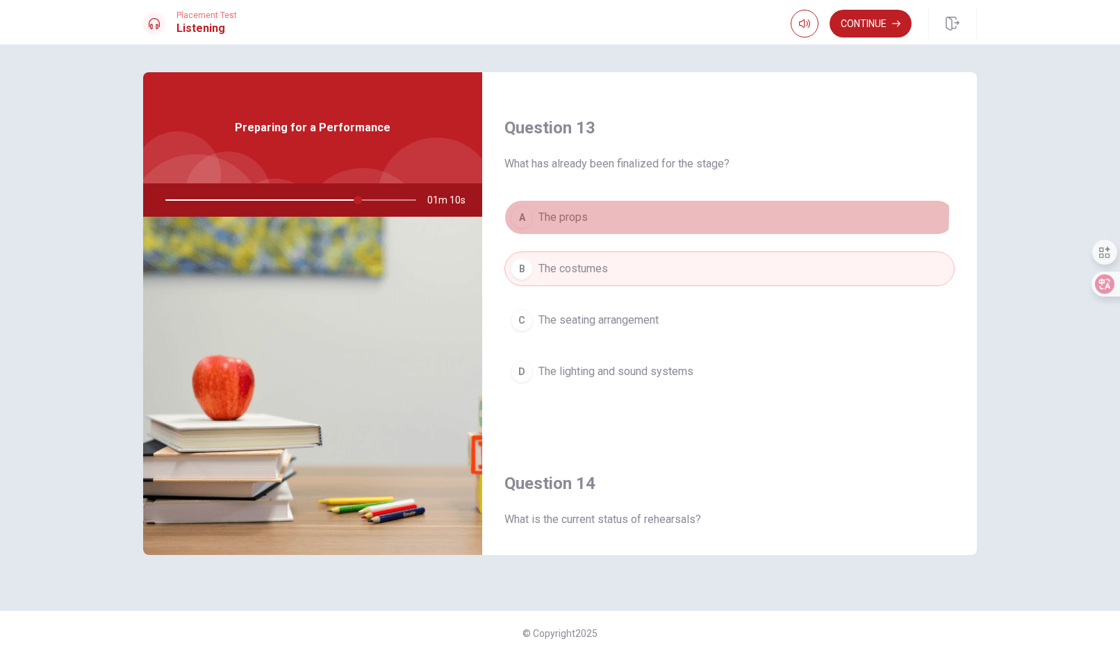
click at [566, 209] on span "The props" at bounding box center [562, 217] width 49 height 17
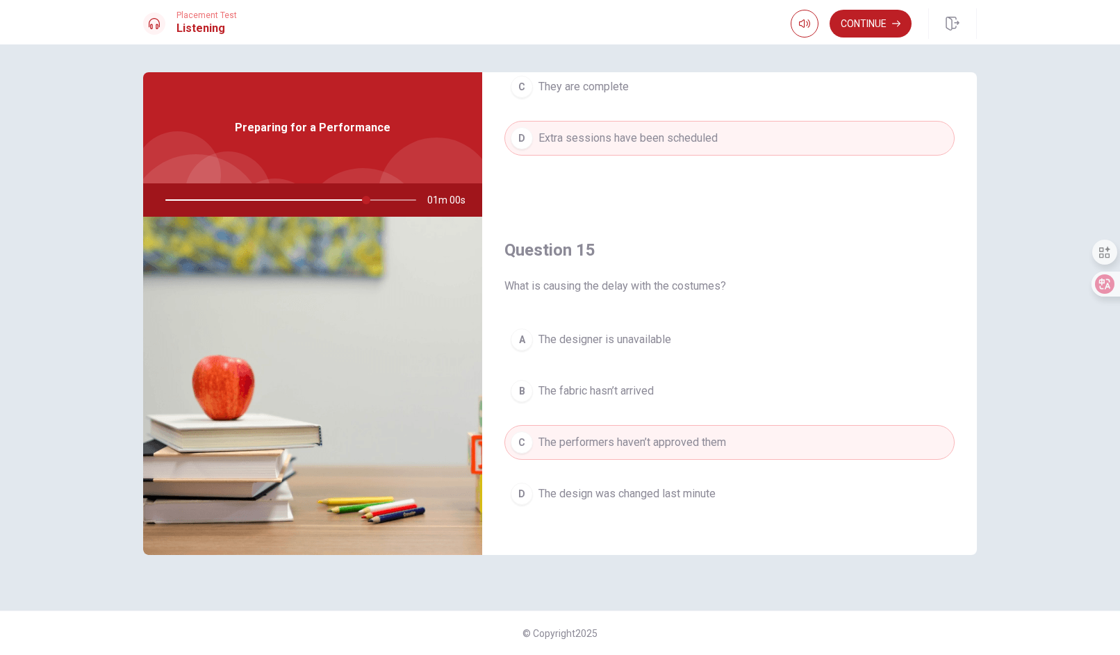
scroll to position [1286, 0]
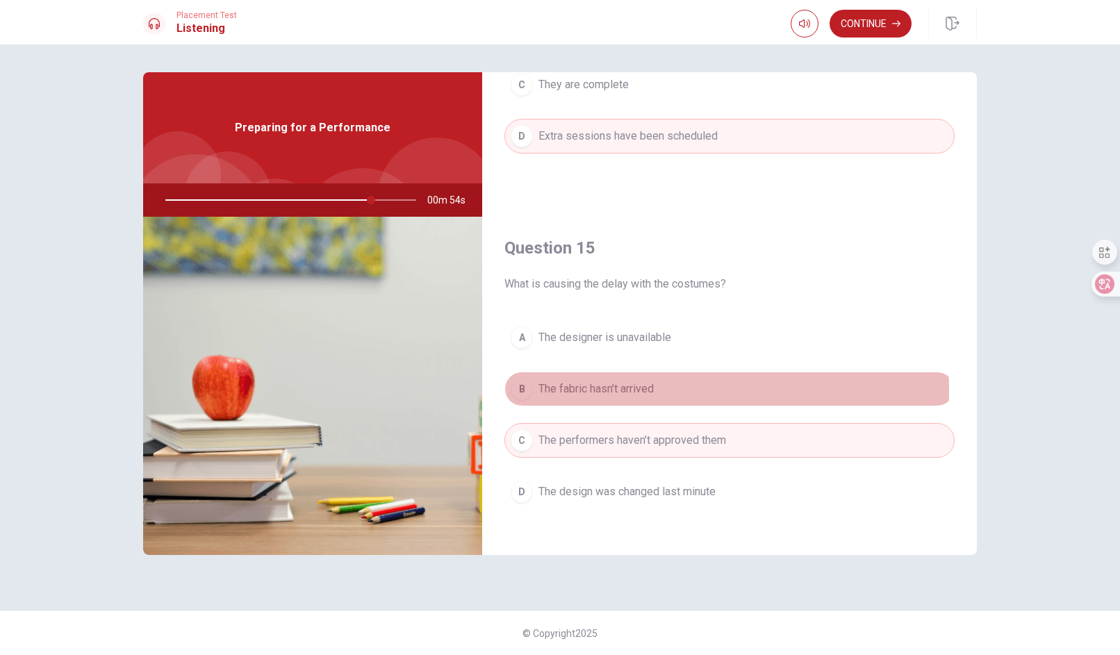
click at [624, 383] on span "The fabric hasn’t arrived" at bounding box center [595, 389] width 115 height 17
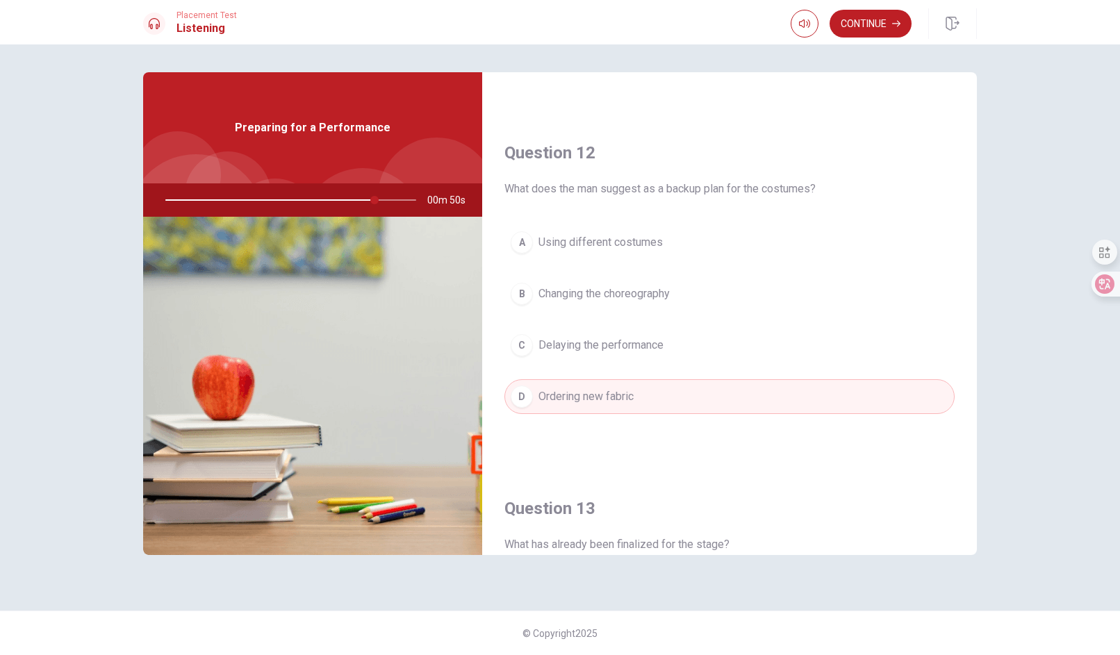
scroll to position [313, 0]
click at [595, 229] on button "A Using different costumes" at bounding box center [729, 243] width 450 height 35
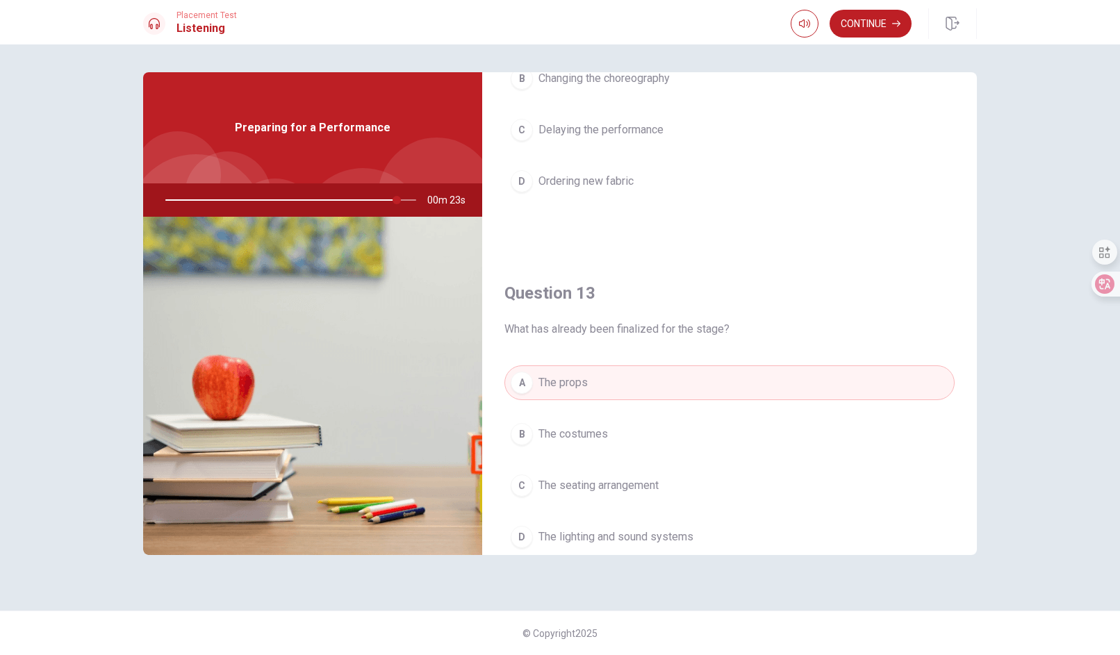
scroll to position [591, 0]
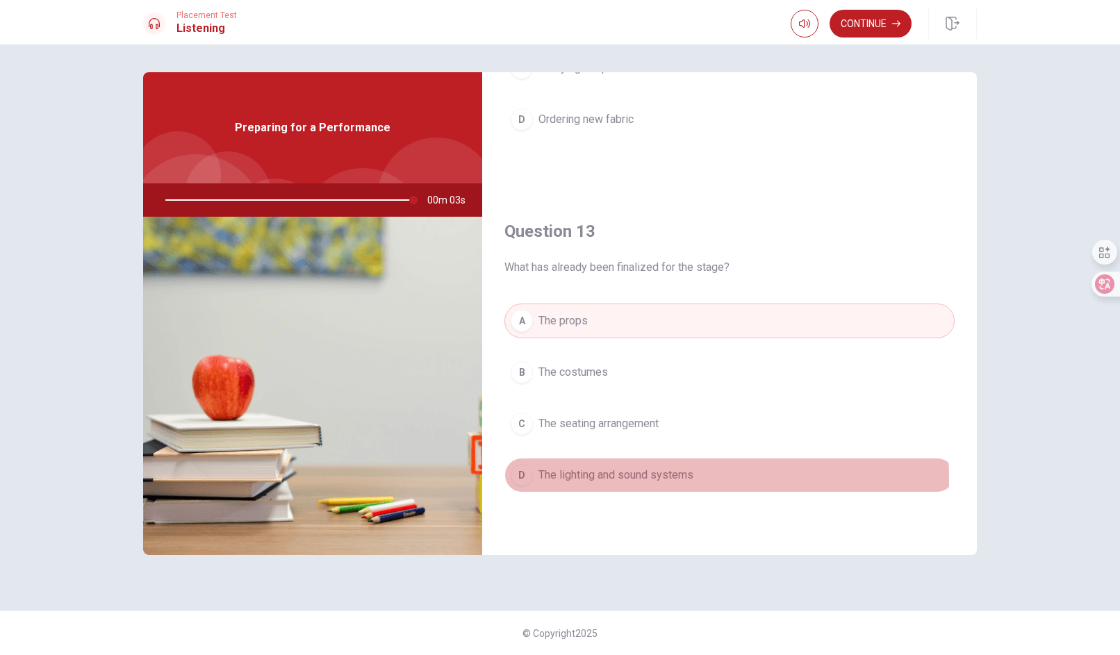
click at [603, 474] on span "The lighting and sound systems" at bounding box center [615, 475] width 155 height 17
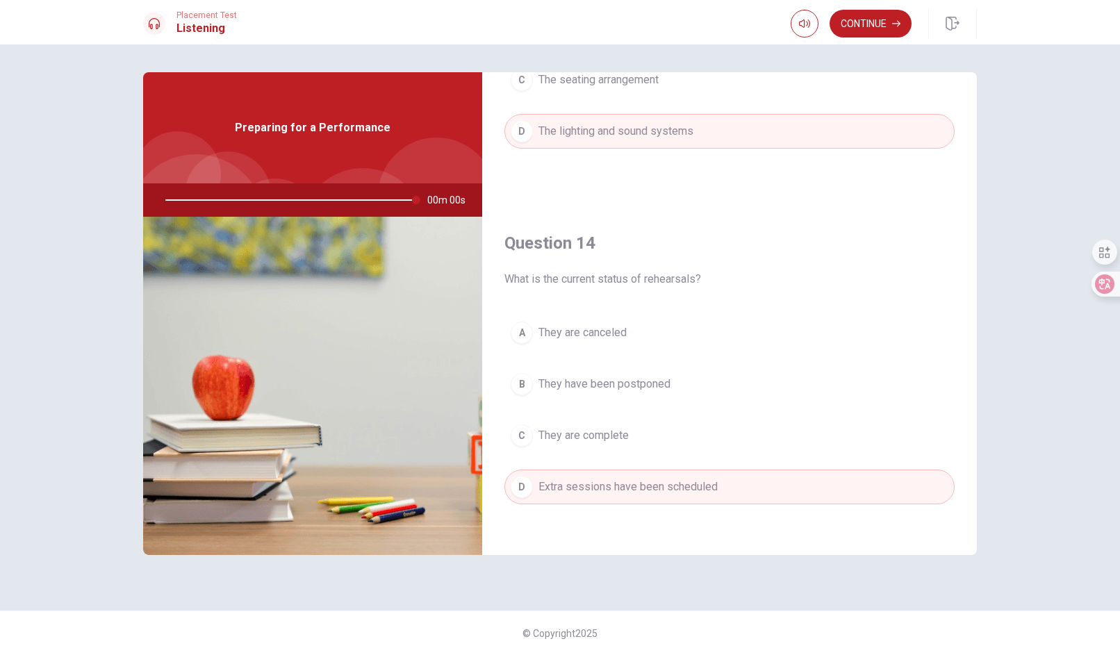
type input "0"
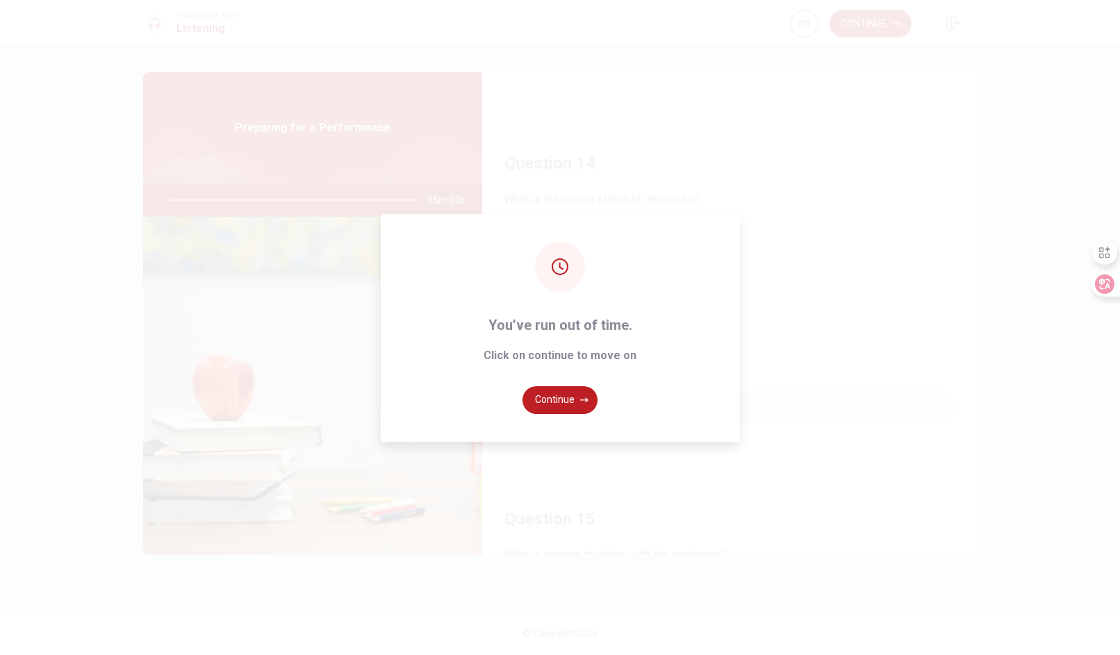
scroll to position [1216, 0]
click at [556, 400] on button "Continue" at bounding box center [559, 400] width 75 height 28
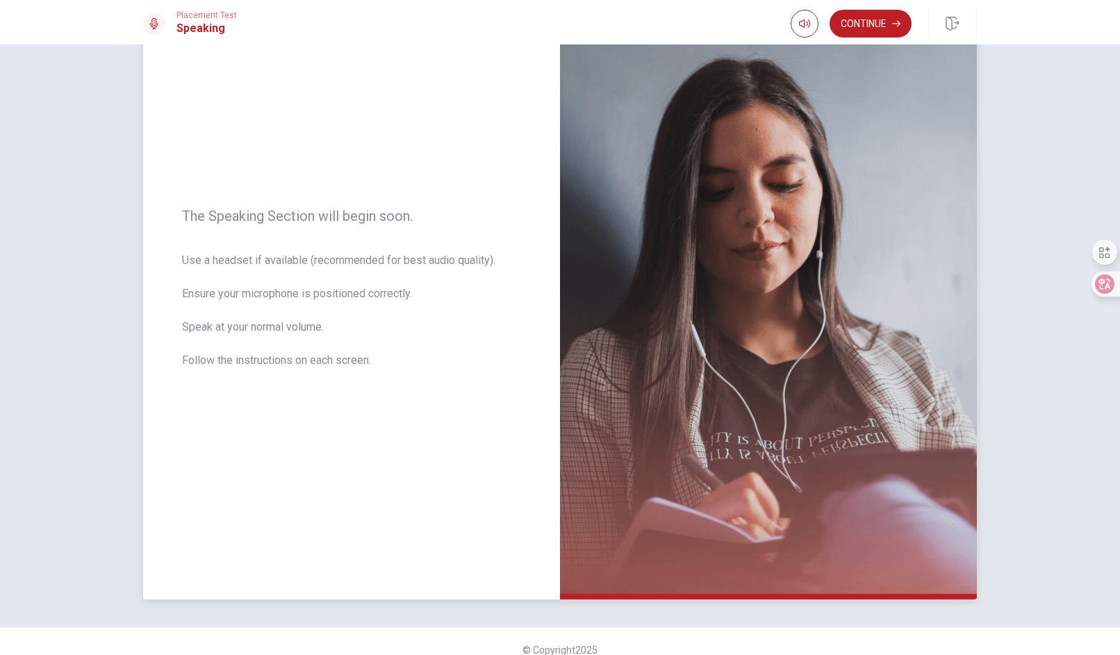
scroll to position [94, 0]
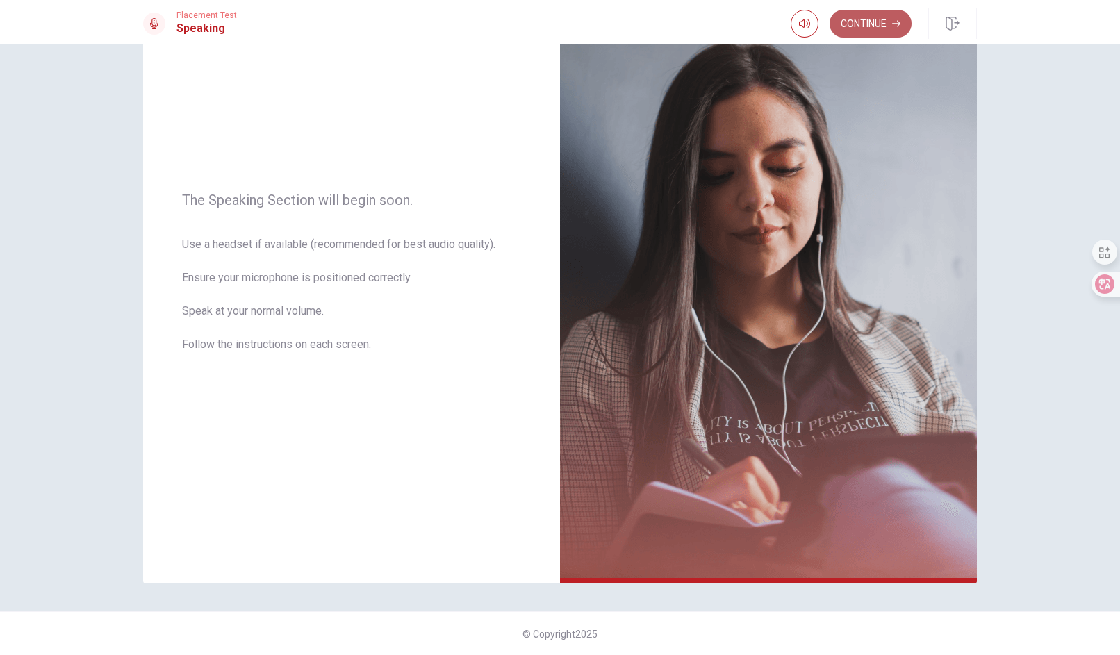
click at [875, 22] on button "Continue" at bounding box center [870, 24] width 82 height 28
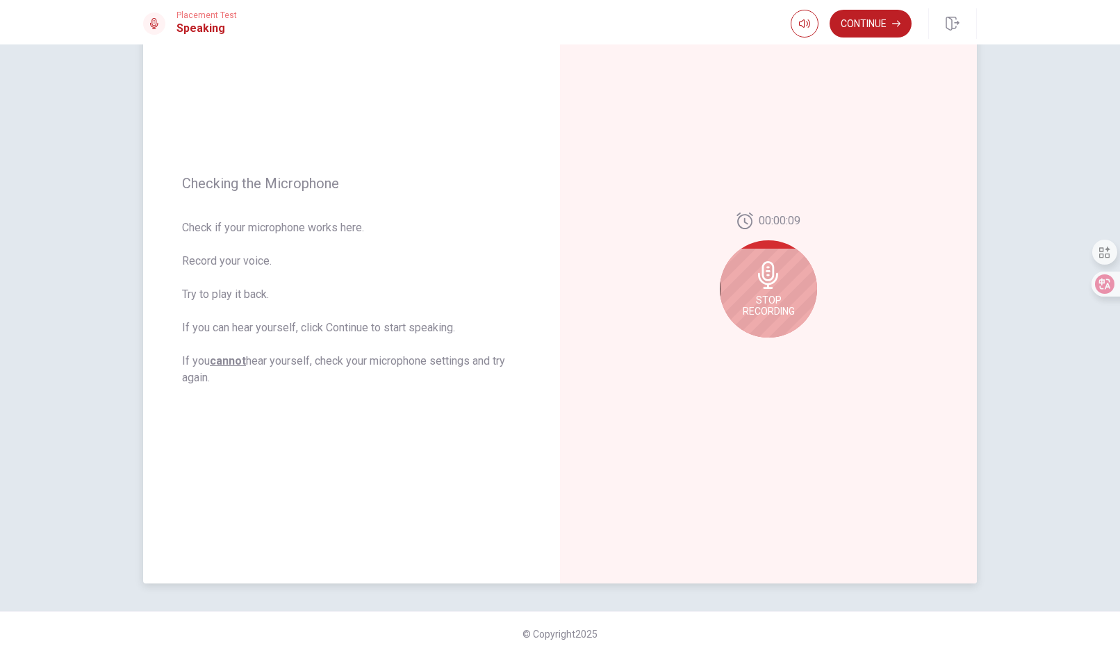
click at [754, 278] on icon at bounding box center [768, 275] width 28 height 28
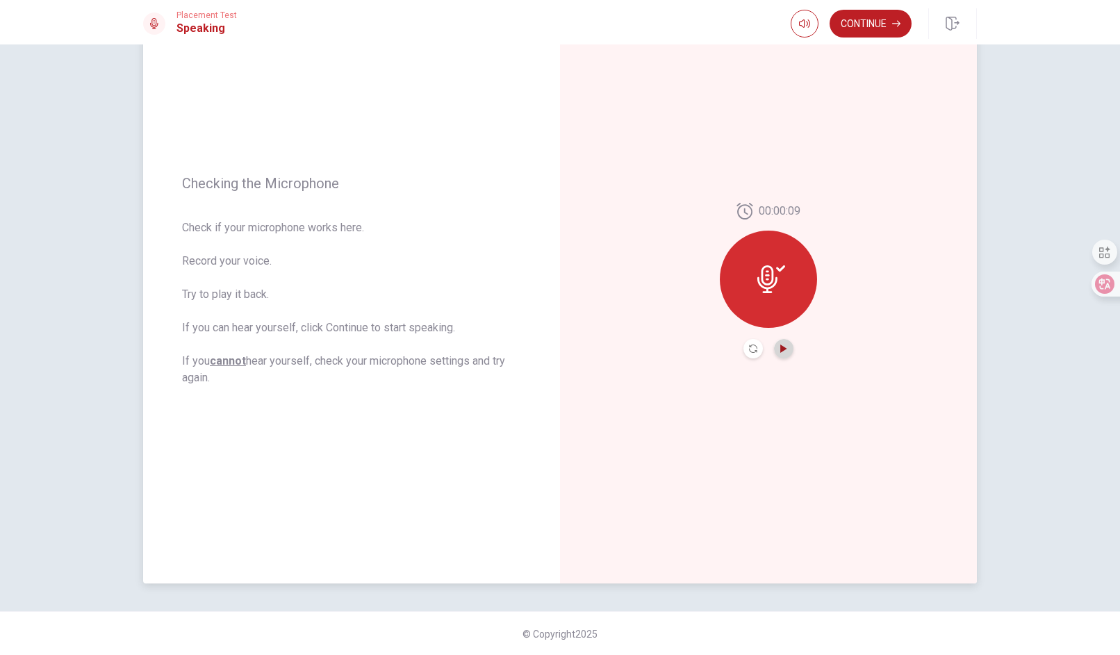
click at [784, 349] on icon "Play Audio" at bounding box center [783, 349] width 8 height 8
click at [861, 29] on button "Continue" at bounding box center [870, 24] width 82 height 28
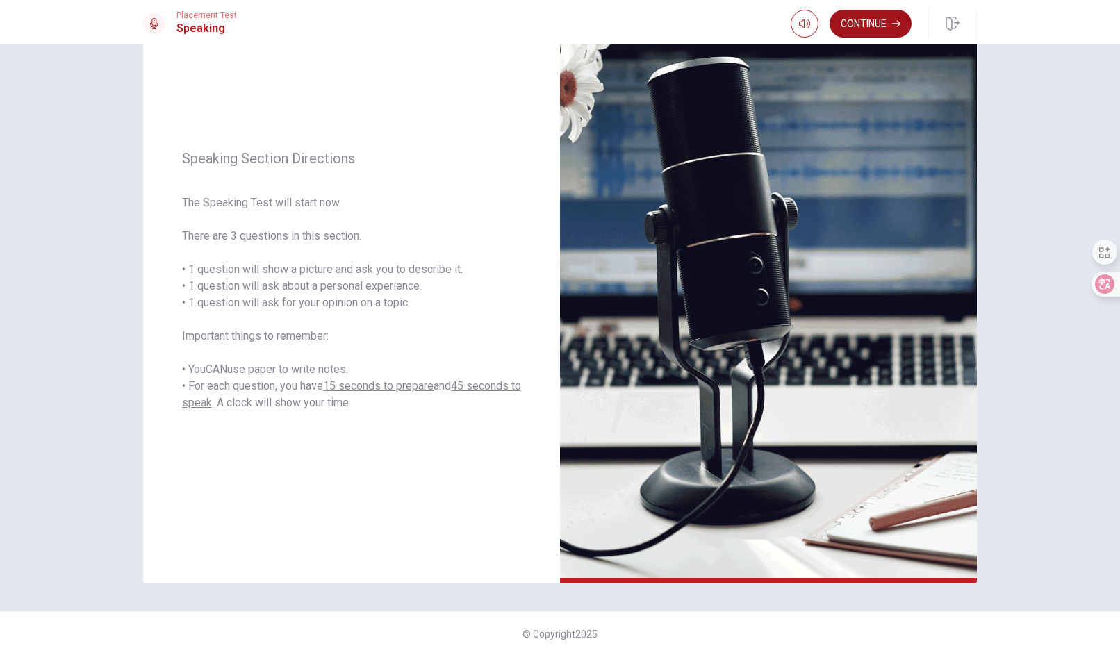
click at [870, 22] on button "Continue" at bounding box center [870, 24] width 82 height 28
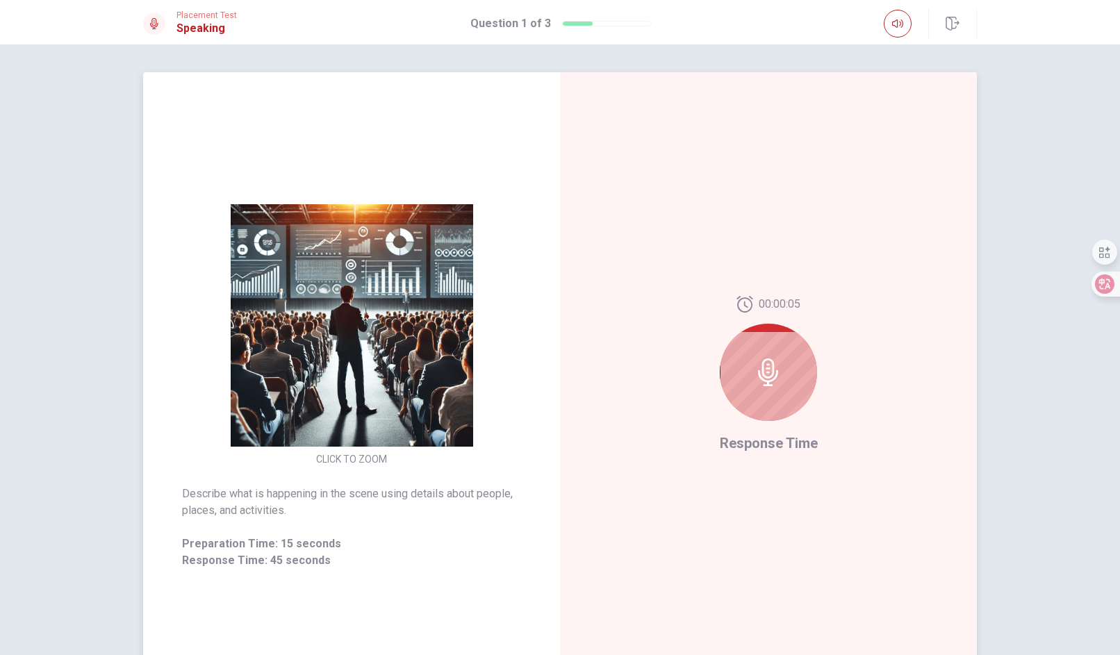
click at [756, 363] on icon at bounding box center [768, 372] width 28 height 28
click at [765, 375] on icon at bounding box center [768, 372] width 28 height 28
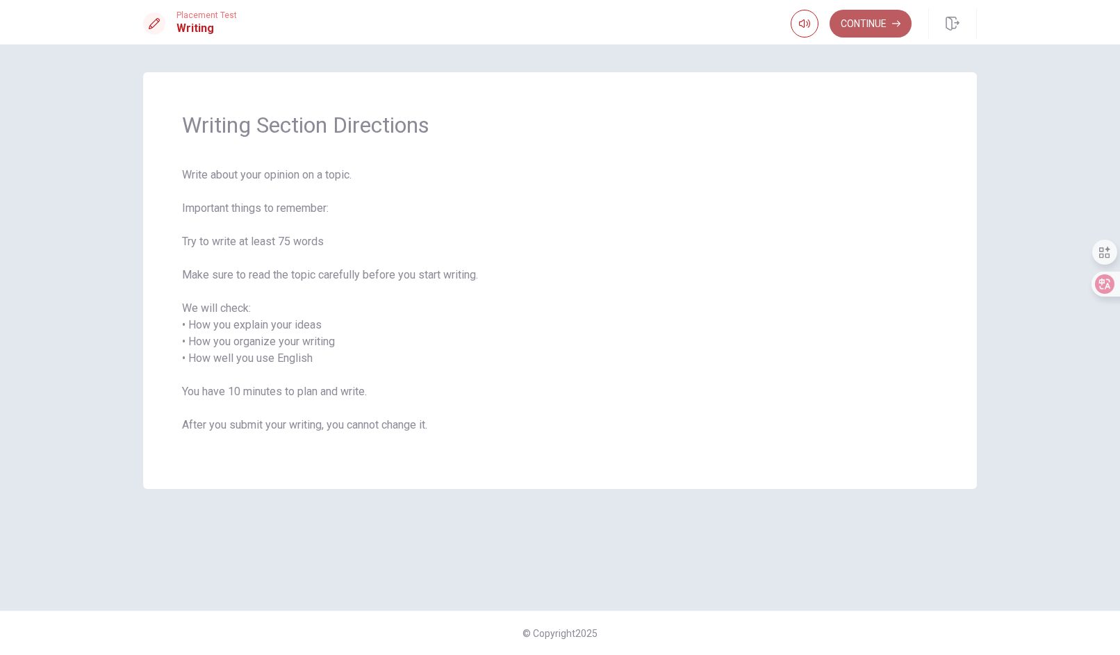
click at [854, 26] on button "Continue" at bounding box center [870, 24] width 82 height 28
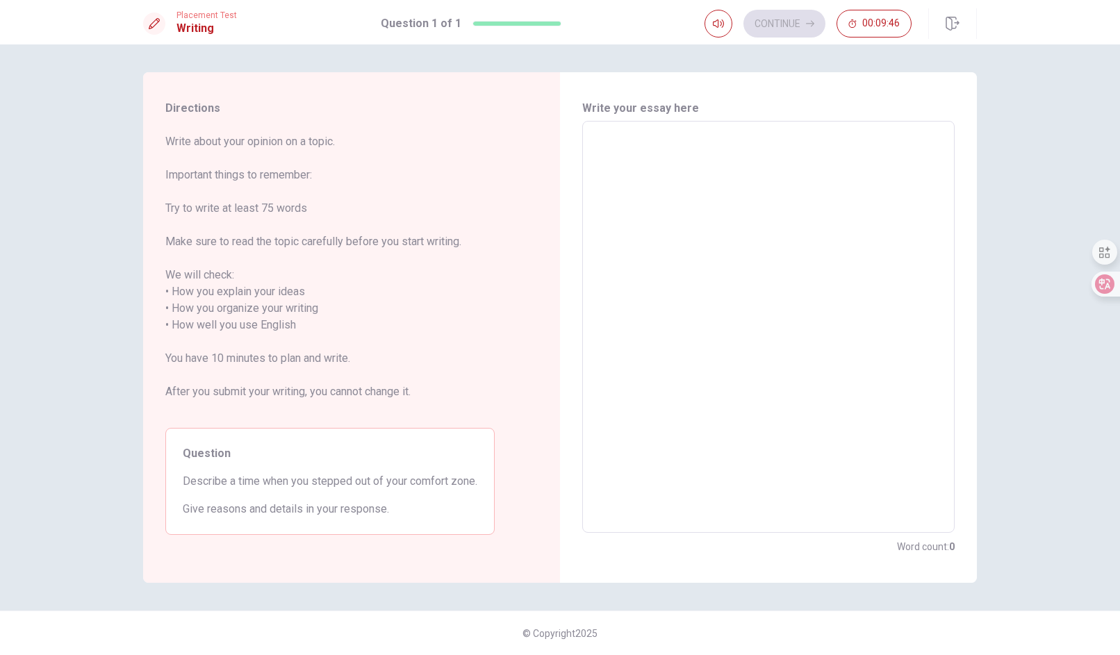
click at [743, 210] on textarea at bounding box center [768, 327] width 353 height 389
click at [797, 242] on textarea "I" at bounding box center [768, 327] width 353 height 389
click at [650, 193] on textarea "I" at bounding box center [768, 327] width 353 height 389
click at [647, 175] on textarea "I" at bounding box center [768, 327] width 353 height 389
type textarea "III"
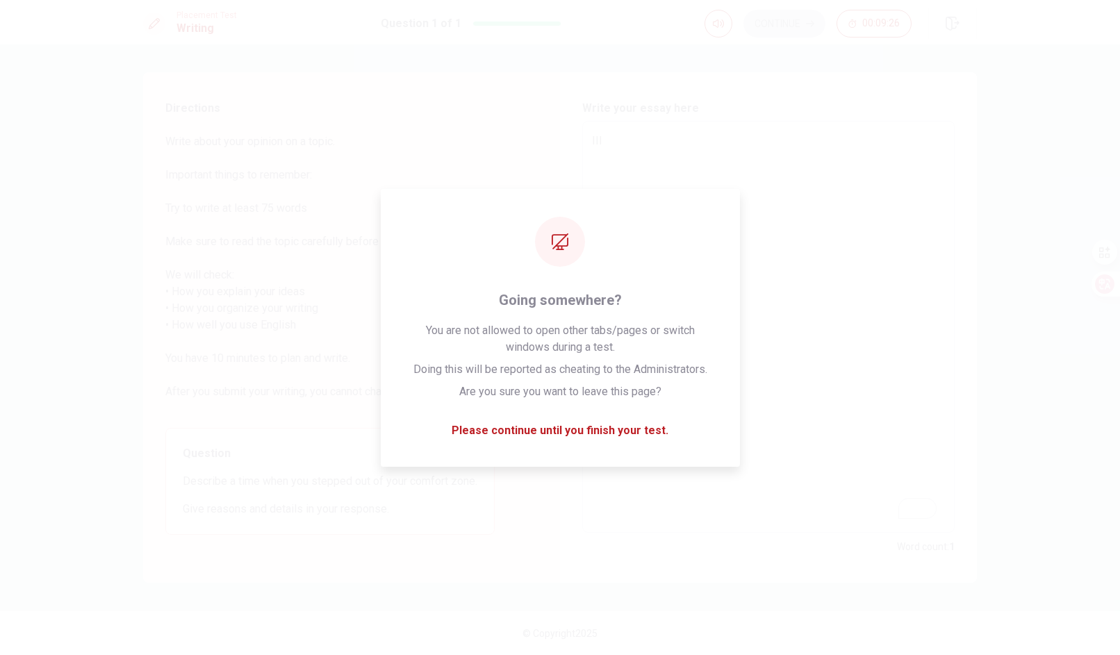
click at [733, 237] on textarea "III" at bounding box center [768, 327] width 353 height 389
click at [681, 231] on textarea "III" at bounding box center [768, 327] width 353 height 389
click at [699, 252] on textarea "III" at bounding box center [768, 327] width 353 height 389
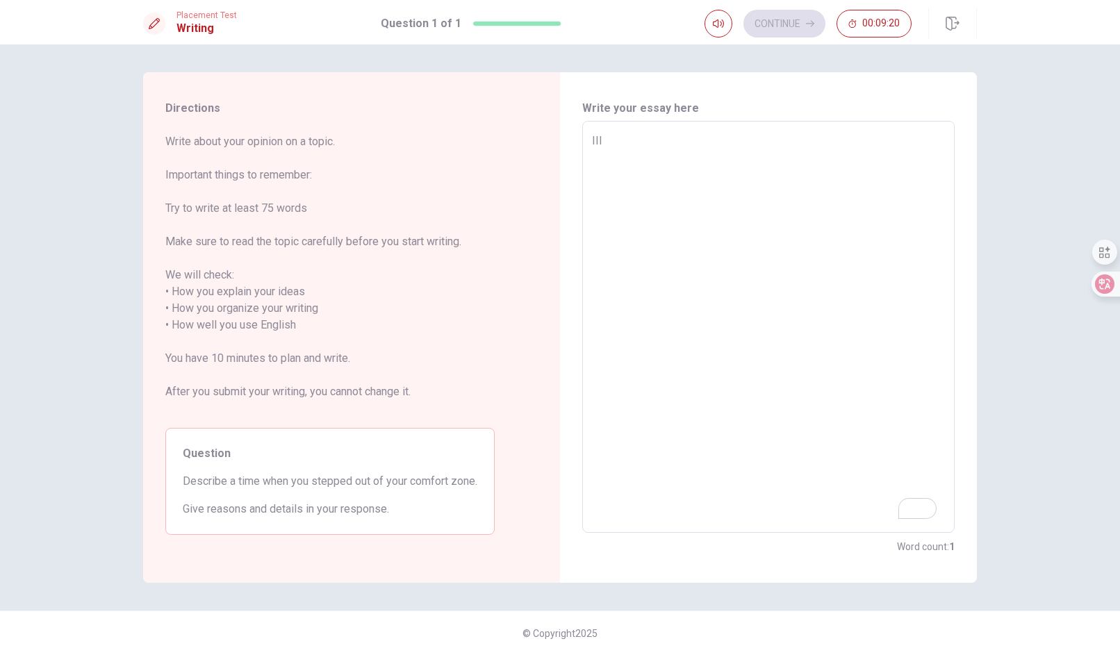
drag, startPoint x: 741, startPoint y: 152, endPoint x: 745, endPoint y: 146, distance: 7.2
click at [745, 146] on textarea "III" at bounding box center [768, 327] width 353 height 389
type textarea "x"
type textarea "II"
type textarea "x"
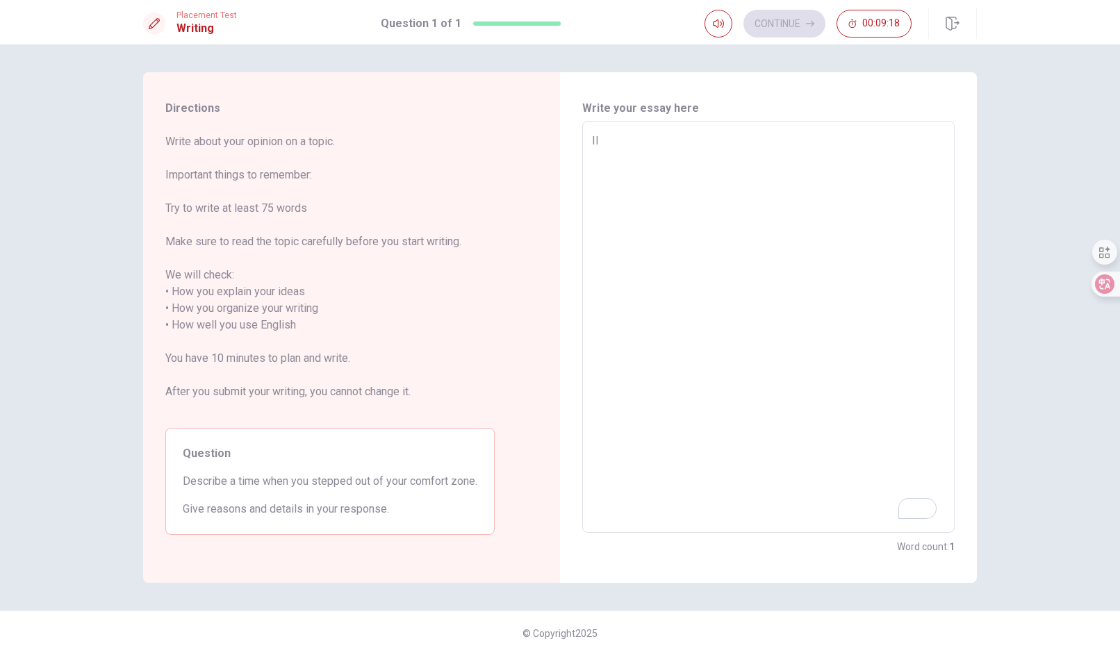
type textarea "I"
type textarea "x"
type textarea "I"
type textarea "x"
type textarea "I"
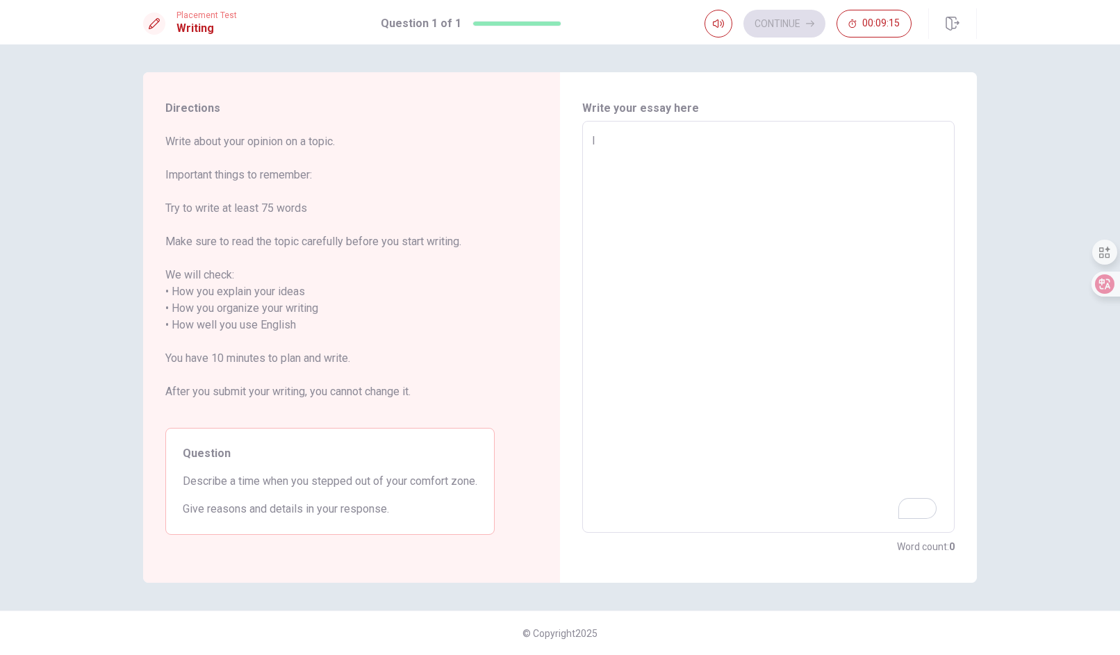
type textarea "x"
type textarea "I'm a new commer of ca"
type textarea "x"
type textarea "I'm a new commer of can"
type textarea "x"
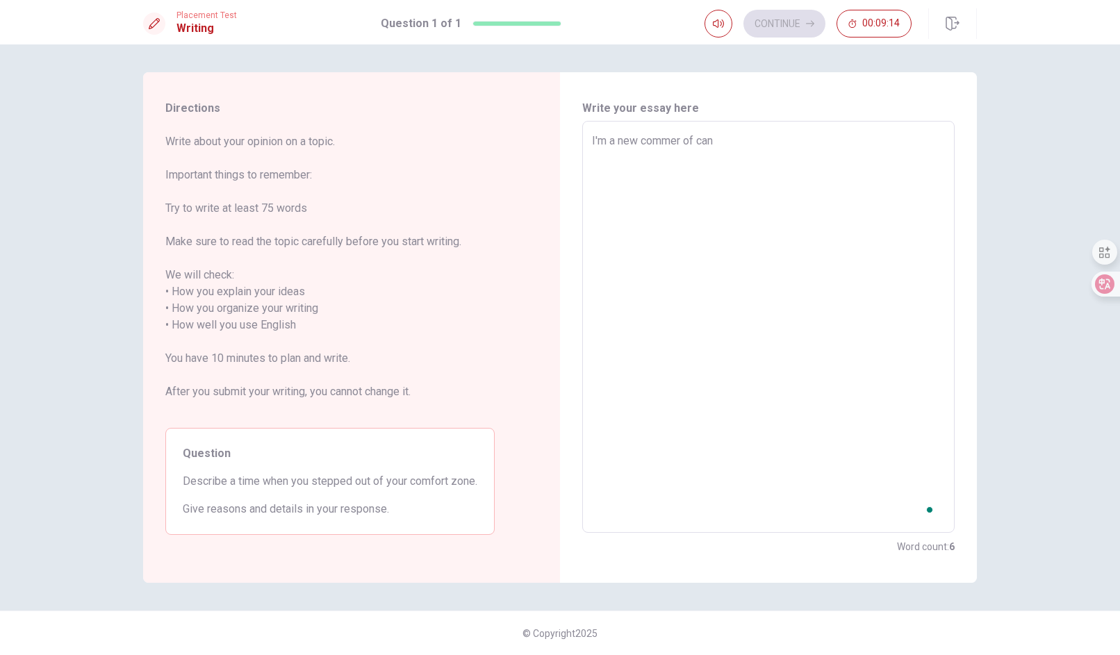
type textarea "I'm a new commer of cana"
type textarea "x"
type textarea "I'm a new commer of canan"
type textarea "x"
type textarea "I'm a new commer of canand"
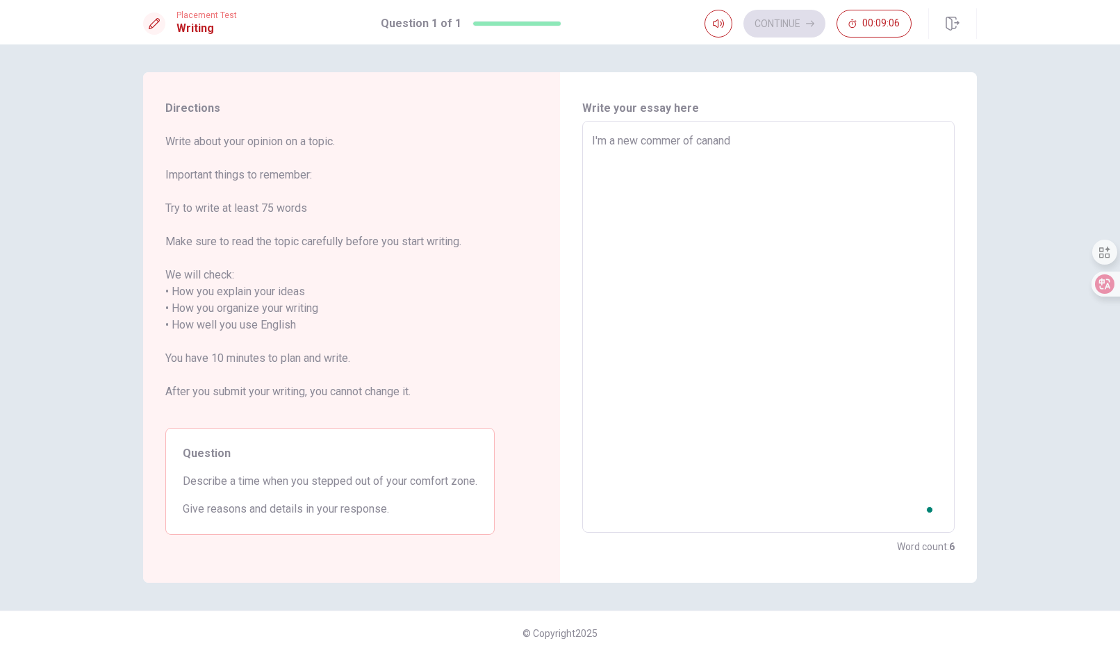
type textarea "x"
type textarea "I'm a new commer of cananda"
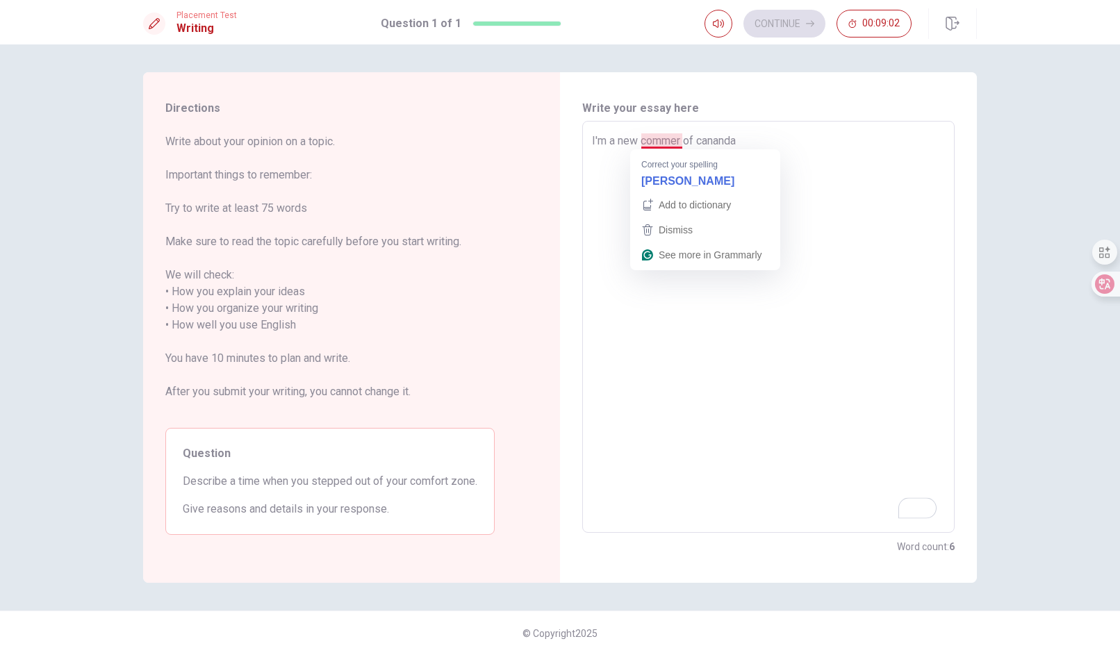
click at [665, 146] on textarea "I'm a new commer of cananda" at bounding box center [768, 327] width 353 height 389
type textarea "x"
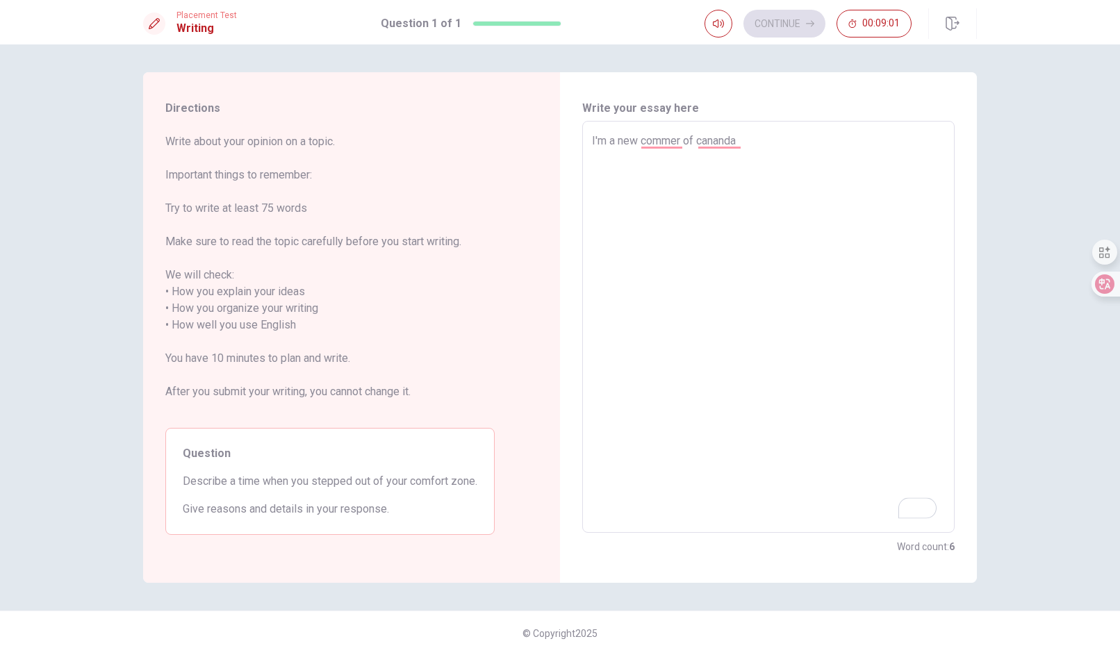
type textarea "I'm a new [PERSON_NAME] of cananda"
click at [745, 143] on textarea "I'm a new [PERSON_NAME] of cananda" at bounding box center [768, 327] width 353 height 389
type textarea "x"
type textarea "I'm a new [PERSON_NAME] of canand"
type textarea "x"
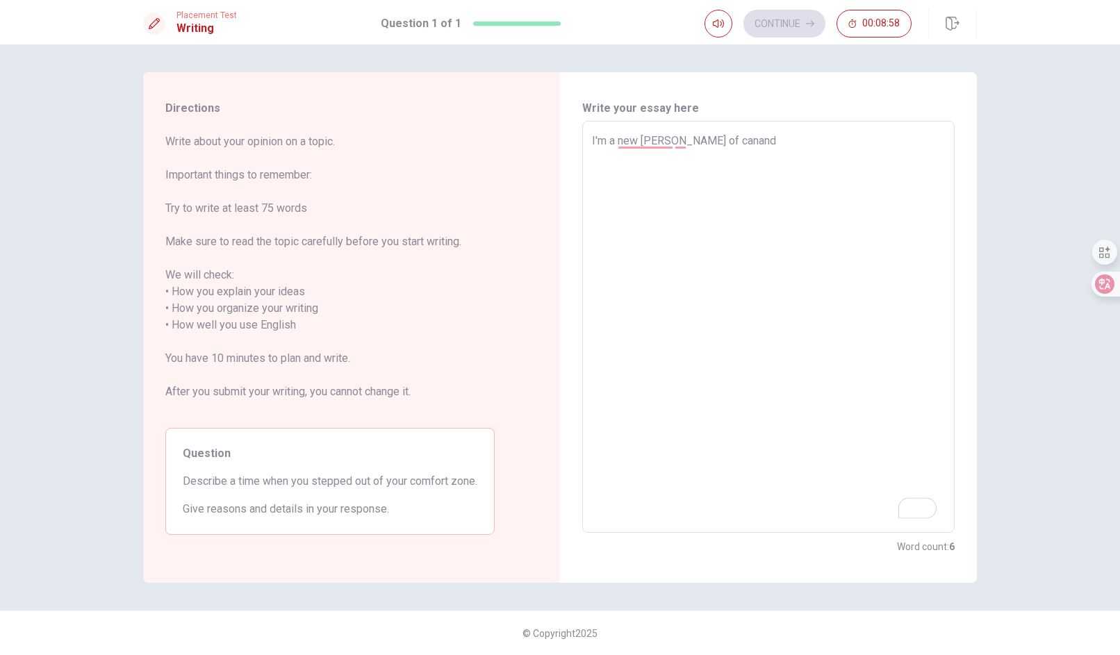
type textarea "I'm a new [PERSON_NAME] of [PERSON_NAME]"
type textarea "x"
type textarea "I'm a new [PERSON_NAME] of cana"
type textarea "x"
type textarea "I'm a new [PERSON_NAME] of canad"
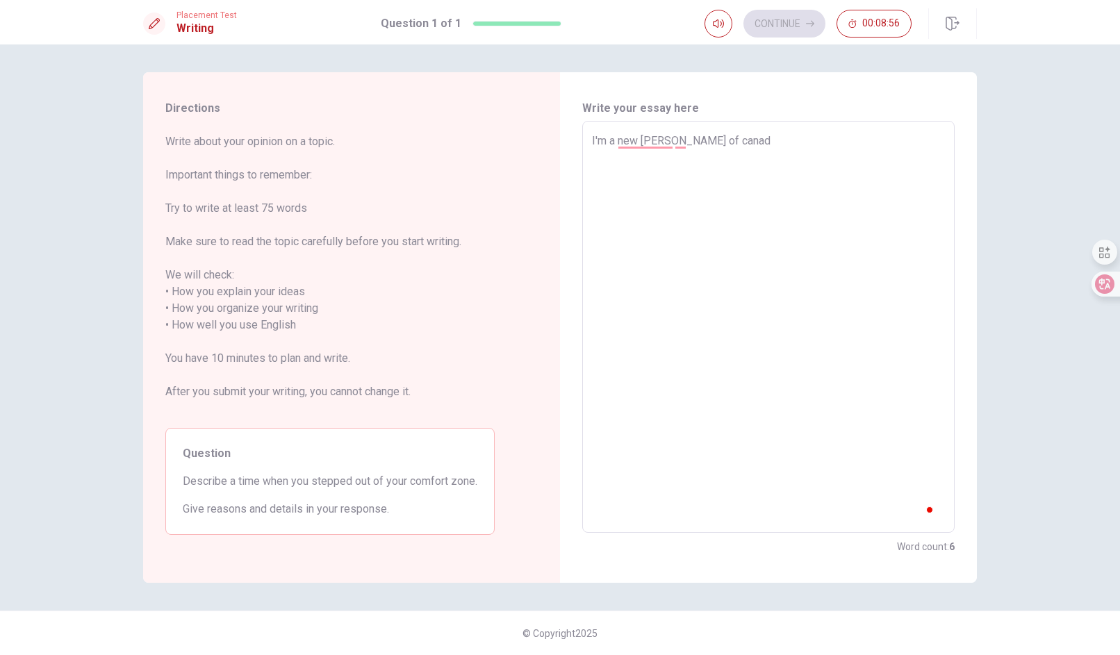
type textarea "x"
type textarea "I'm a new [PERSON_NAME] of [GEOGRAPHIC_DATA]"
click at [644, 142] on textarea "I'm a new [PERSON_NAME] of [GEOGRAPHIC_DATA]" at bounding box center [768, 327] width 353 height 389
click at [642, 140] on textarea "I'm a new [PERSON_NAME] of [GEOGRAPHIC_DATA]" at bounding box center [768, 327] width 353 height 389
click at [642, 143] on textarea "I'm a new [PERSON_NAME] of [GEOGRAPHIC_DATA]" at bounding box center [768, 327] width 353 height 389
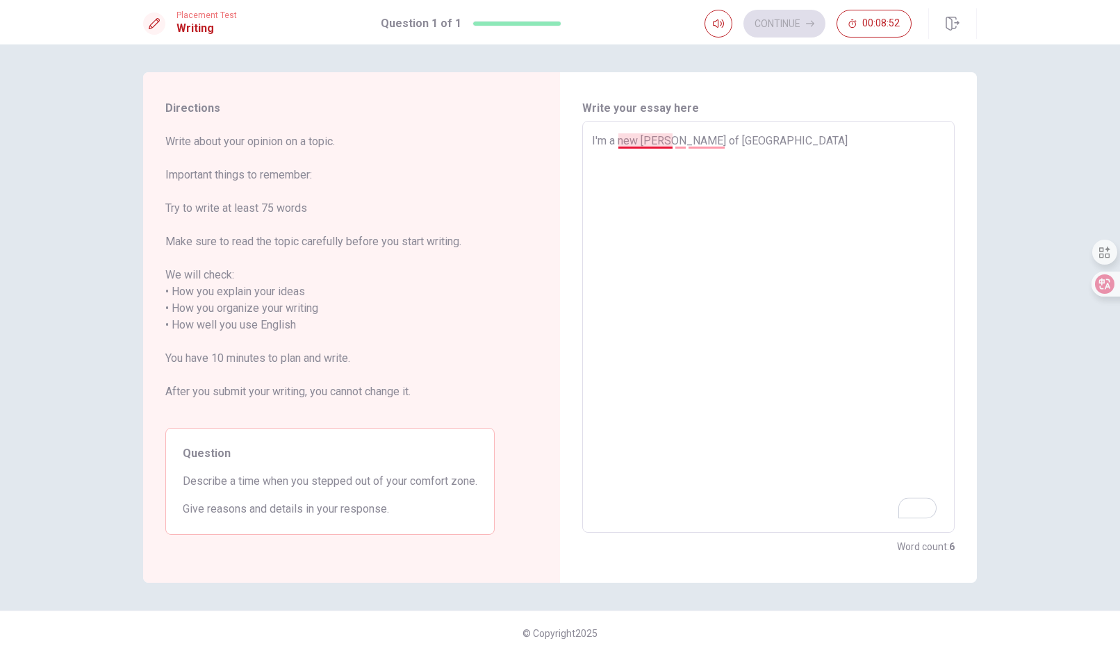
click at [793, 138] on textarea "I'm a new [PERSON_NAME] of [GEOGRAPHIC_DATA]" at bounding box center [768, 327] width 353 height 389
type textarea "x"
type textarea "I'm a newcomer of [GEOGRAPHIC_DATA]"
click at [681, 142] on textarea "I'm a newcomer of [GEOGRAPHIC_DATA]" at bounding box center [768, 327] width 353 height 389
type textarea "x"
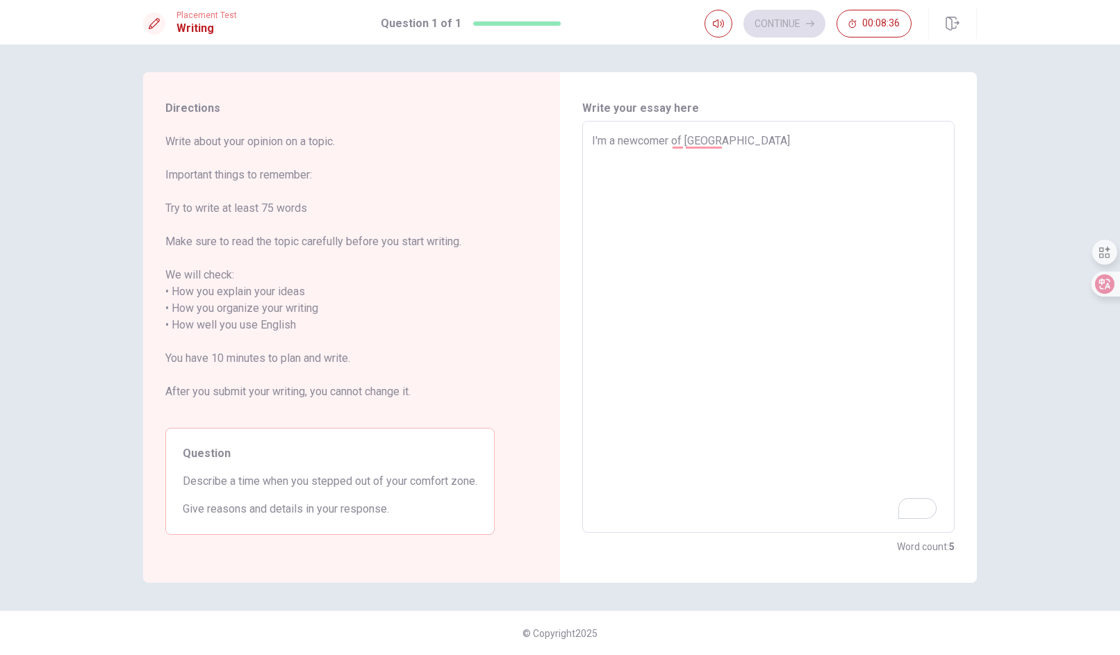
type textarea "I'm a newcomer o [GEOGRAPHIC_DATA]"
type textarea "x"
type textarea "I'm a newcomer canada"
type textarea "x"
type textarea "I'm a newcomer t canada"
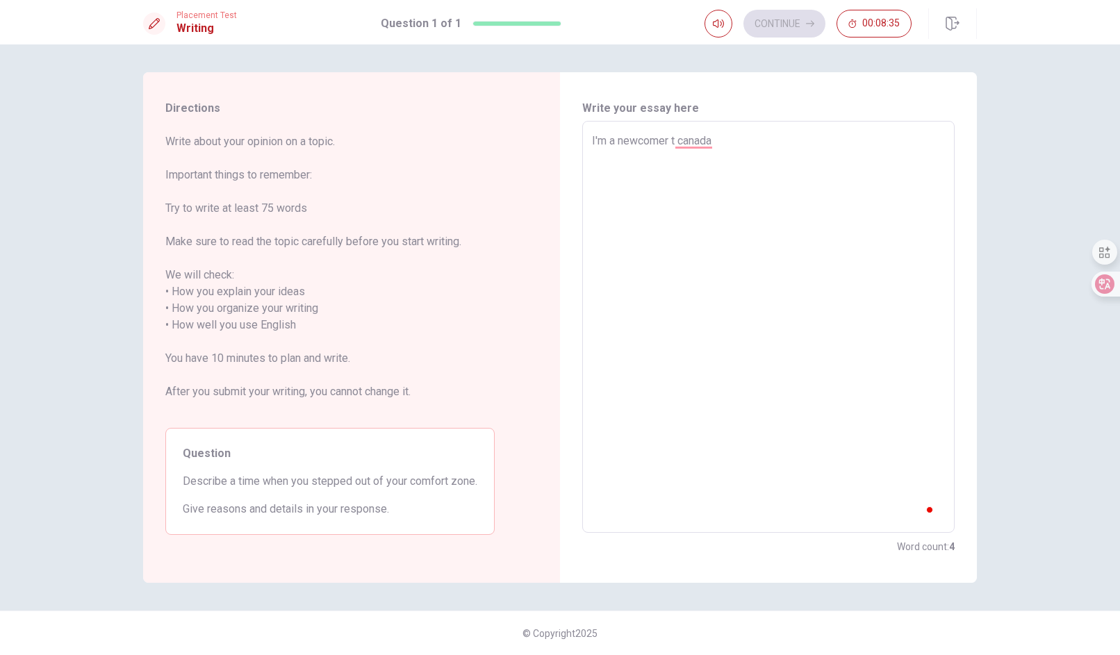
type textarea "x"
type textarea "I'm a newcomer to [GEOGRAPHIC_DATA]"
click at [787, 140] on textarea "I'm a newcomer to [GEOGRAPHIC_DATA]" at bounding box center [768, 327] width 353 height 389
type textarea "x"
type textarea "I'm a newcomer to [GEOGRAPHIC_DATA],"
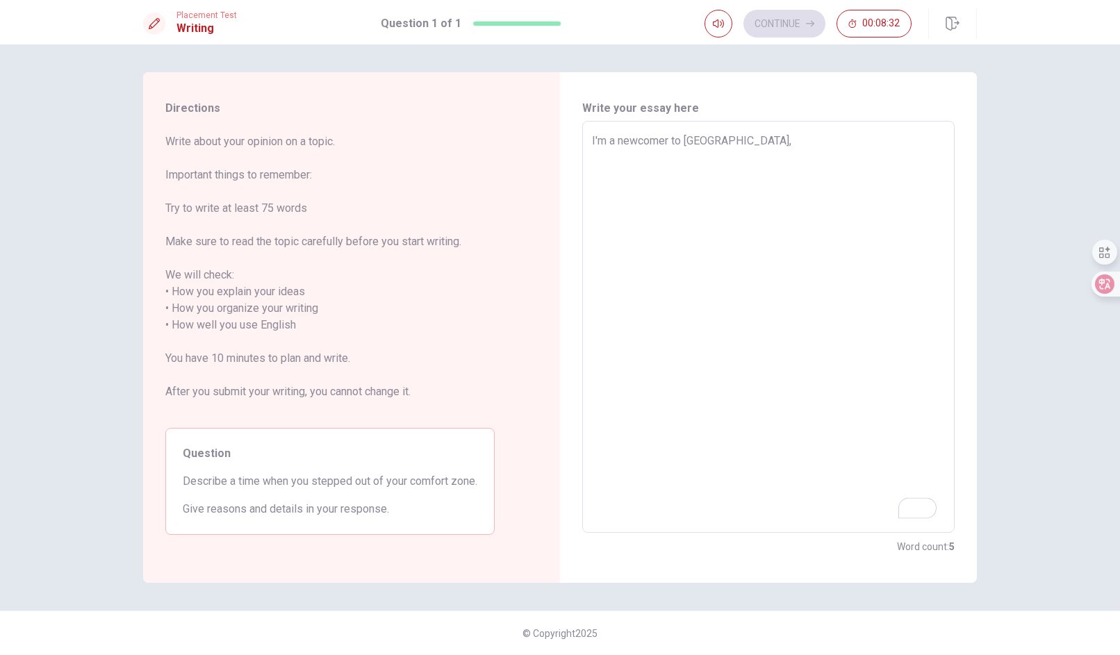
type textarea "x"
type textarea "I'm a newcomer to [GEOGRAPHIC_DATA],"
type textarea "x"
type textarea "I'm a newcomer to [GEOGRAPHIC_DATA], s"
type textarea "x"
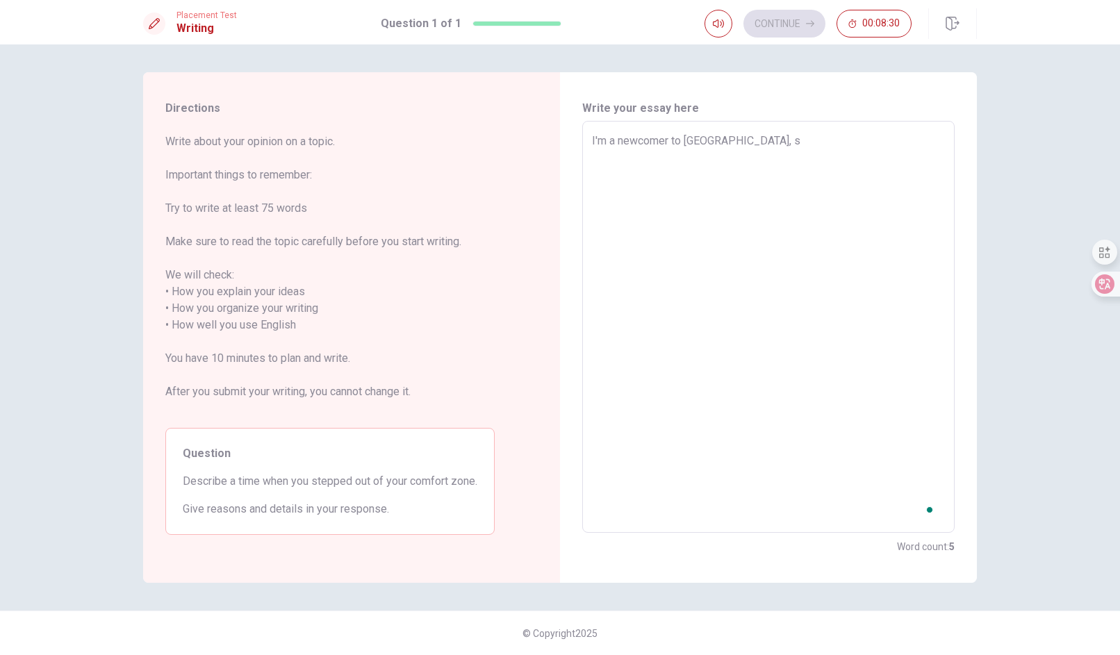
type textarea "I'm a newcomer to [GEOGRAPHIC_DATA], so"
type textarea "x"
type textarea "I'm a newcomer to [GEOGRAPHIC_DATA], so"
type textarea "x"
type textarea "I'm a newcomer to [GEOGRAPHIC_DATA], so I"
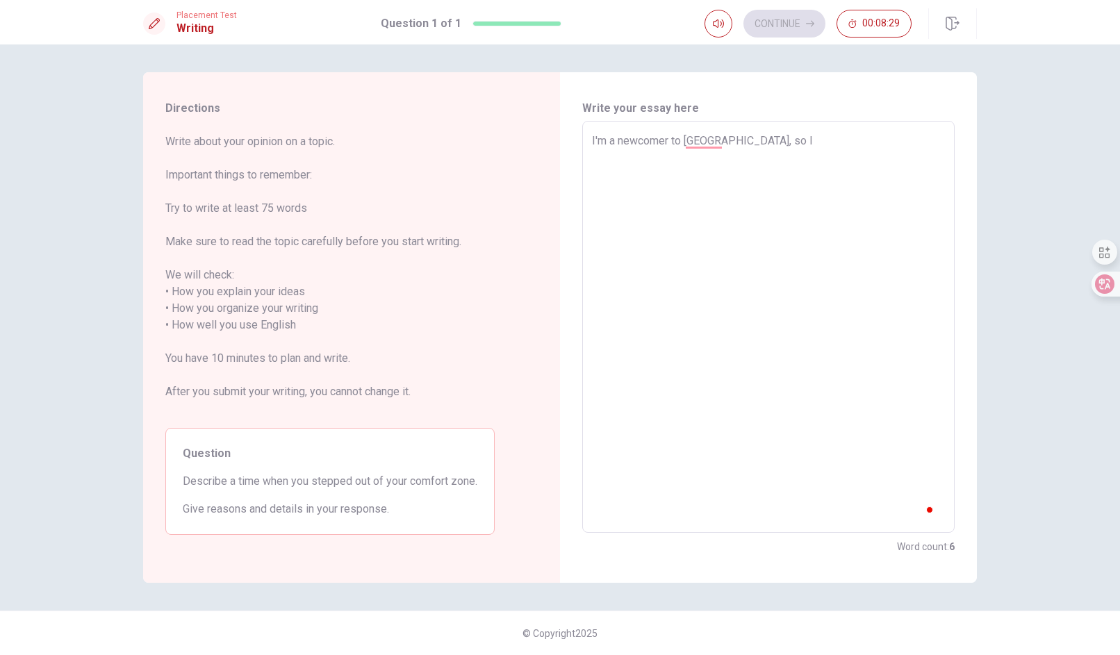
click at [788, 149] on textarea "I'm a newcomer to [GEOGRAPHIC_DATA], so" at bounding box center [768, 327] width 353 height 389
click at [790, 135] on textarea "I'm a newcomer to [GEOGRAPHIC_DATA], so" at bounding box center [768, 327] width 353 height 389
click at [765, 139] on textarea "I'm a newcomer to [GEOGRAPHIC_DATA], so" at bounding box center [768, 327] width 353 height 389
type textarea "x"
type textarea "I'm a newcomer to [GEOGRAPHIC_DATA], so I t"
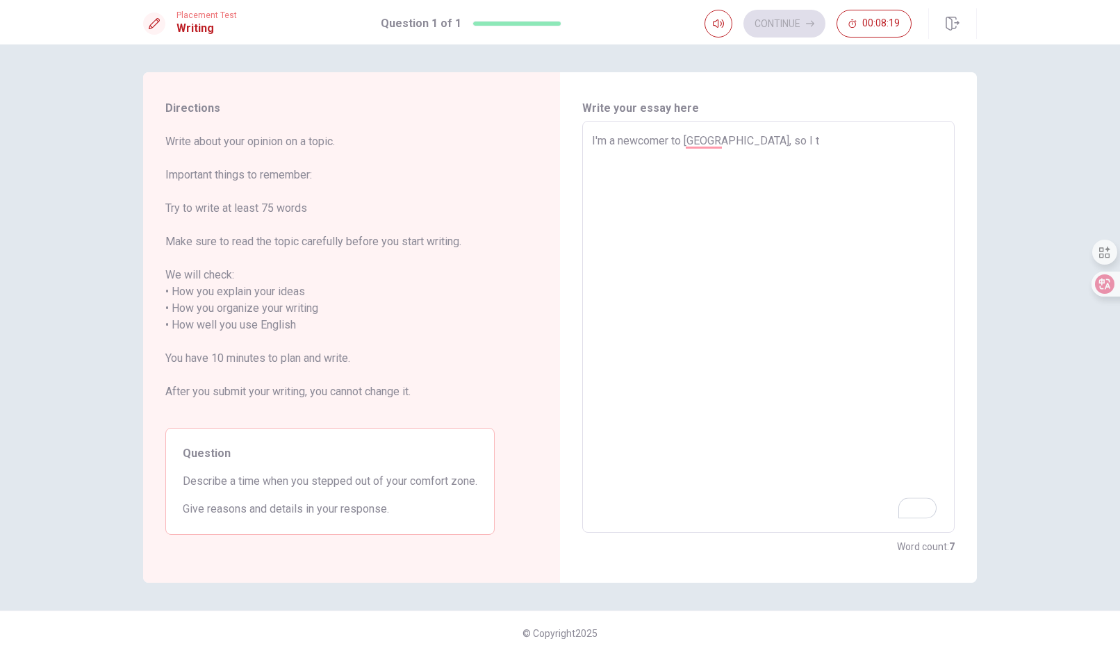
type textarea "x"
type textarea "I'm a newcomer to [GEOGRAPHIC_DATA], so I th"
type textarea "x"
type textarea "I'm a newcomer to [GEOGRAPHIC_DATA], so I thi"
type textarea "x"
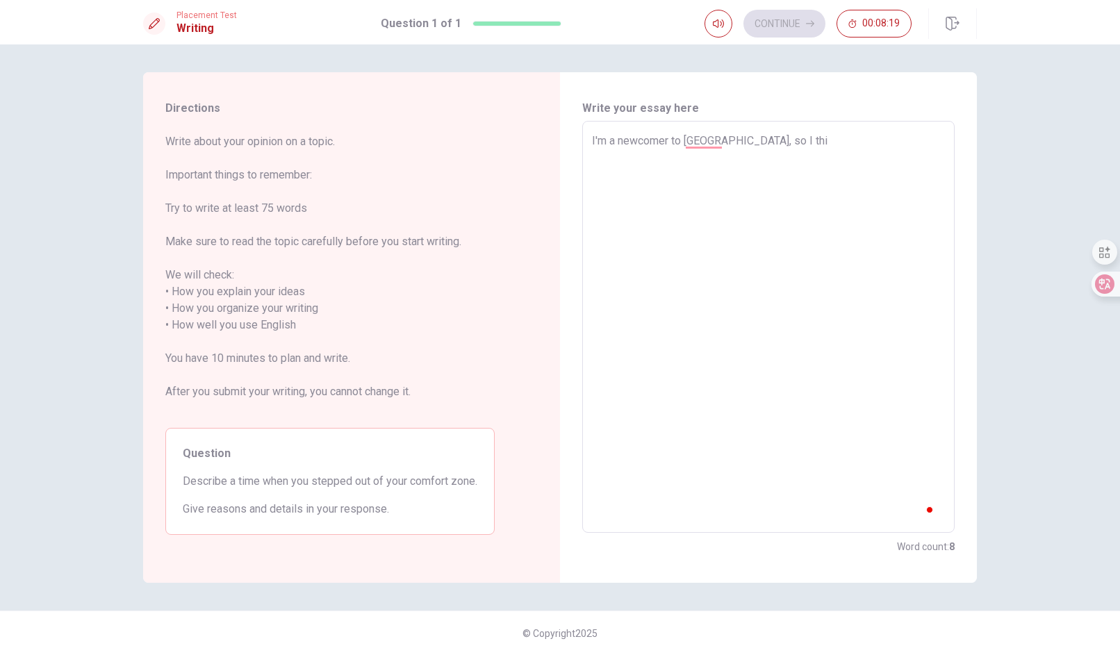
type textarea "I'm a newcomer to [GEOGRAPHIC_DATA], so I thin"
type textarea "x"
type textarea "I'm a newcomer to [GEOGRAPHIC_DATA], so I think"
type textarea "x"
type textarea "I'm a newcomer to [GEOGRAPHIC_DATA], so I think"
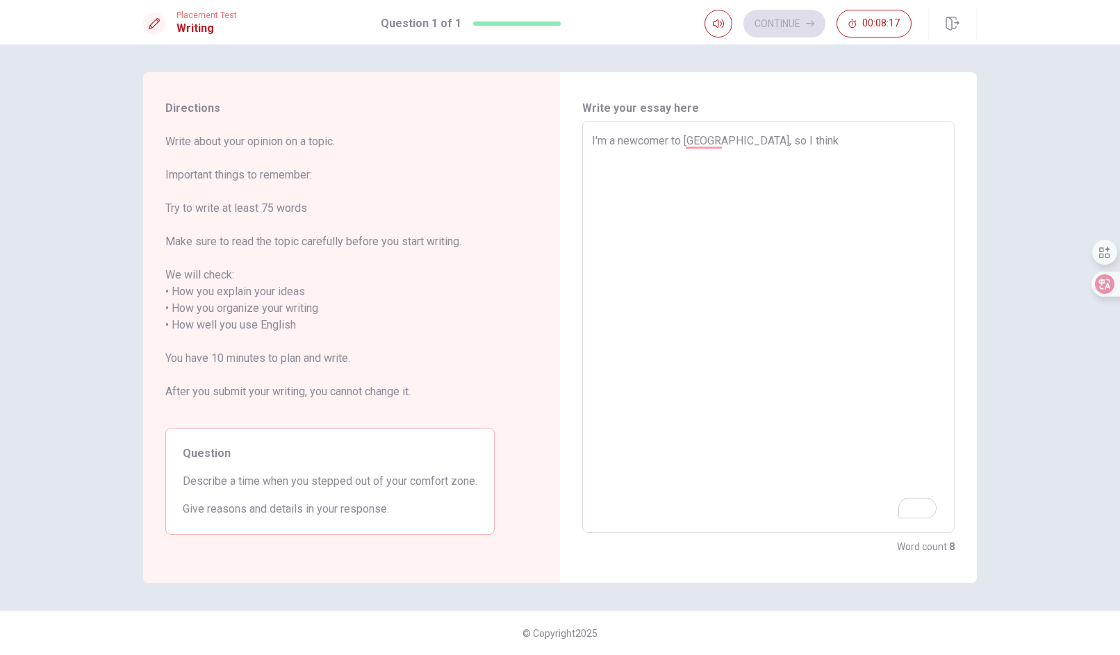
type textarea "x"
type textarea "I'm a newcomer to [GEOGRAPHIC_DATA], so I think t"
type textarea "x"
type textarea "I'm a newcomer to [GEOGRAPHIC_DATA], so I think th"
type textarea "x"
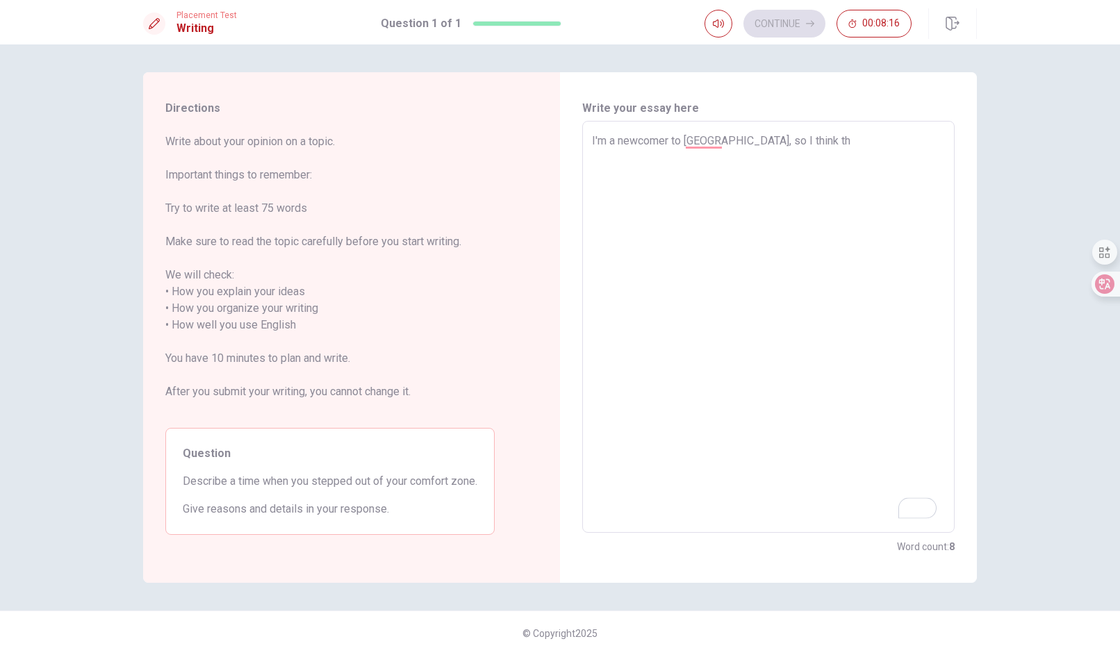
type textarea "I'm a newcomer to [GEOGRAPHIC_DATA], so I think tha"
type textarea "x"
type textarea "I'm a newcomer to [GEOGRAPHIC_DATA], so I think that"
type textarea "x"
type textarea "I'm a newcomer to [GEOGRAPHIC_DATA], so I think that"
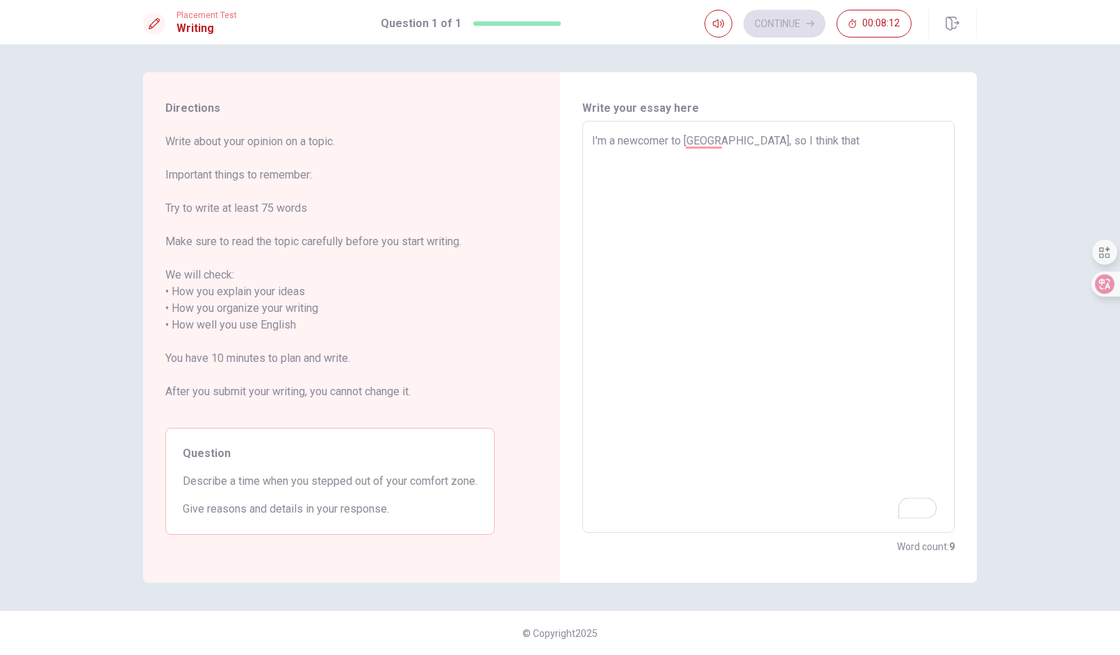
type textarea "x"
type textarea "I'm a newcomer to [GEOGRAPHIC_DATA], so I think that m"
type textarea "x"
type textarea "I'm a newcomer to [GEOGRAPHIC_DATA], so I think that ma"
type textarea "x"
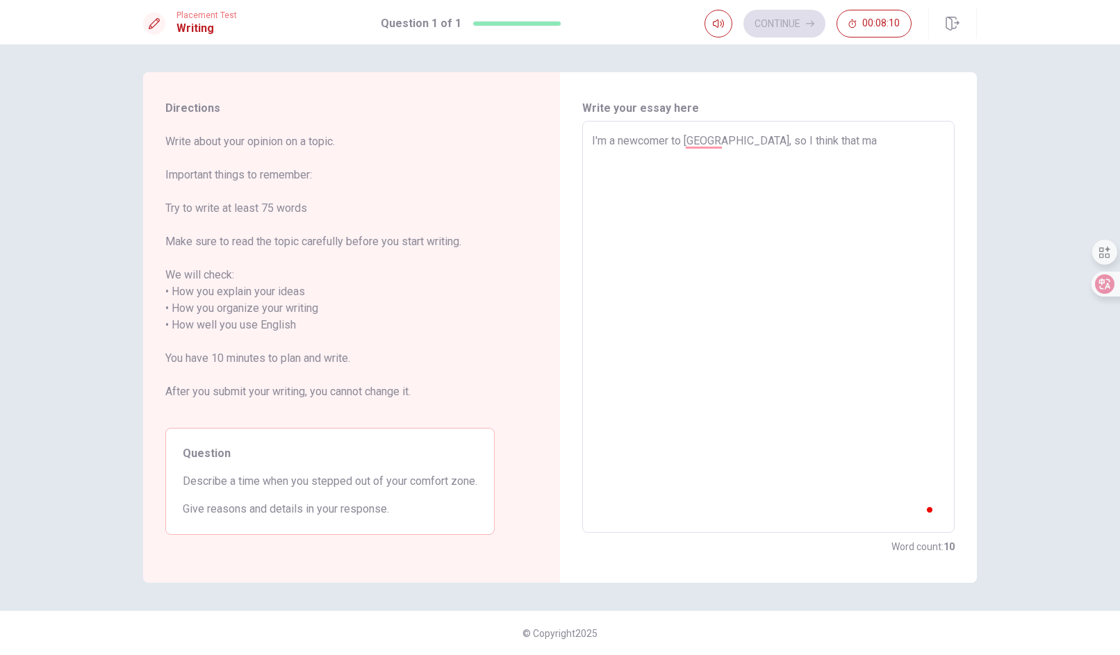
type textarea "I'm a newcomer to [GEOGRAPHIC_DATA], so I think that mad"
type textarea "x"
type textarea "I'm a newcomer to [GEOGRAPHIC_DATA], so I think that ma"
type textarea "x"
type textarea "I'm a newcomer to [GEOGRAPHIC_DATA], so I think that mak"
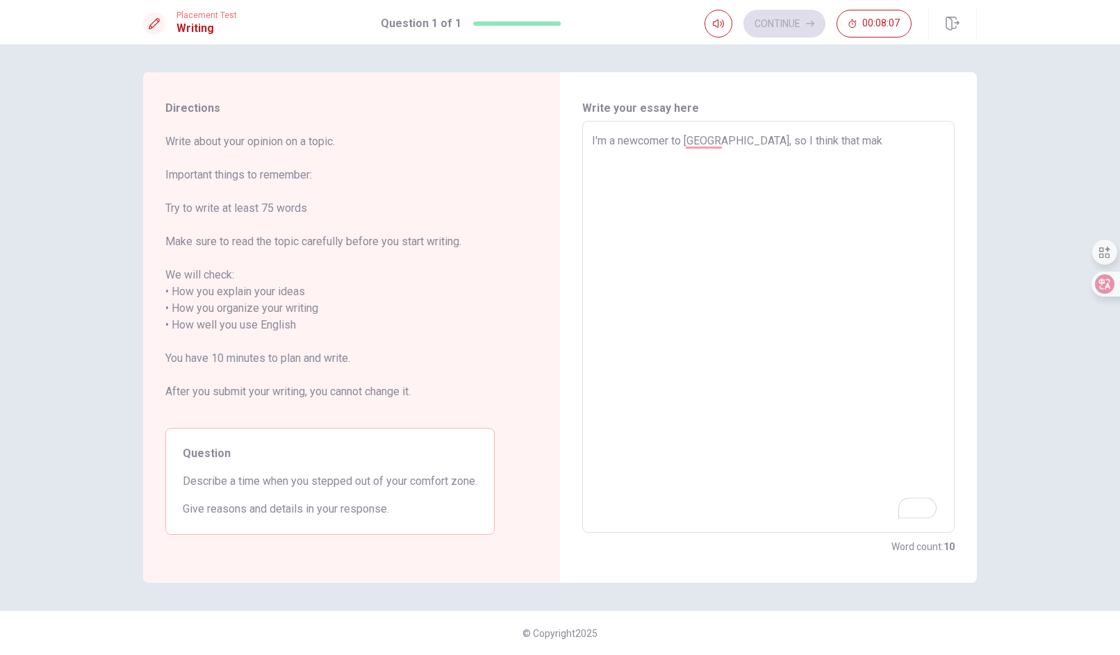
type textarea "x"
type textarea "I'm a newcomer to [GEOGRAPHIC_DATA], so I think that make"
type textarea "x"
type textarea "I'm a newcomer to [GEOGRAPHIC_DATA], so I think that makeing"
type textarea "x"
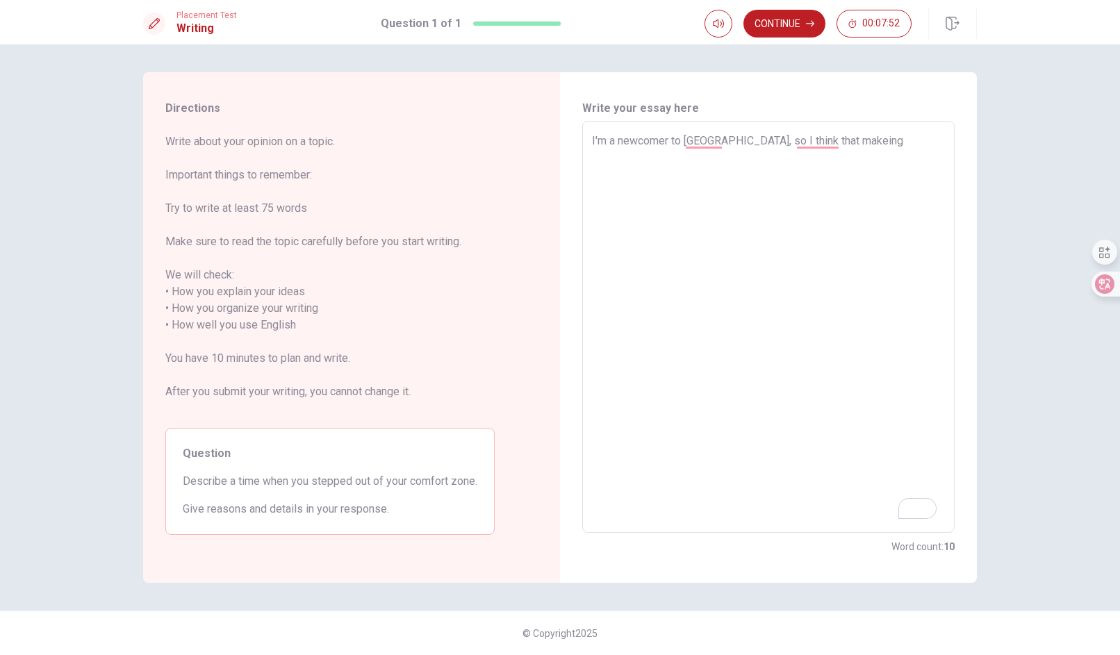
type textarea "I'm a newcomer to [GEOGRAPHIC_DATA], so I think that makeing"
type textarea "x"
type textarea "I'm a newcomer to [GEOGRAPHIC_DATA], so I think that makein"
type textarea "x"
type textarea "I'm a newcomer to [GEOGRAPHIC_DATA], so I think that makei"
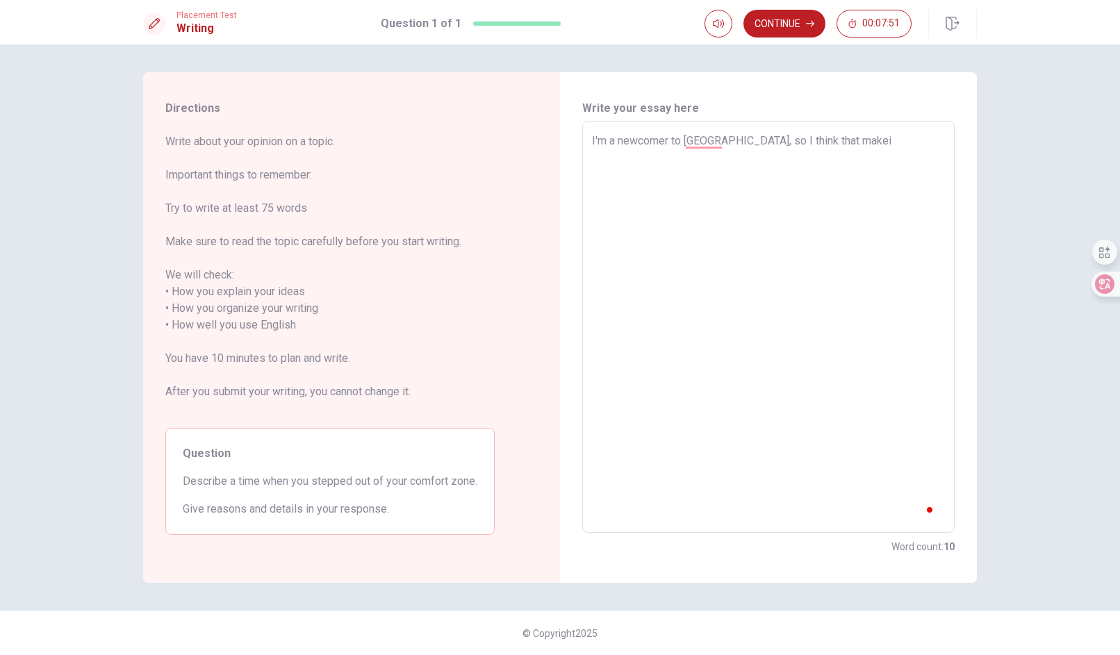
type textarea "x"
type textarea "I'm a newcomer to [GEOGRAPHIC_DATA], so I think that make"
type textarea "x"
type textarea "I'm a newcomer to [GEOGRAPHIC_DATA], so I think that mak"
type textarea "x"
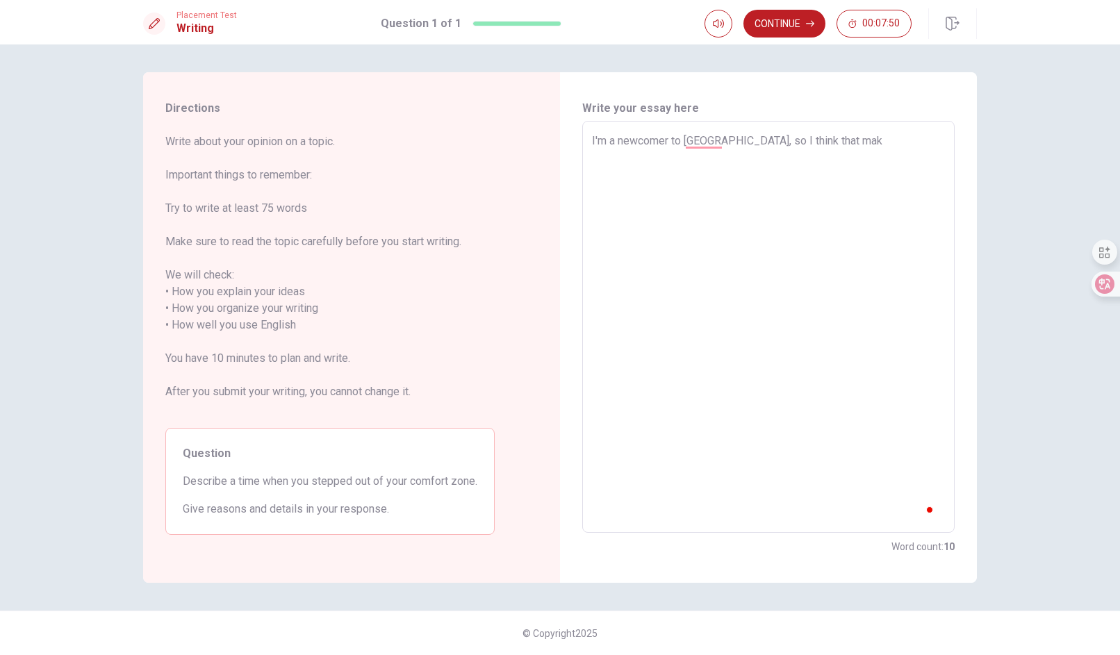
type textarea "I'm a newcomer to [GEOGRAPHIC_DATA], so I think that [PERSON_NAME]"
type textarea "x"
type textarea "I'm a newcomer to [GEOGRAPHIC_DATA], so I think that makin"
type textarea "x"
type textarea "I'm a newcomer to [GEOGRAPHIC_DATA], so I think that making"
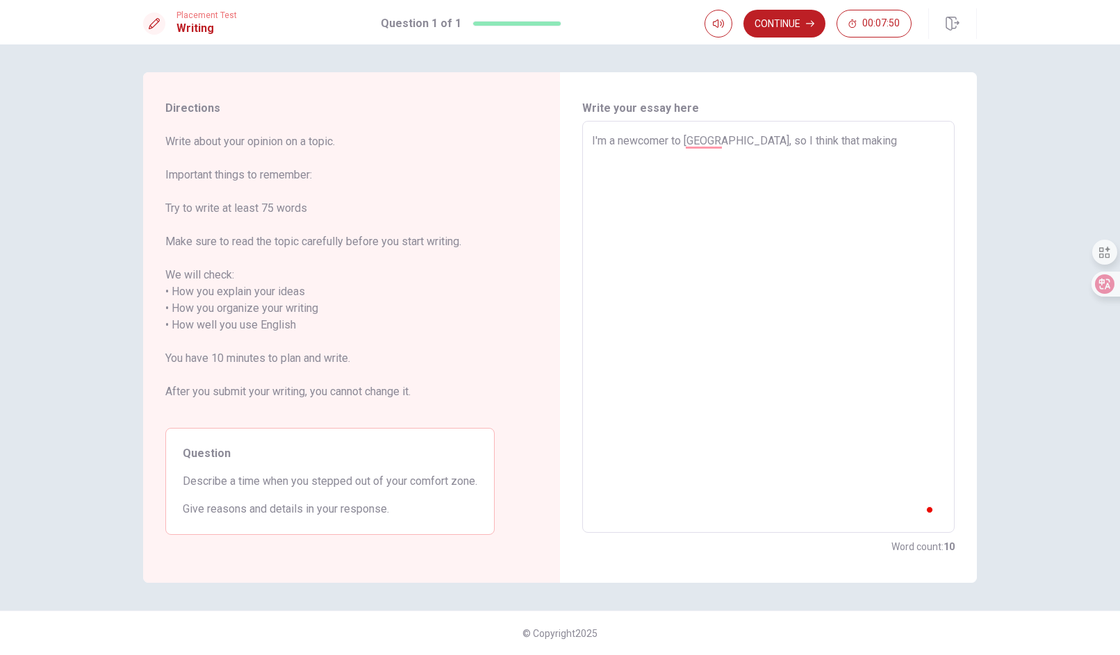
type textarea "x"
type textarea "I'm a newcomer to [GEOGRAPHIC_DATA], so I think that making"
type textarea "x"
type textarea "I'm a newcomer to [GEOGRAPHIC_DATA], so I think that making a"
type textarea "x"
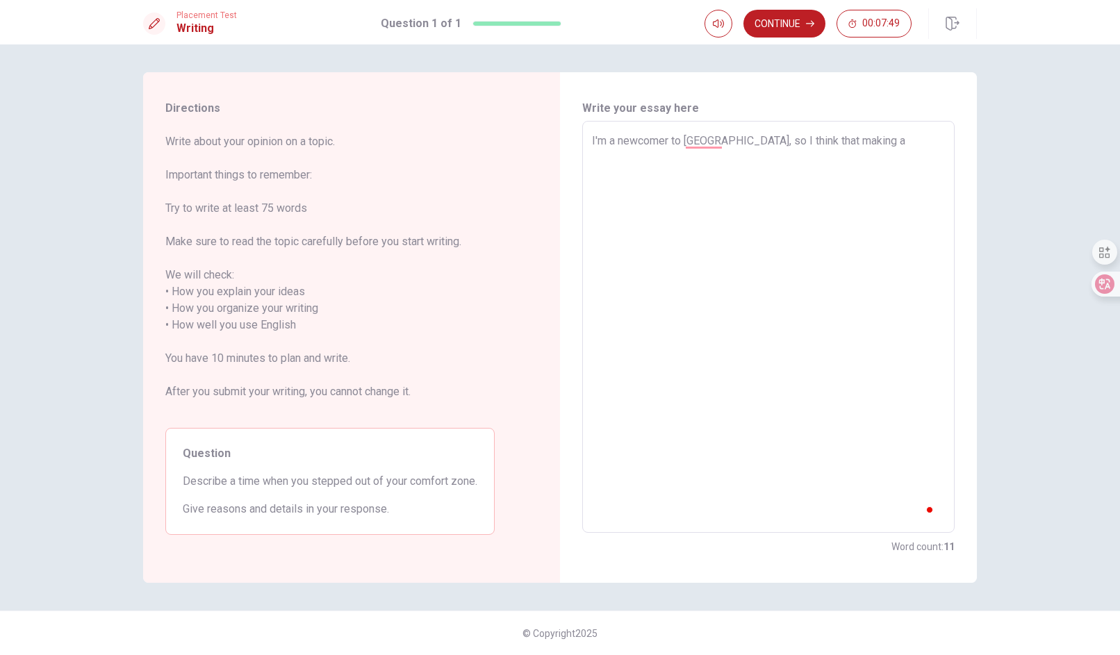
type textarea "I'm a newcomer to [GEOGRAPHIC_DATA], so I think that making a"
type textarea "x"
type textarea "I'm a newcomer to [GEOGRAPHIC_DATA], so I think that making a d"
type textarea "x"
type textarea "I'm a newcomer to [GEOGRAPHIC_DATA], so I think that making a de"
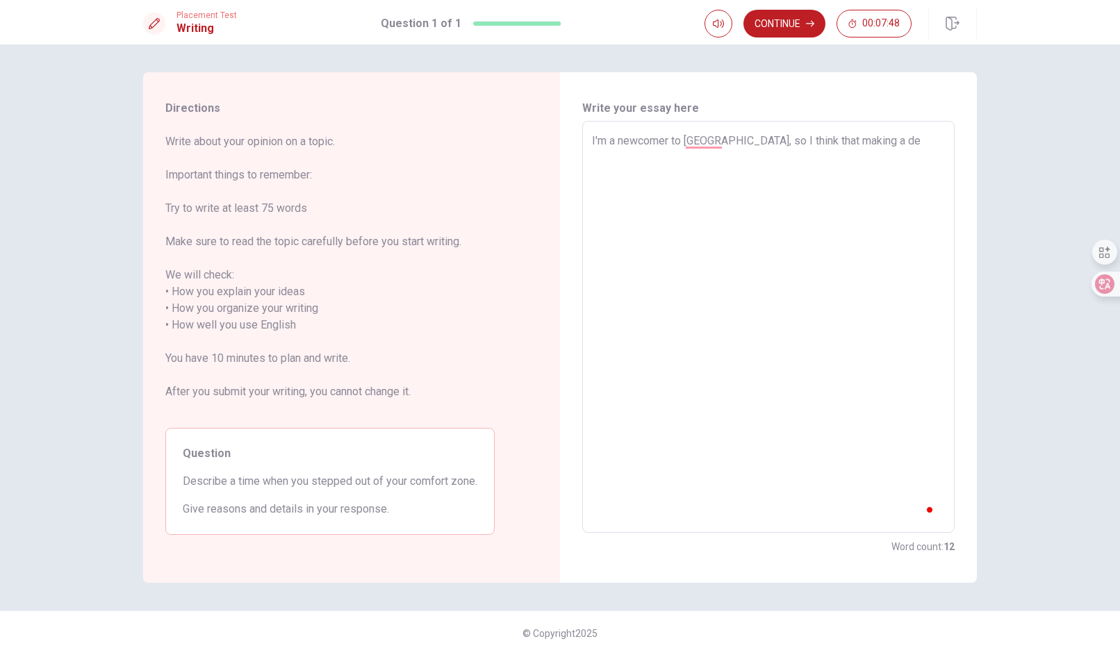
type textarea "x"
type textarea "I'm a newcomer to [GEOGRAPHIC_DATA], so I think that making a dec"
type textarea "x"
type textarea "I'm a newcomer to [GEOGRAPHIC_DATA], so I think that making a deci"
type textarea "x"
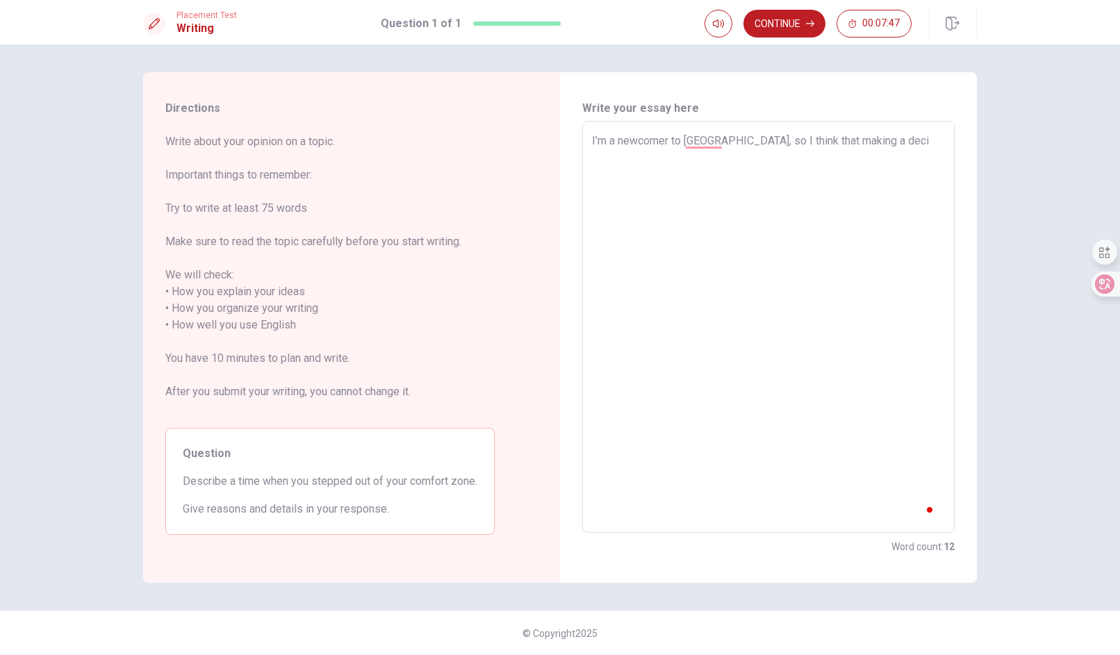
type textarea "I'm a newcomer to [GEOGRAPHIC_DATA], so I think that making a decis"
type textarea "x"
type textarea "I'm a newcomer to [GEOGRAPHIC_DATA], so I think that making a decisi"
type textarea "x"
type textarea "I'm a newcomer to [GEOGRAPHIC_DATA], so I think that making a decisio"
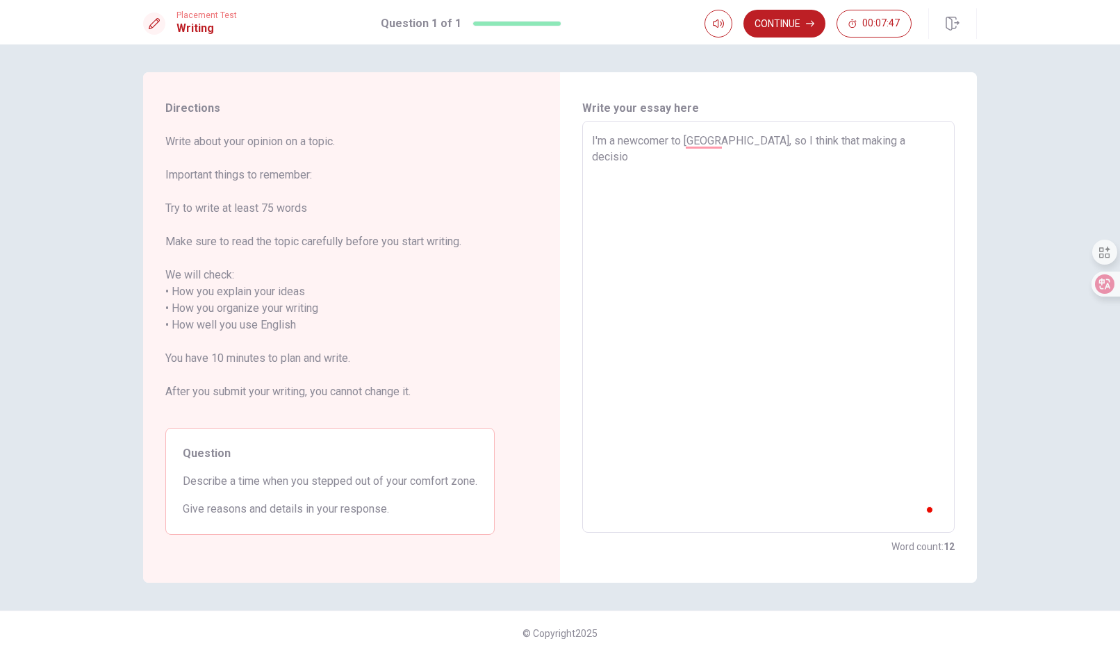
type textarea "x"
type textarea "I'm a newcomer to [GEOGRAPHIC_DATA], so I think that making a decision"
type textarea "x"
type textarea "I'm a newcomer to [GEOGRAPHIC_DATA], so I think that making a decision"
type textarea "x"
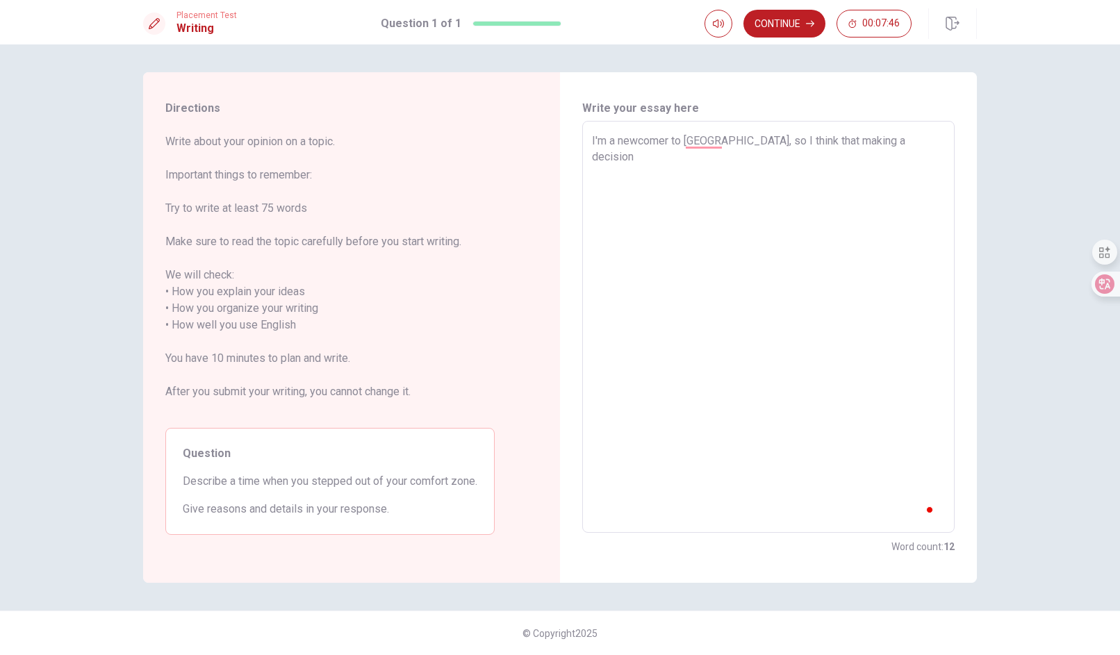
type textarea "I'm a newcomer to [GEOGRAPHIC_DATA], so I think that making a decision t"
type textarea "x"
type textarea "I'm a newcomer to [GEOGRAPHIC_DATA], so I think that making a decision to"
type textarea "x"
type textarea "I'm a newcomer to [GEOGRAPHIC_DATA], so I think that making a decision to"
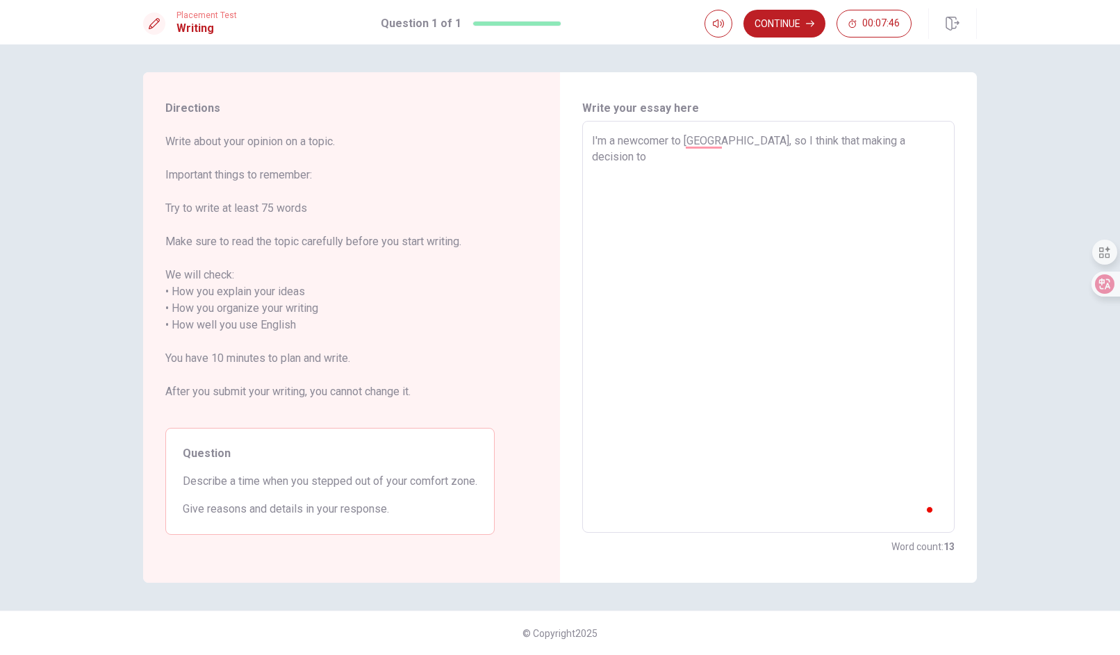
type textarea "x"
type textarea "I'm a newcomer to [GEOGRAPHIC_DATA], so I think that making a decision to l"
type textarea "x"
type textarea "I'm a newcomer to [GEOGRAPHIC_DATA], so I think that making a decision to le"
type textarea "x"
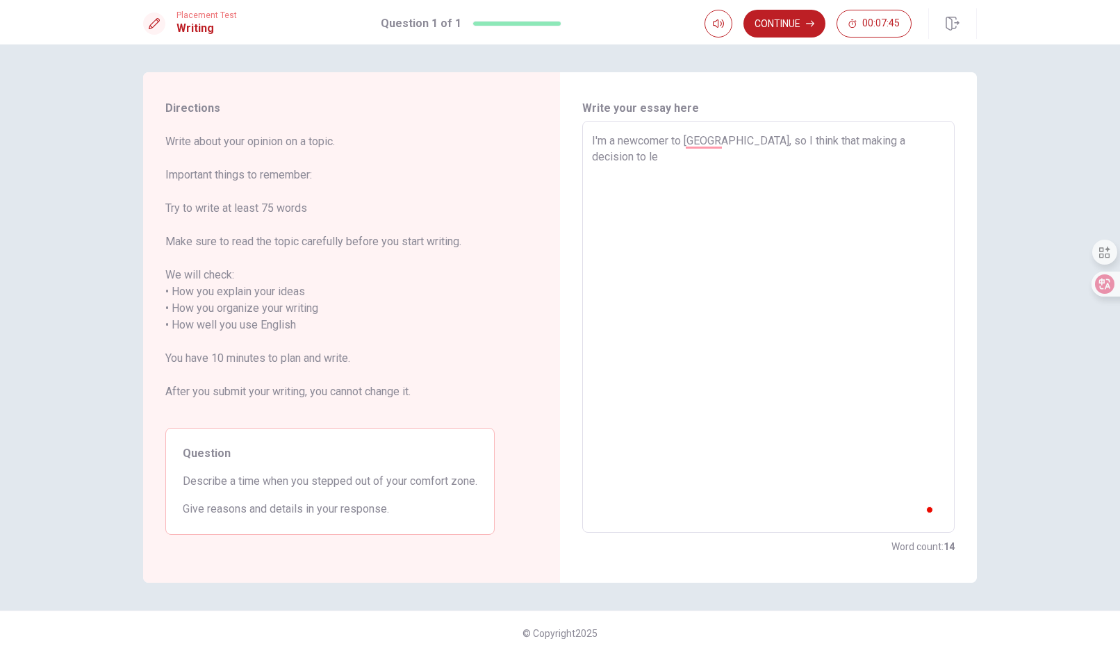
type textarea "I'm a newcomer to [GEOGRAPHIC_DATA], so I think that making a decision to [PERS…"
type textarea "x"
type textarea "I'm a newcomer to [GEOGRAPHIC_DATA], so I think that making a decision to leave"
click at [938, 137] on textarea "I'm a newcomer to [GEOGRAPHIC_DATA], so I think that making a decision to [PERS…" at bounding box center [768, 327] width 353 height 389
type textarea "x"
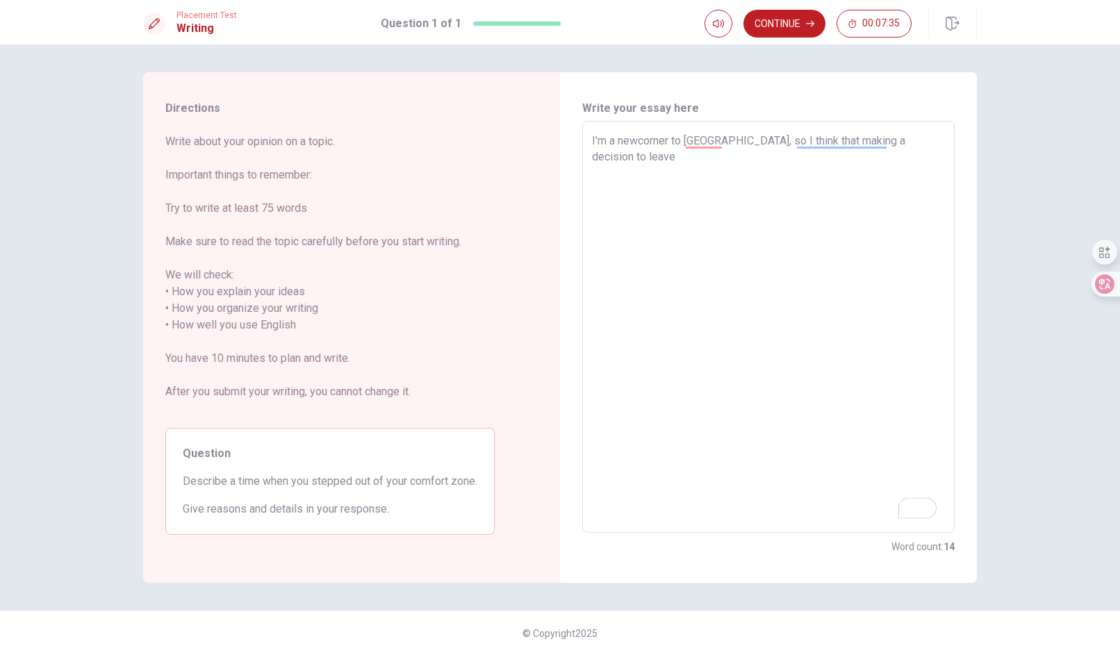
type textarea "I'm a newcomer to [GEOGRAPHIC_DATA], so I think that making a decision to leave"
type textarea "x"
type textarea "I'm a newcomer to [GEOGRAPHIC_DATA], so I think that making a decision to leave…"
type textarea "x"
type textarea "I'm a newcomer to [GEOGRAPHIC_DATA], so I think that making a decision to leave…"
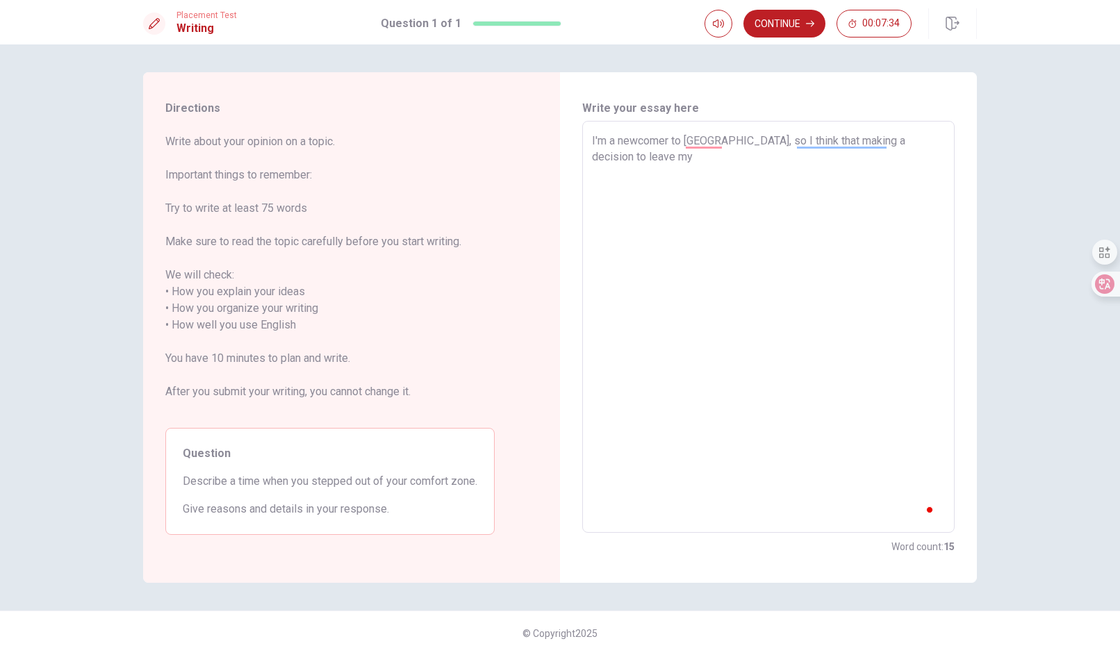
type textarea "x"
type textarea "I'm a newcomer to [GEOGRAPHIC_DATA], so I think that making a decision to leave…"
type textarea "x"
type textarea "I'm a newcomer to [GEOGRAPHIC_DATA], so I think that making a decision to leave…"
type textarea "x"
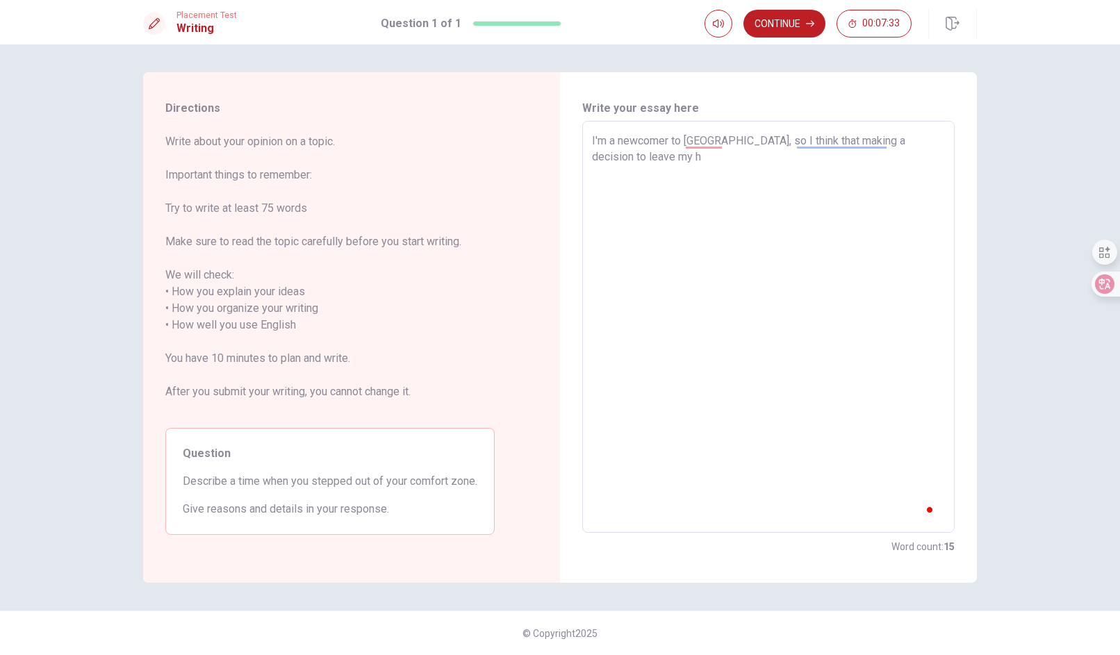
type textarea "I'm a newcomer to [GEOGRAPHIC_DATA], so I think that making a decision to leave…"
type textarea "x"
type textarea "I'm a newcomer to [GEOGRAPHIC_DATA], so I think that making a decision to leave…"
type textarea "x"
type textarea "I'm a newcomer to [GEOGRAPHIC_DATA], so I think that making a decision to leave…"
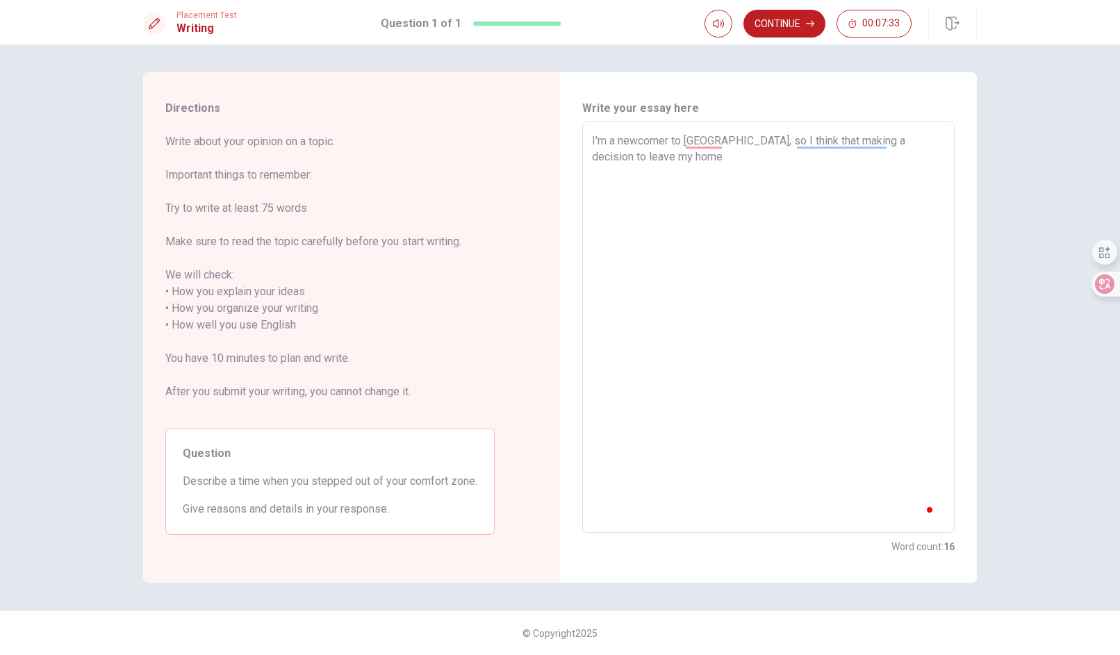
type textarea "x"
type textarea "I'm a newcomer to [GEOGRAPHIC_DATA], so I think that making a decision to leave…"
type textarea "x"
type textarea "I'm a newcomer to [GEOGRAPHIC_DATA], so I think that making a decision to leave…"
type textarea "x"
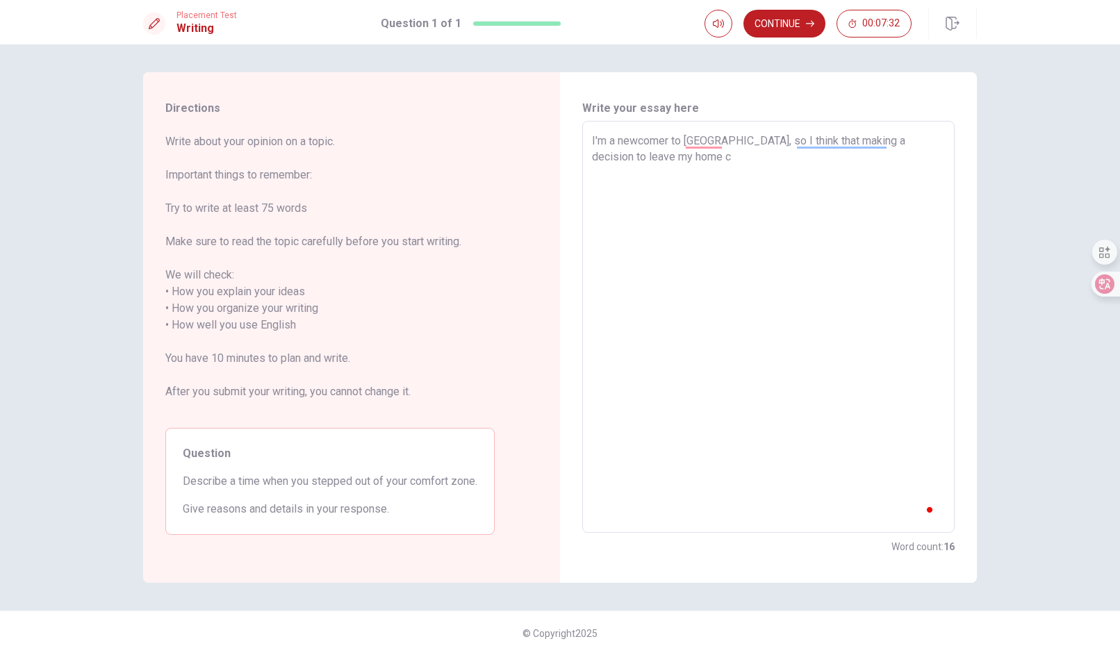
type textarea "I'm a newcomer to [GEOGRAPHIC_DATA], so I think that making a decision to leave…"
type textarea "x"
type textarea "I'm a newcomer to [GEOGRAPHIC_DATA], so I think that making a decision to leave…"
type textarea "x"
type textarea "I'm a newcomer to [GEOGRAPHIC_DATA], so I think that making a decision to leave…"
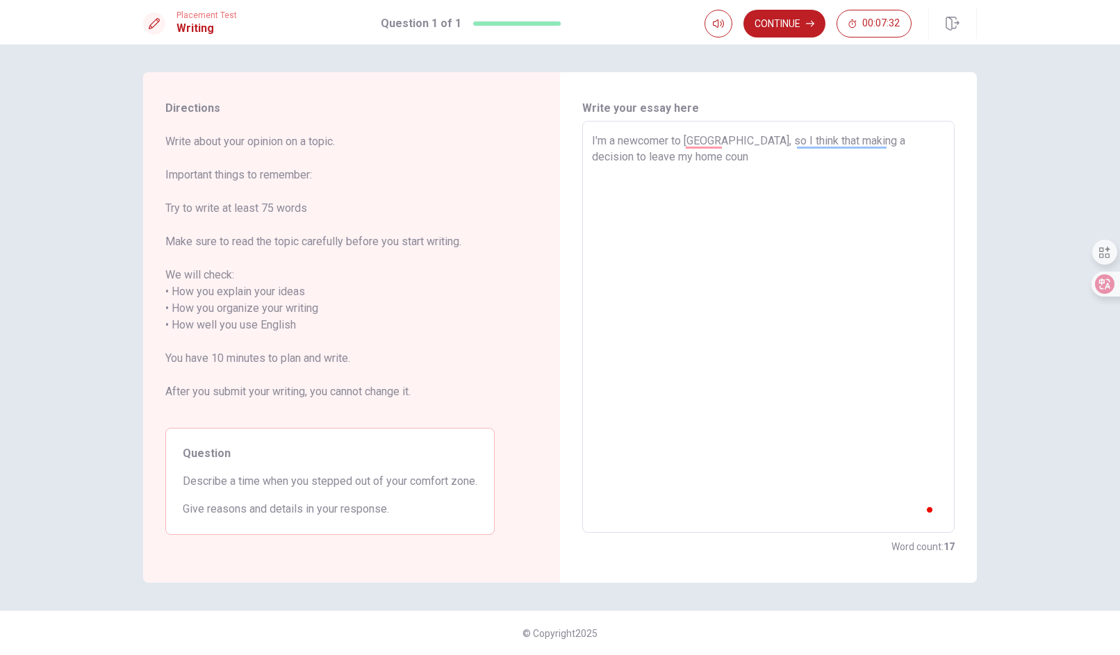
type textarea "x"
type textarea "I'm a newcomer to [GEOGRAPHIC_DATA], so I think that making a decision to leave…"
type textarea "x"
type textarea "I'm a newcomer to [GEOGRAPHIC_DATA], so I think that making a decision to leave…"
type textarea "x"
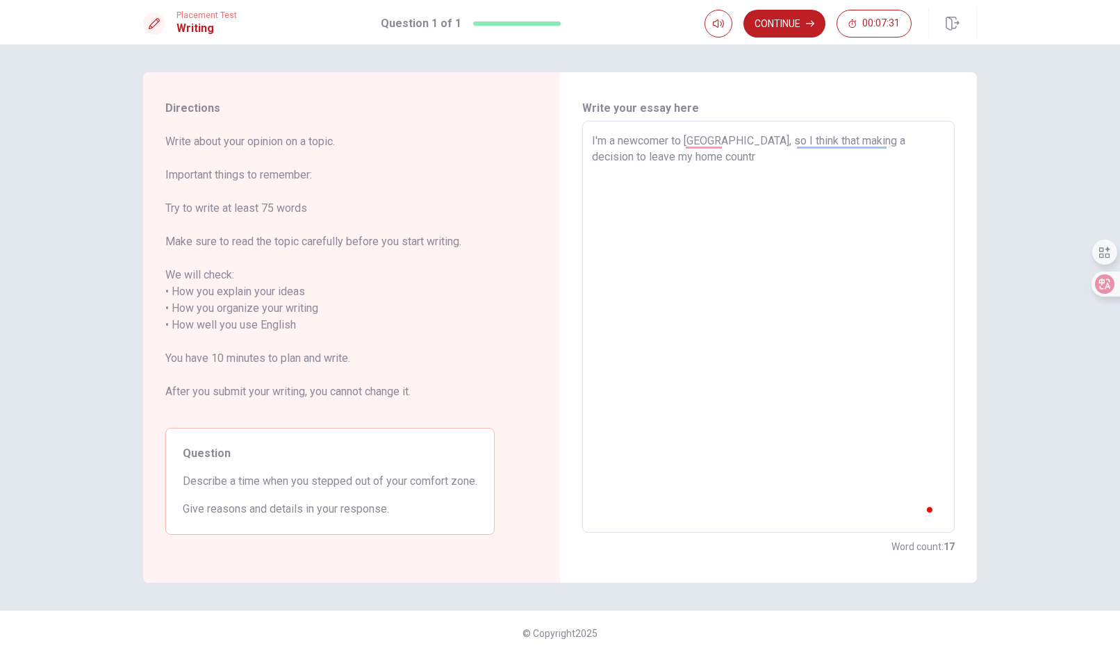
type textarea "I'm a newcomer to [GEOGRAPHIC_DATA], so I think that making a decision to leave…"
type textarea "x"
type textarea "I'm a newcomer to [GEOGRAPHIC_DATA], so I think that making a decision to leave…"
type textarea "x"
type textarea "I'm a newcomer to [GEOGRAPHIC_DATA], so I think that making a decision to leave…"
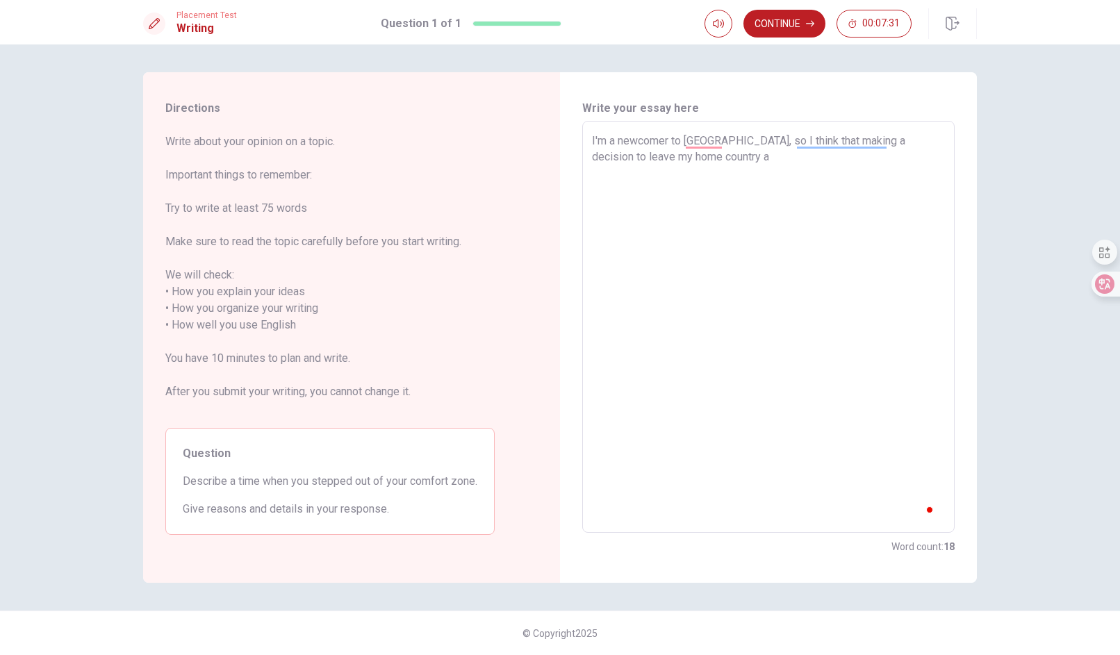
type textarea "x"
type textarea "I'm a newcomer to [GEOGRAPHIC_DATA], so I think that making a decision to leave…"
type textarea "x"
type textarea "I'm a newcomer to [GEOGRAPHIC_DATA], so I think that making a decision to leave…"
type textarea "x"
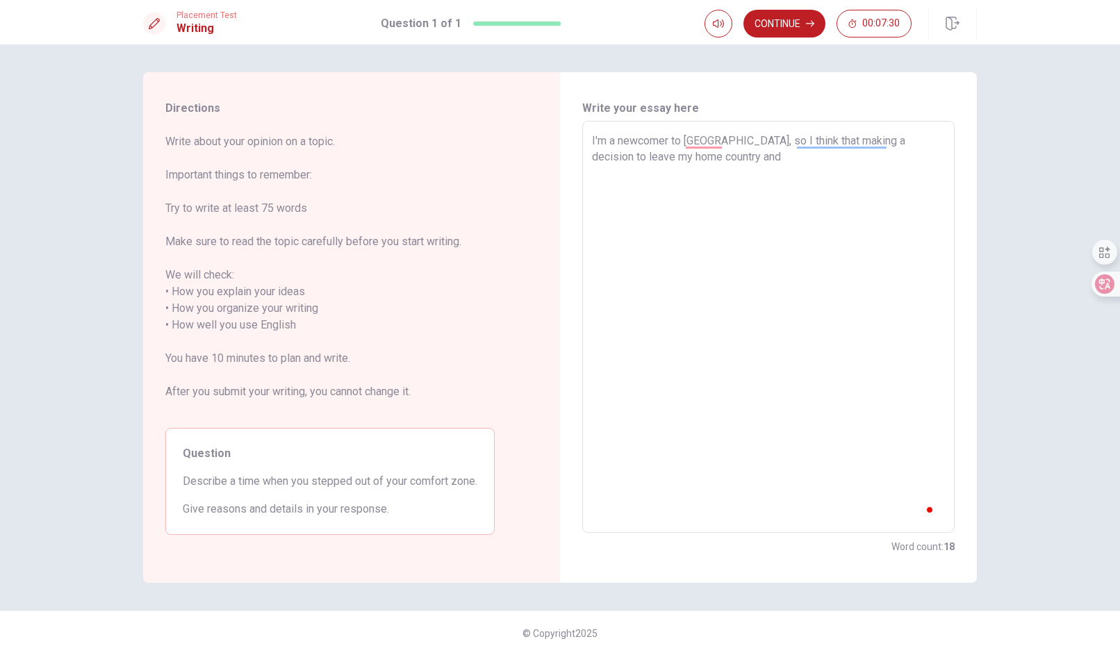
type textarea "I'm a newcomer to [GEOGRAPHIC_DATA], so I think that making a decision to leave…"
type textarea "x"
type textarea "I'm a newcomer to [GEOGRAPHIC_DATA], so I think that making a decision to leave…"
type textarea "x"
type textarea "I'm a newcomer to [GEOGRAPHIC_DATA], so I think that making a decision to leave…"
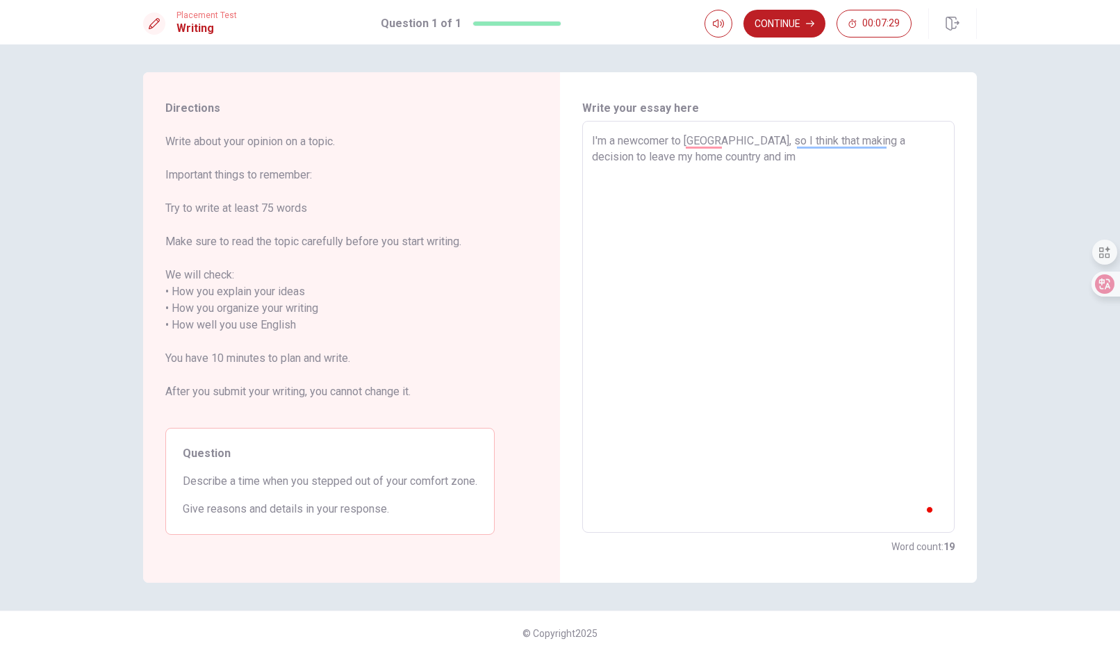
type textarea "x"
type textarea "I'm a newcomer to [GEOGRAPHIC_DATA], so I think that making a decision to leave…"
type textarea "x"
type textarea "I'm a newcomer to [GEOGRAPHIC_DATA], so I think that making a decision to leave…"
type textarea "x"
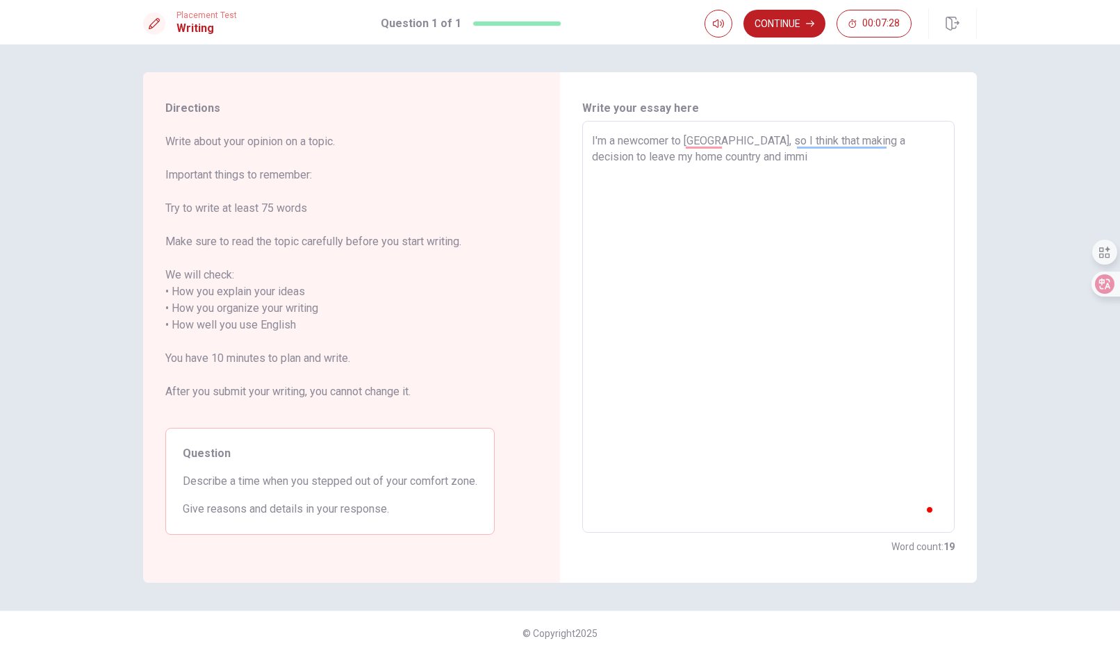
type textarea "I'm a newcomer to [GEOGRAPHIC_DATA], so I think that making a decision to leave…"
click at [690, 144] on textarea "I'm a newcomer to [GEOGRAPHIC_DATA], so I think that making a decision to leave…" at bounding box center [768, 327] width 353 height 389
click at [693, 139] on textarea "I'm a newcomer to [GEOGRAPHIC_DATA], so I think that making a decision to leave…" at bounding box center [768, 327] width 353 height 389
click at [690, 141] on textarea "I'm a newcomer to [GEOGRAPHIC_DATA], so I think that making a decision to leave…" at bounding box center [768, 327] width 353 height 389
click at [834, 146] on textarea "I'm a newcomer to [GEOGRAPHIC_DATA], so I think that making a decision to leave…" at bounding box center [768, 327] width 353 height 389
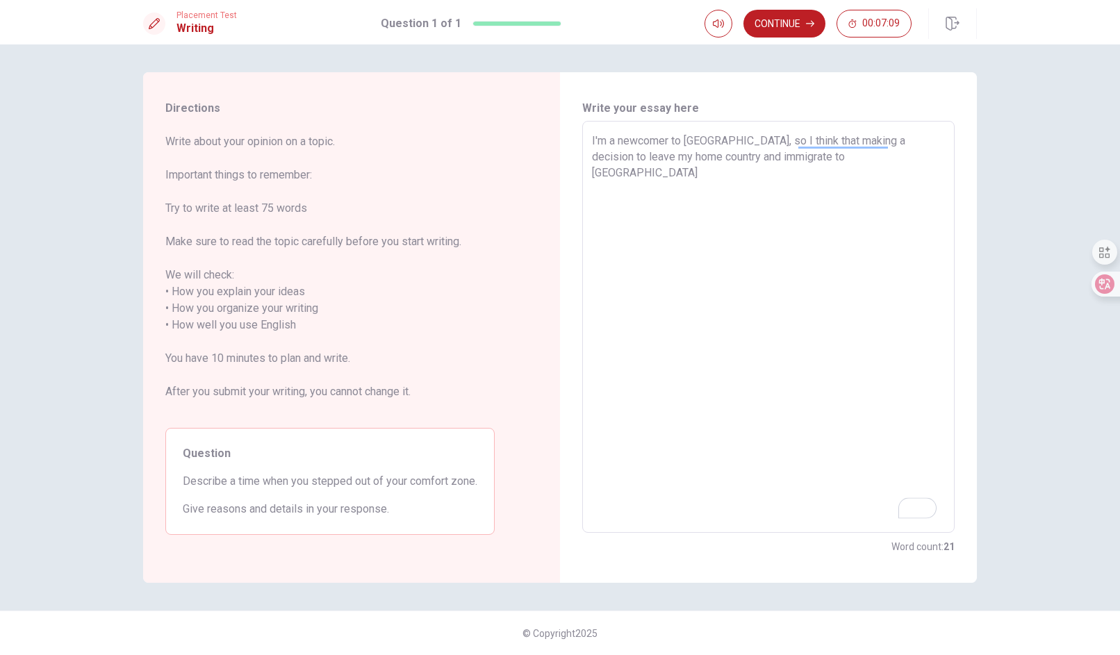
click at [698, 207] on textarea "I'm a newcomer to [GEOGRAPHIC_DATA], so I think that making a decision to leave…" at bounding box center [768, 327] width 353 height 389
click at [824, 164] on textarea "I'm a newcomer to [GEOGRAPHIC_DATA], so I think that making a decision to leave…" at bounding box center [768, 327] width 353 height 389
click at [845, 136] on textarea "I'm a newcomer to [GEOGRAPHIC_DATA], so I think that making a decision to leave…" at bounding box center [768, 327] width 353 height 389
click at [835, 241] on textarea "I'm a newcomer to [GEOGRAPHIC_DATA], so I think that making the decision to lea…" at bounding box center [768, 327] width 353 height 389
click at [835, 174] on textarea "I'm a newcomer to [GEOGRAPHIC_DATA], so I think that making the decision to lea…" at bounding box center [768, 327] width 353 height 389
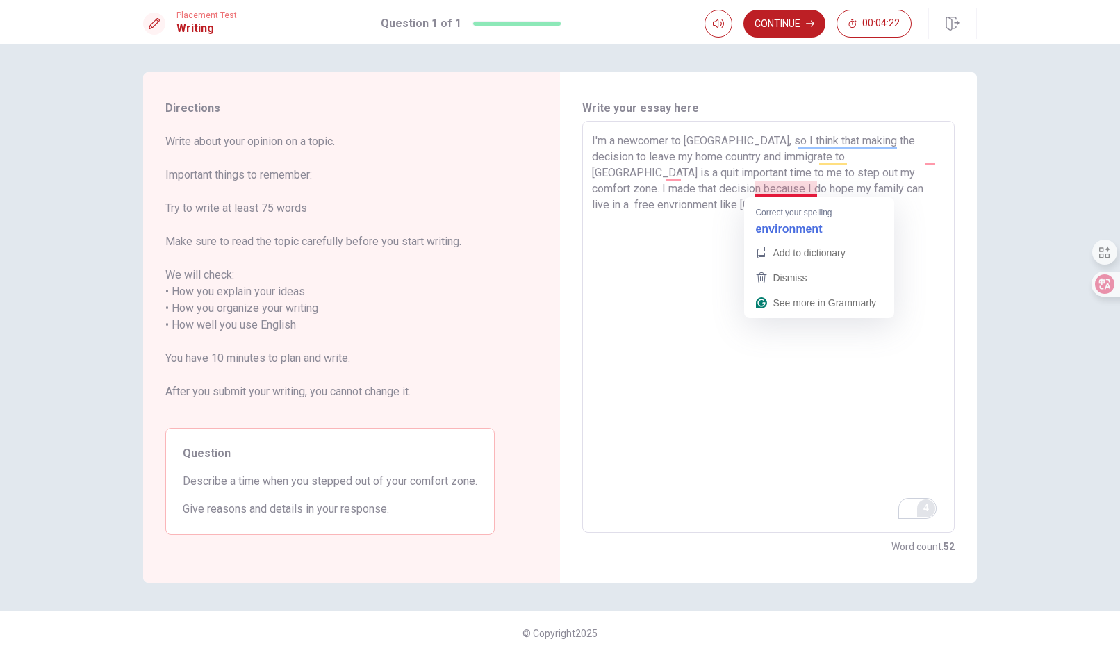
click at [777, 188] on textarea "I'm a newcomer to [GEOGRAPHIC_DATA], so I think that making the decision to lea…" at bounding box center [768, 327] width 353 height 389
click at [699, 251] on textarea "I'm a newcomer to [GEOGRAPHIC_DATA], so I think that making the decision to lea…" at bounding box center [768, 327] width 353 height 389
click at [815, 188] on textarea "I'm a newcomer to [GEOGRAPHIC_DATA], so I think that making the decision to lea…" at bounding box center [768, 327] width 353 height 389
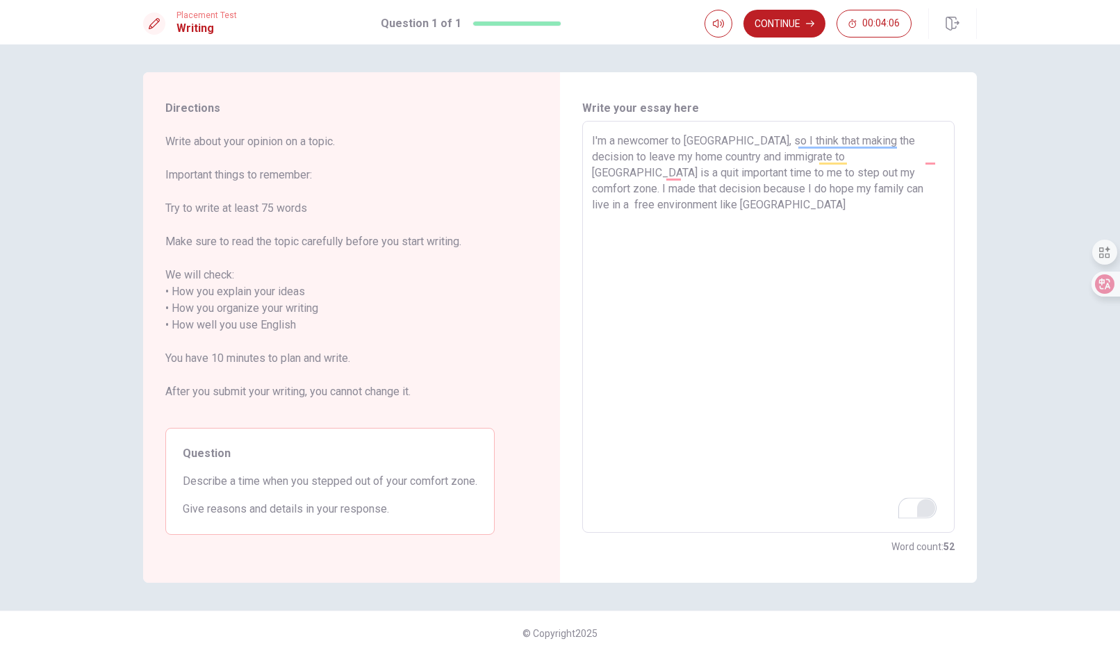
click at [816, 276] on textarea "I'm a newcomer to [GEOGRAPHIC_DATA], so I think that making the decision to lea…" at bounding box center [768, 327] width 353 height 389
click at [890, 193] on textarea "I'm a newcomer to [GEOGRAPHIC_DATA], so I think that making the decision to lea…" at bounding box center [768, 327] width 353 height 389
click at [770, 202] on textarea "I'm a newcomer to [GEOGRAPHIC_DATA], so I think that making the decision to lea…" at bounding box center [768, 327] width 353 height 389
click at [768, 207] on textarea "I'm a newcomer to [GEOGRAPHIC_DATA], so I think that making the decision to lea…" at bounding box center [768, 327] width 353 height 389
click at [850, 207] on textarea "I'm a newcomer to [GEOGRAPHIC_DATA], so I think that making the decision to lea…" at bounding box center [768, 327] width 353 height 389
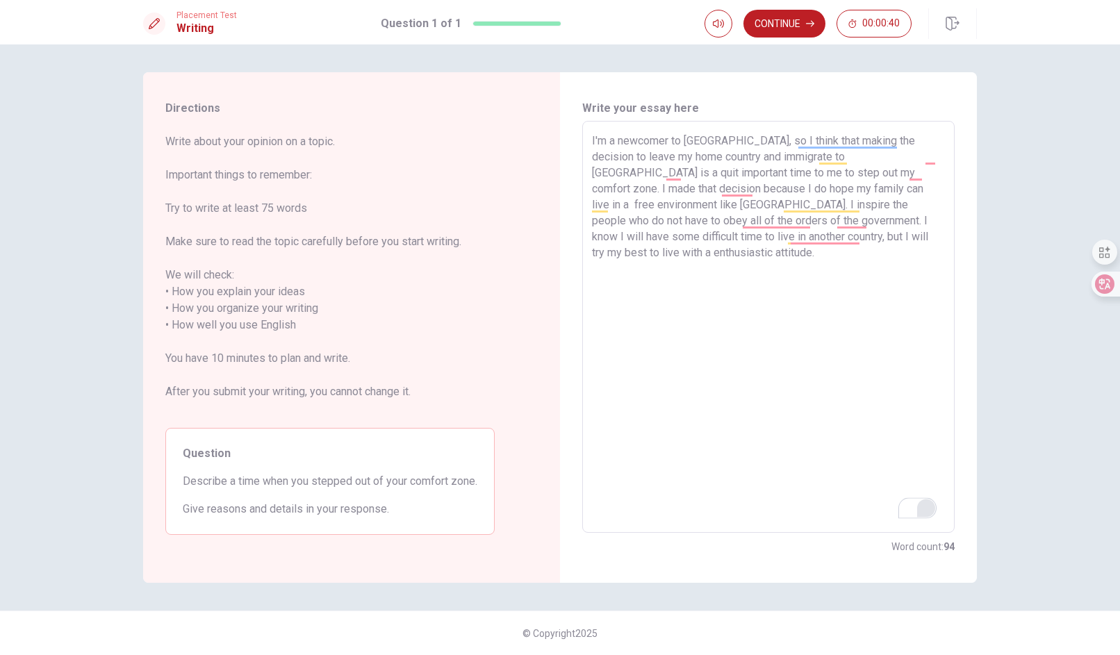
click at [893, 325] on textarea "I'm a newcomer to [GEOGRAPHIC_DATA], so I think that making the decision to lea…" at bounding box center [768, 327] width 353 height 389
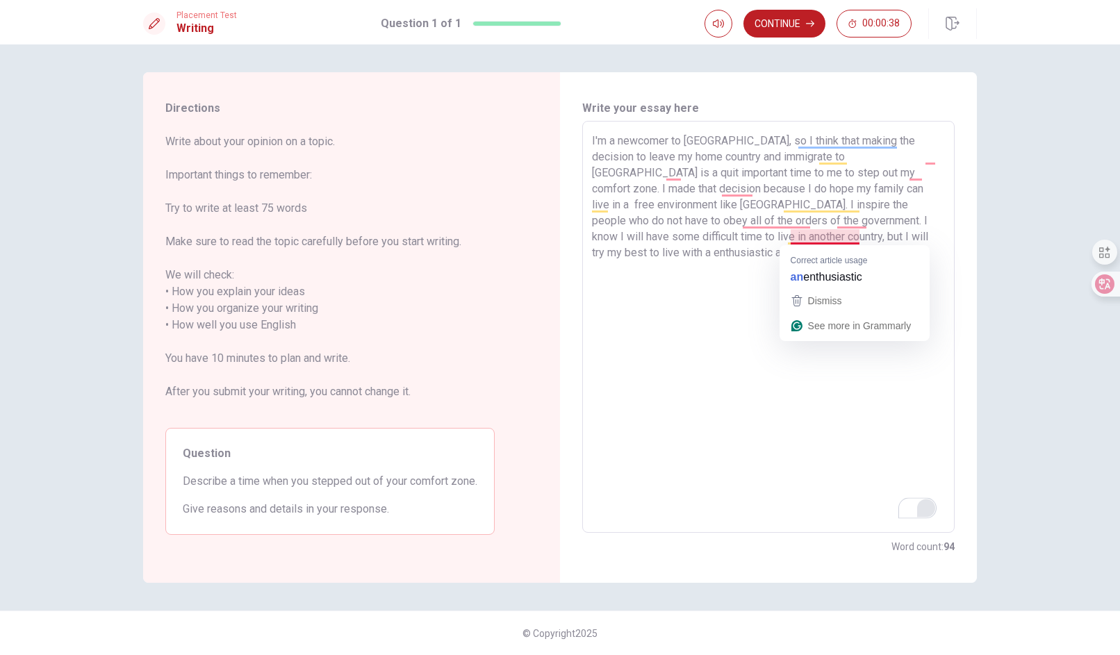
click at [797, 235] on textarea "I'm a newcomer to [GEOGRAPHIC_DATA], so I think that making the decision to lea…" at bounding box center [768, 327] width 353 height 389
click at [799, 233] on textarea "I'm a newcomer to [GEOGRAPHIC_DATA], so I think that making the decision to lea…" at bounding box center [768, 327] width 353 height 389
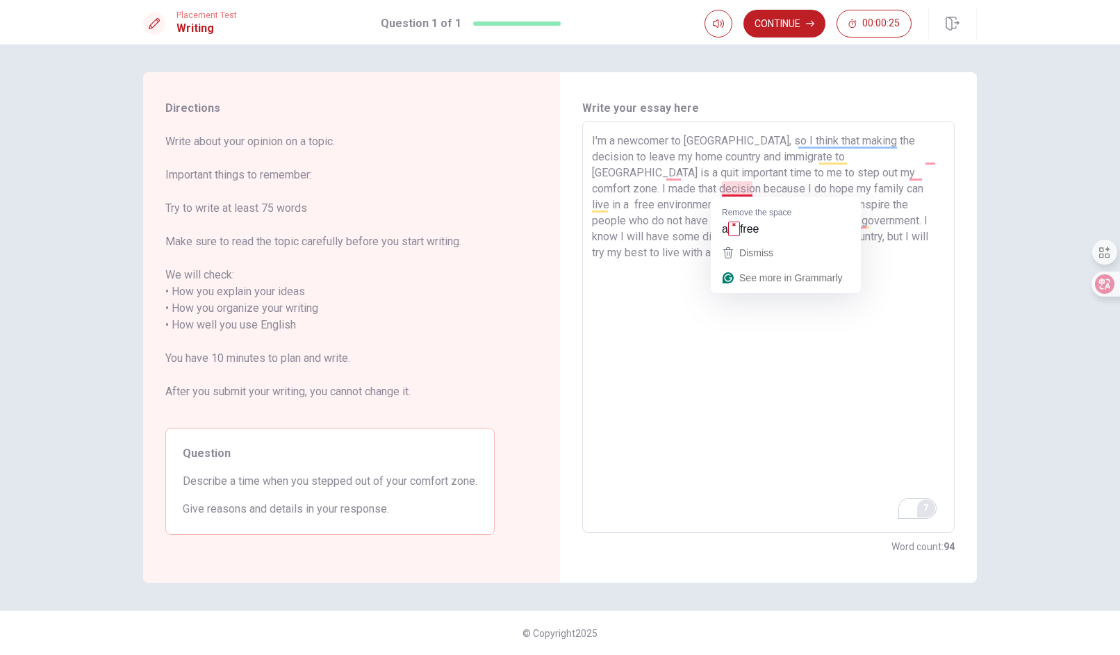
click at [732, 191] on textarea "I'm a newcomer to [GEOGRAPHIC_DATA], so I think that making the decision to lea…" at bounding box center [768, 327] width 353 height 389
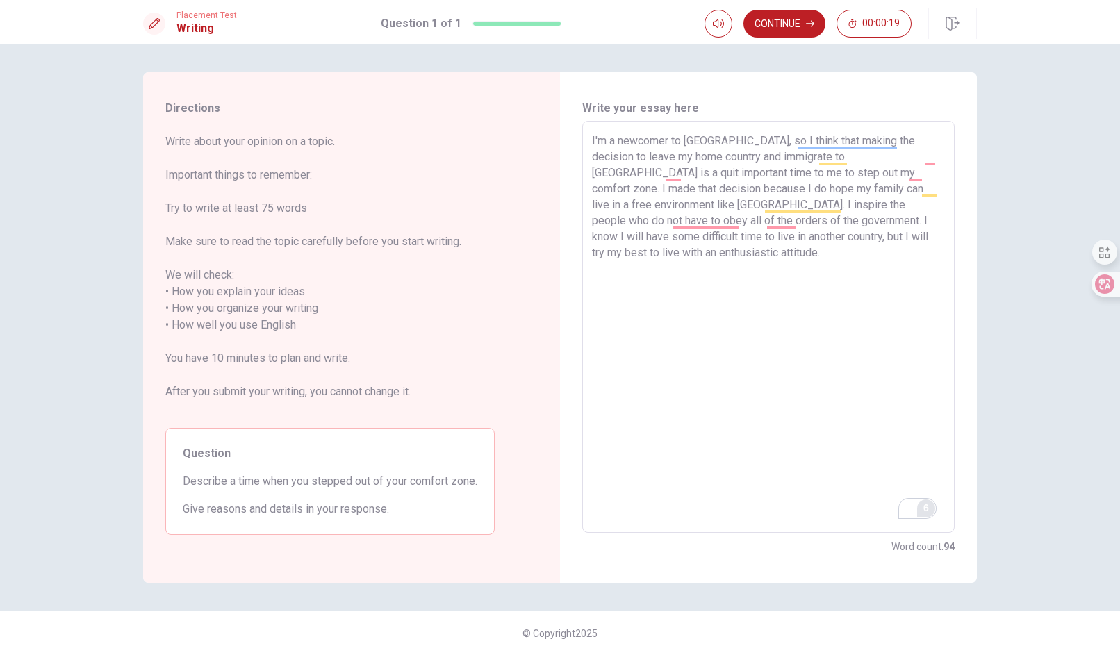
click at [664, 173] on textarea "I'm a newcomer to [GEOGRAPHIC_DATA], so I think that making the decision to lea…" at bounding box center [768, 327] width 353 height 389
click at [831, 335] on textarea "I'm a newcomer to [GEOGRAPHIC_DATA], so I think that making the decision to lea…" at bounding box center [768, 327] width 353 height 389
click at [845, 154] on textarea "I'm a newcomer to [GEOGRAPHIC_DATA], so I think that making the decision to lea…" at bounding box center [768, 327] width 353 height 389
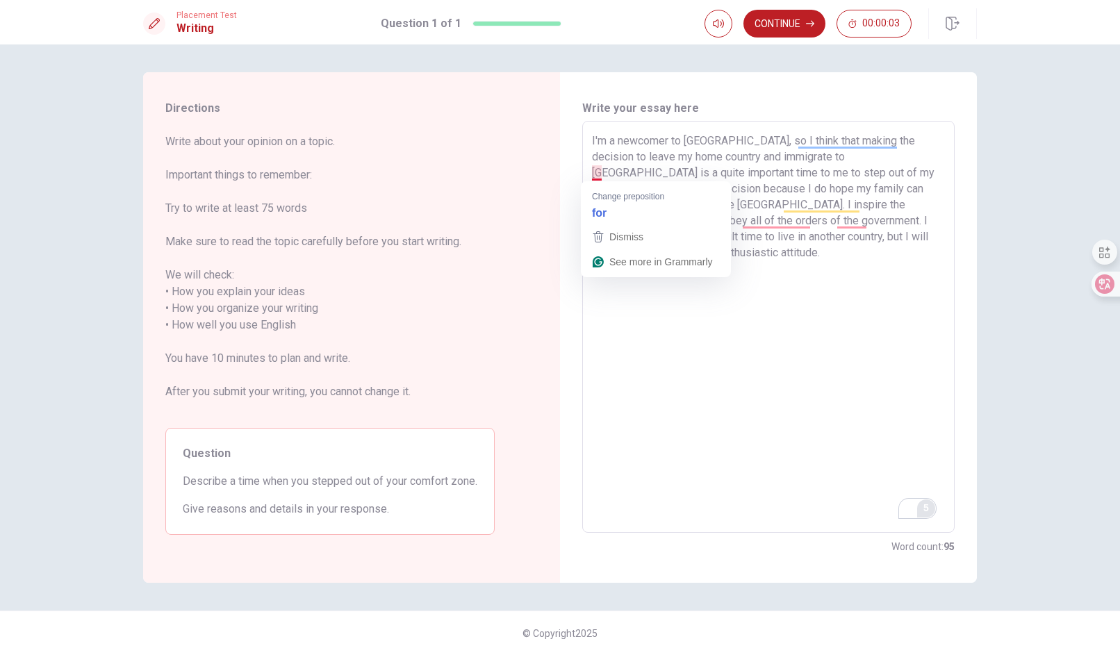
click at [602, 174] on textarea "I'm a newcomer to [GEOGRAPHIC_DATA], so I think that making the decision to lea…" at bounding box center [768, 327] width 353 height 389
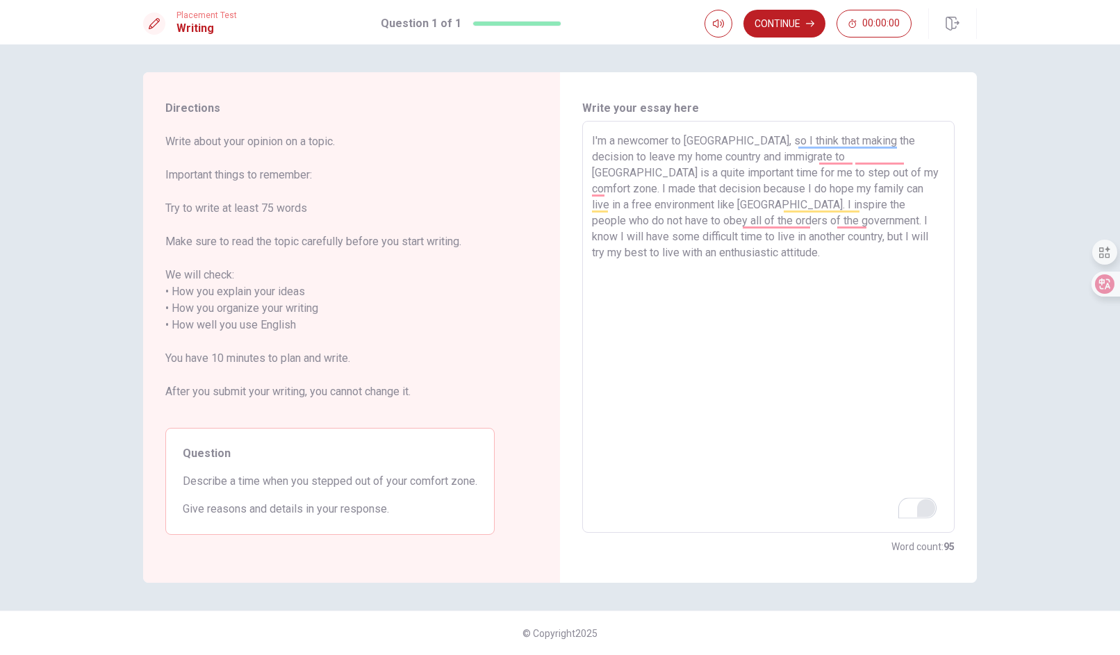
click at [843, 389] on textarea "I'm a newcomer to [GEOGRAPHIC_DATA], so I think that making the decision to lea…" at bounding box center [768, 327] width 353 height 389
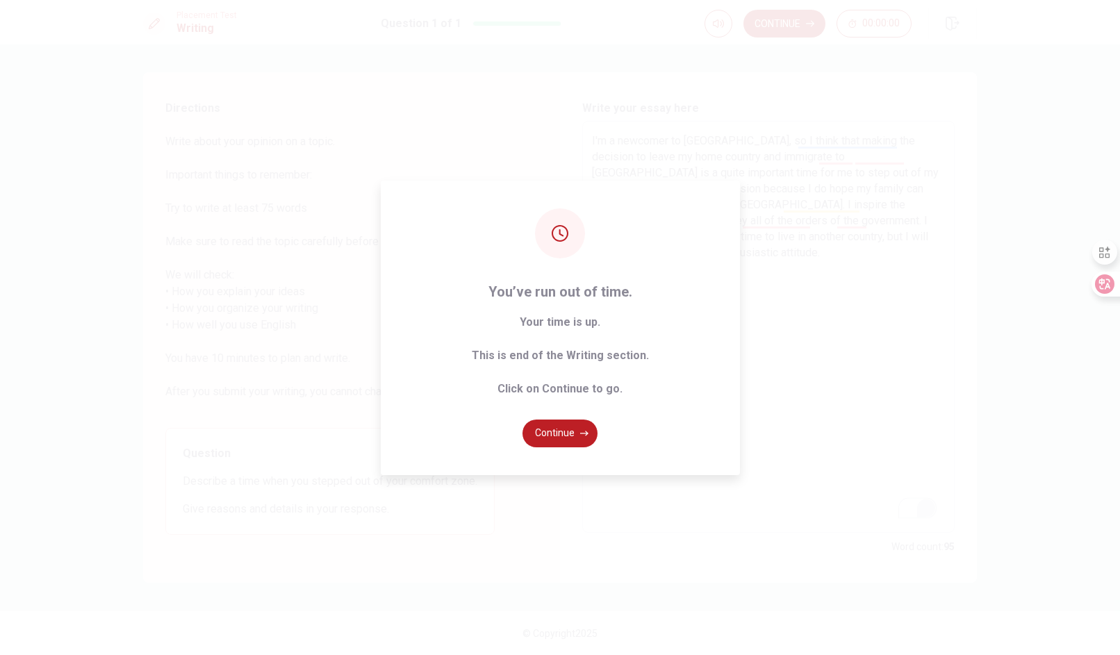
click at [792, 327] on div "You’ve run out of time. Your time is up. This is end of the Writing section. Cl…" at bounding box center [560, 327] width 1120 height 655
click at [567, 426] on button "Continue" at bounding box center [559, 434] width 75 height 28
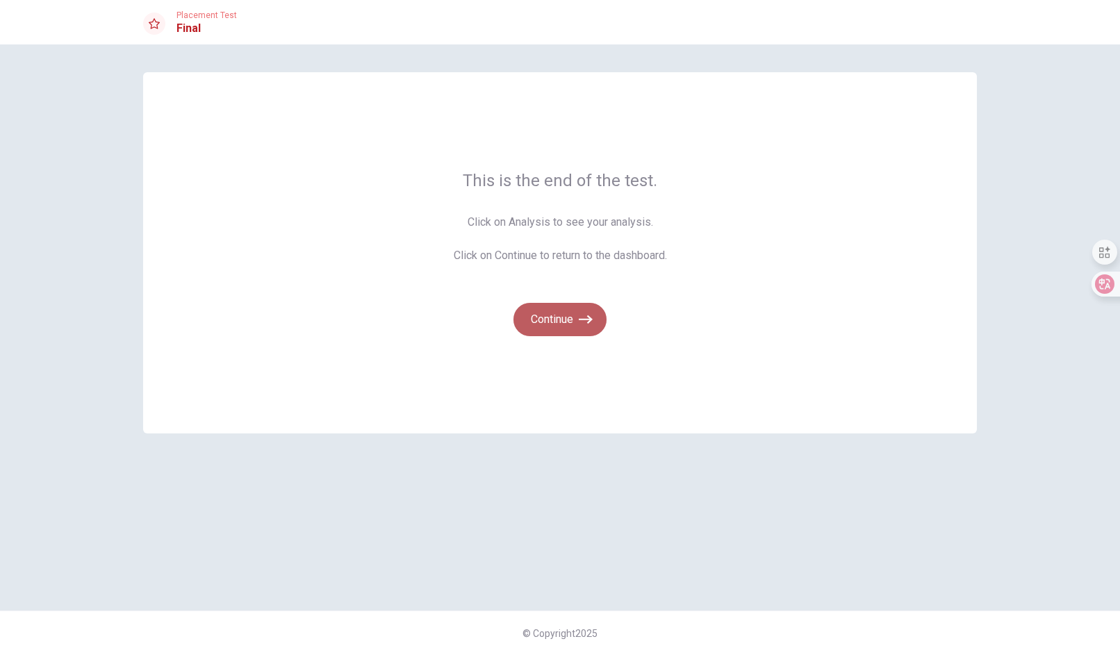
click at [555, 329] on button "Continue" at bounding box center [559, 319] width 93 height 33
